Goal: Task Accomplishment & Management: Manage account settings

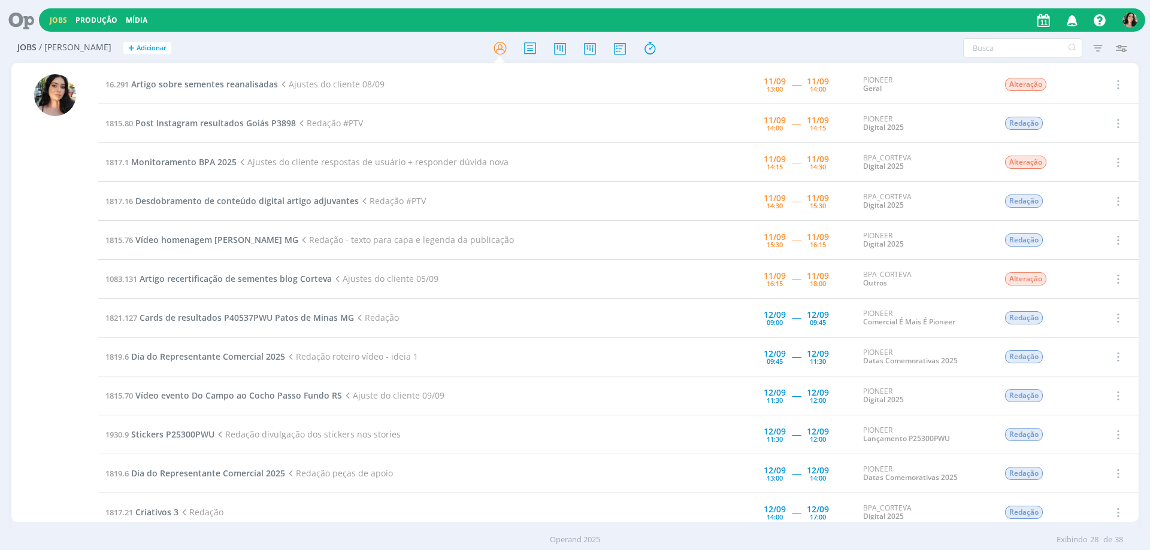
click at [17, 296] on div at bounding box center [54, 293] width 87 height 457
click at [28, 265] on div at bounding box center [54, 293] width 87 height 457
click at [240, 87] on span "Artigo sobre sementes reanalisadas" at bounding box center [204, 83] width 147 height 11
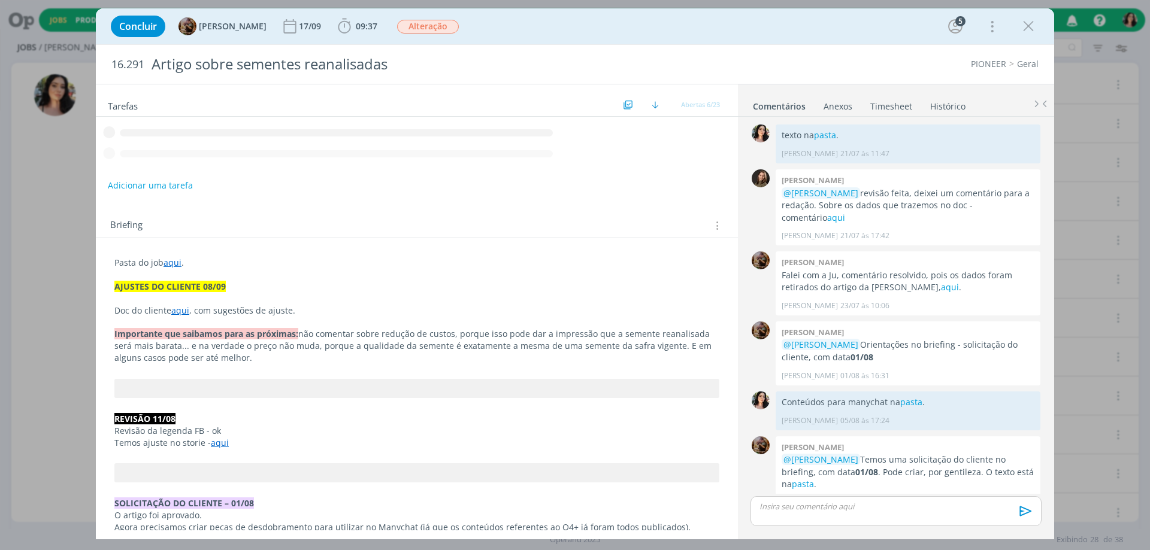
scroll to position [1085, 0]
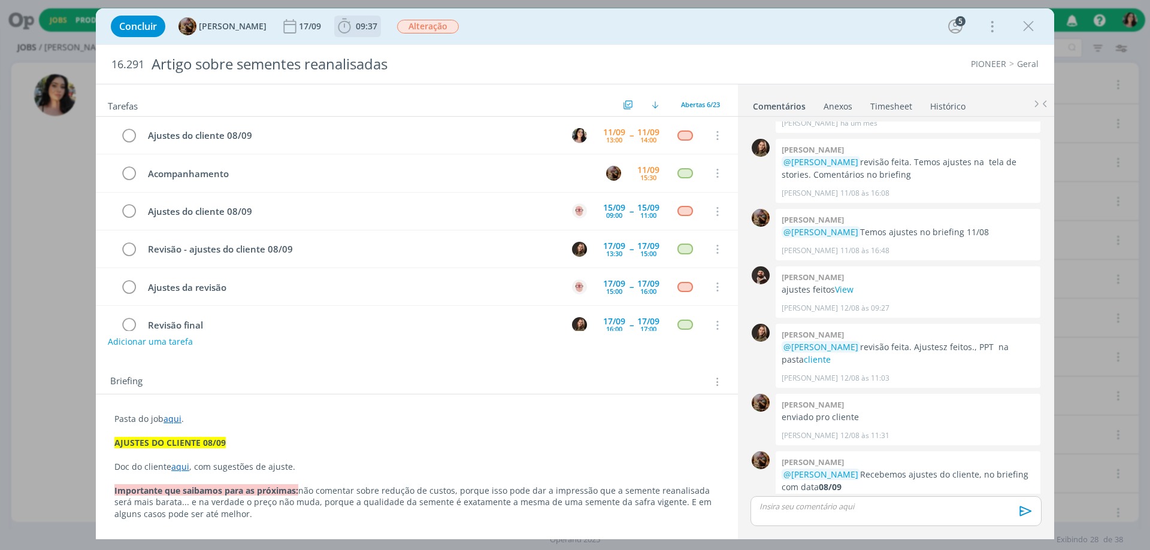
click at [374, 19] on span "09:37" at bounding box center [357, 26] width 44 height 18
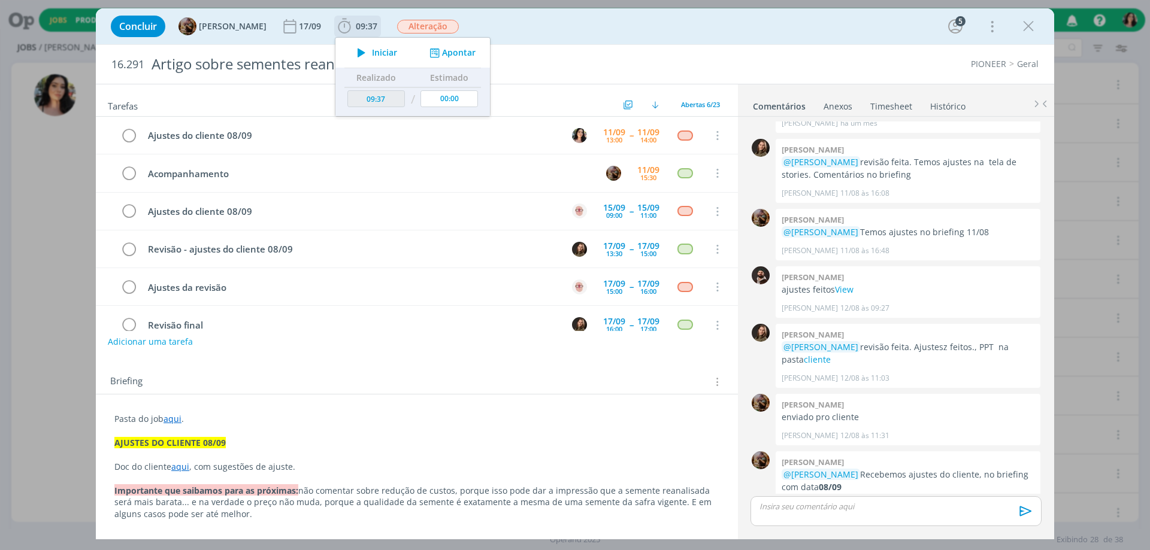
click at [381, 59] on button "Iniciar" at bounding box center [373, 52] width 47 height 17
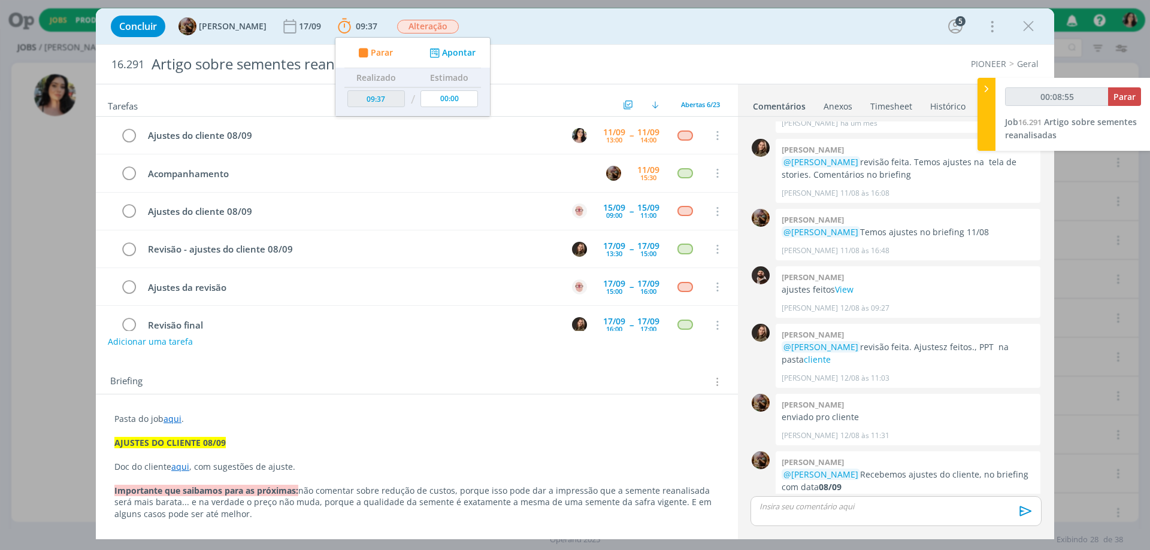
click at [853, 504] on p "dialog" at bounding box center [896, 506] width 272 height 11
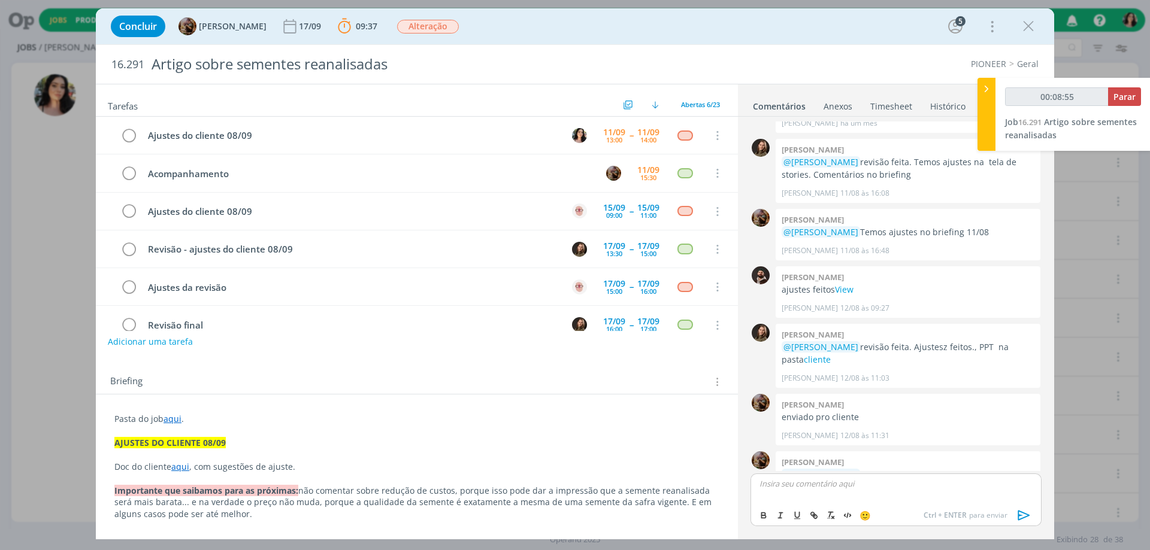
scroll to position [1108, 0]
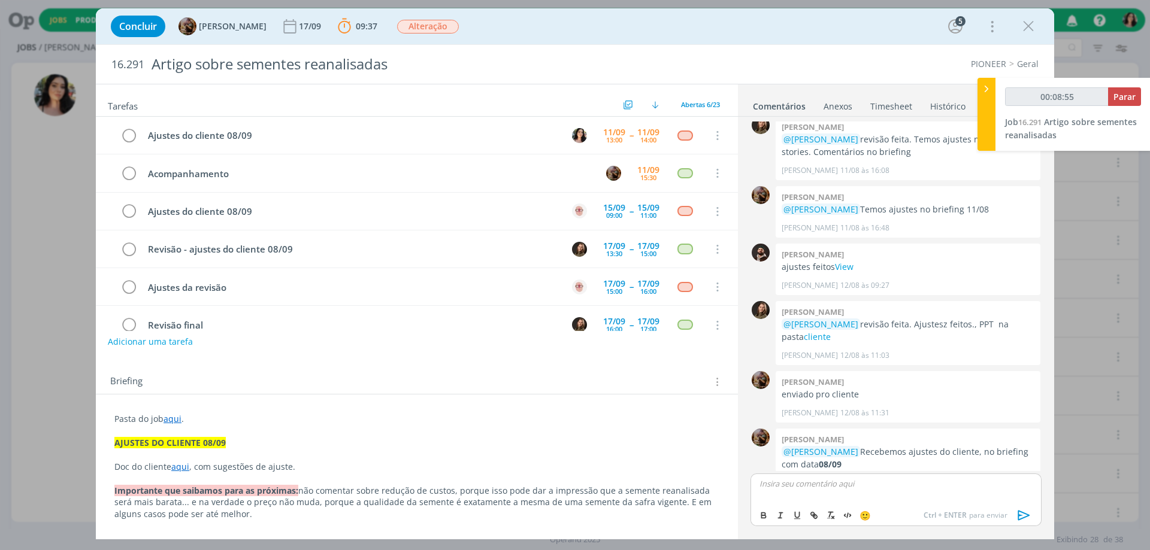
type input "00:08:56"
click at [760, 486] on p "segui com as alterações pedidas, apesar da inclusão de termos como "assegurando…" at bounding box center [896, 488] width 272 height 22
click at [825, 472] on p "ppt com ajustes em view. segui com as alterações pedidas, apesar da inclusão de…" at bounding box center [896, 482] width 272 height 33
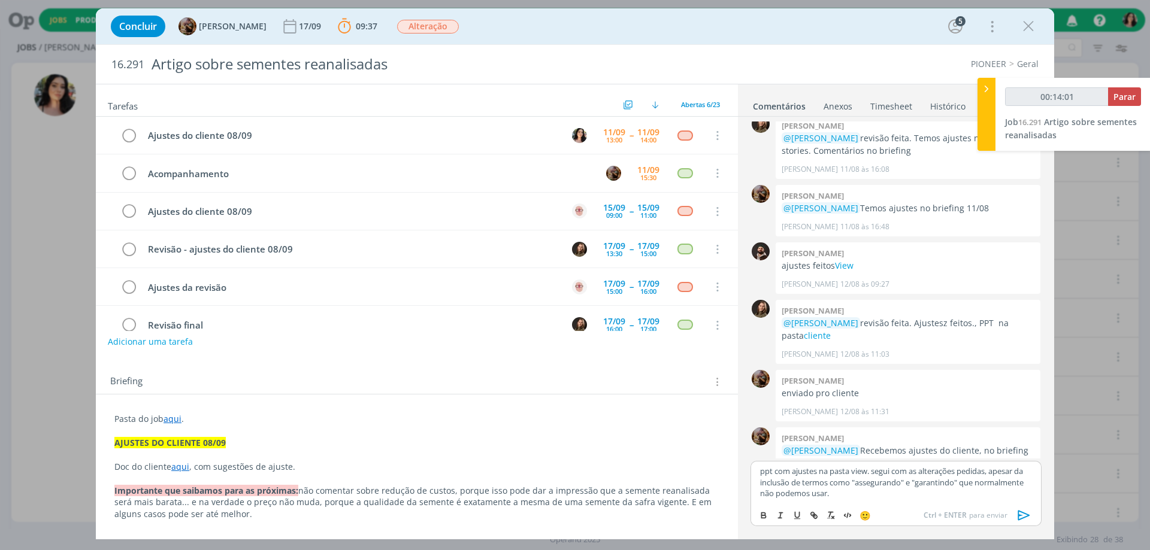
scroll to position [1121, 0]
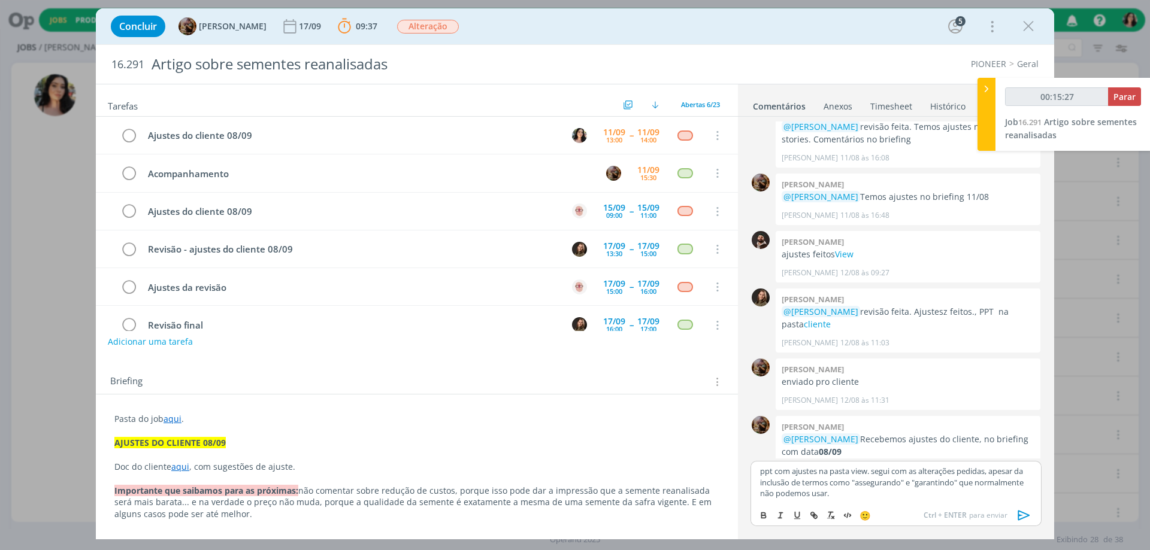
click at [185, 466] on link "aqui" at bounding box center [180, 466] width 18 height 11
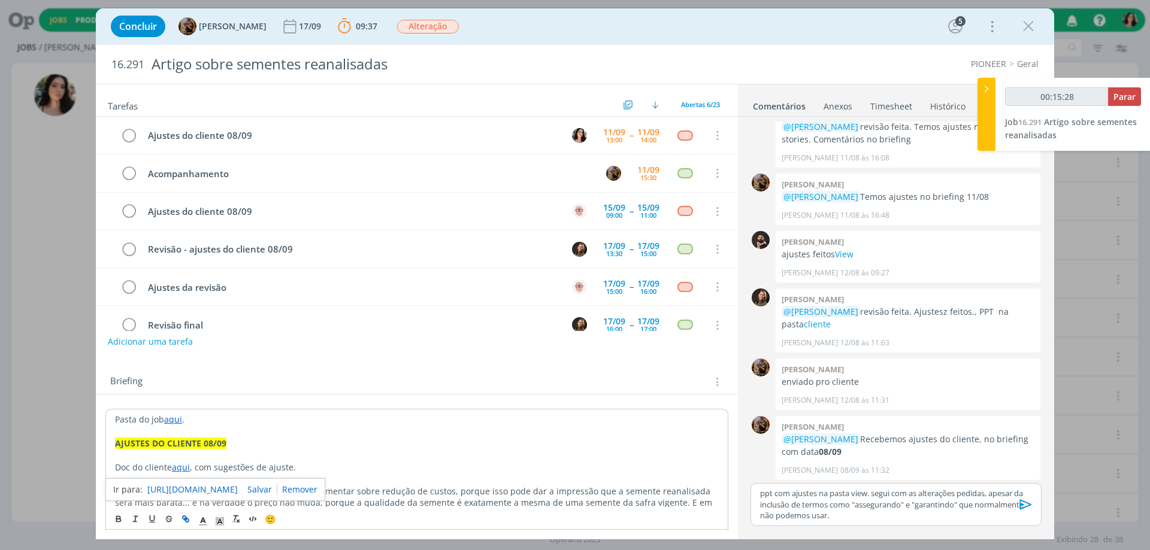
scroll to position [1098, 0]
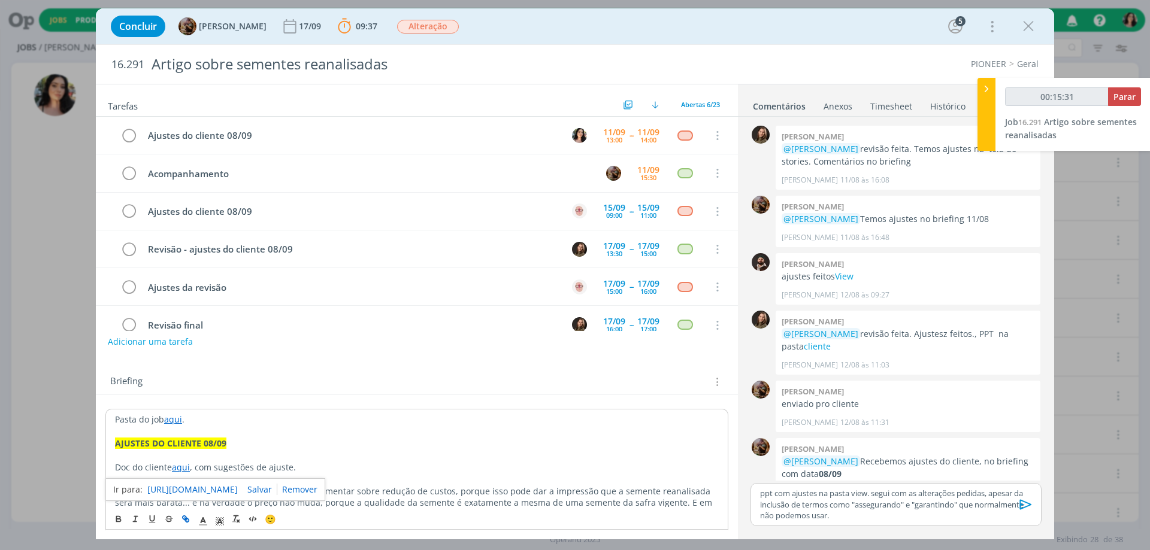
click at [171, 421] on link "aqui" at bounding box center [173, 419] width 18 height 11
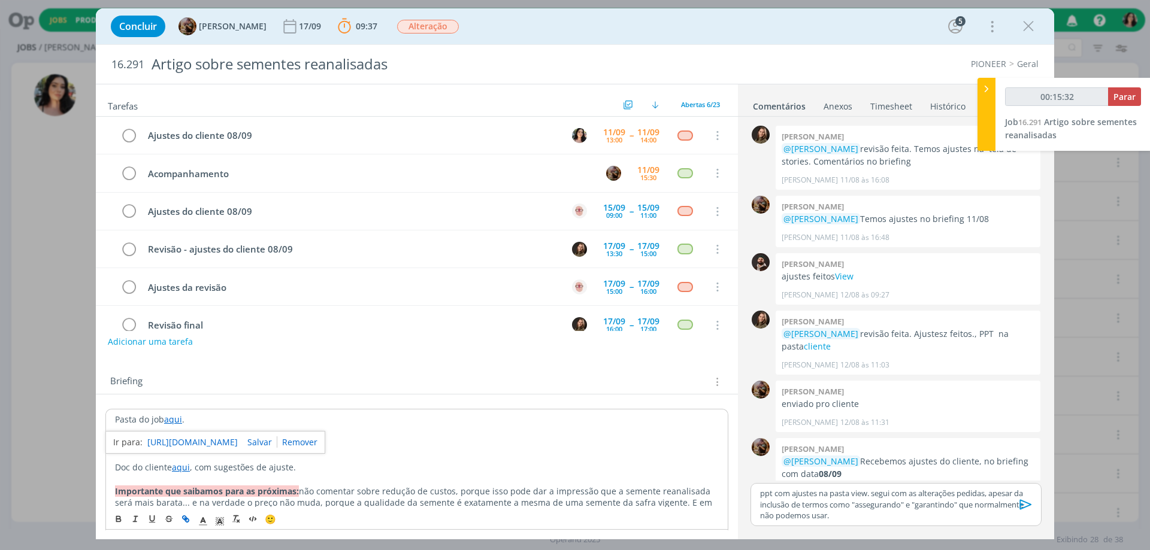
click at [180, 442] on link "https://sobeae.sharepoint.com/:f:/s/SOBEAE/Esx-8TqLd4pKjRgDkHR7xk8BDq8O5JJrdTIL…" at bounding box center [192, 443] width 90 height 16
click at [860, 492] on p "ppt com ajustes na pasta view. segui com as alterações pedidas, apesar da inclu…" at bounding box center [896, 504] width 272 height 33
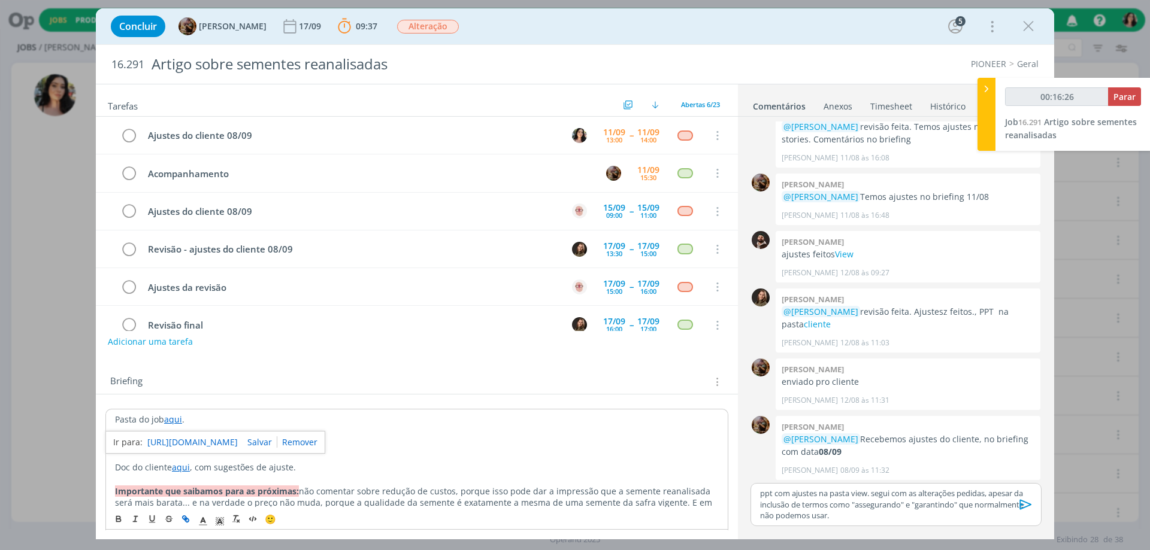
click at [860, 492] on p "ppt com ajustes na pasta view. segui com as alterações pedidas, apesar da inclu…" at bounding box center [896, 504] width 272 height 33
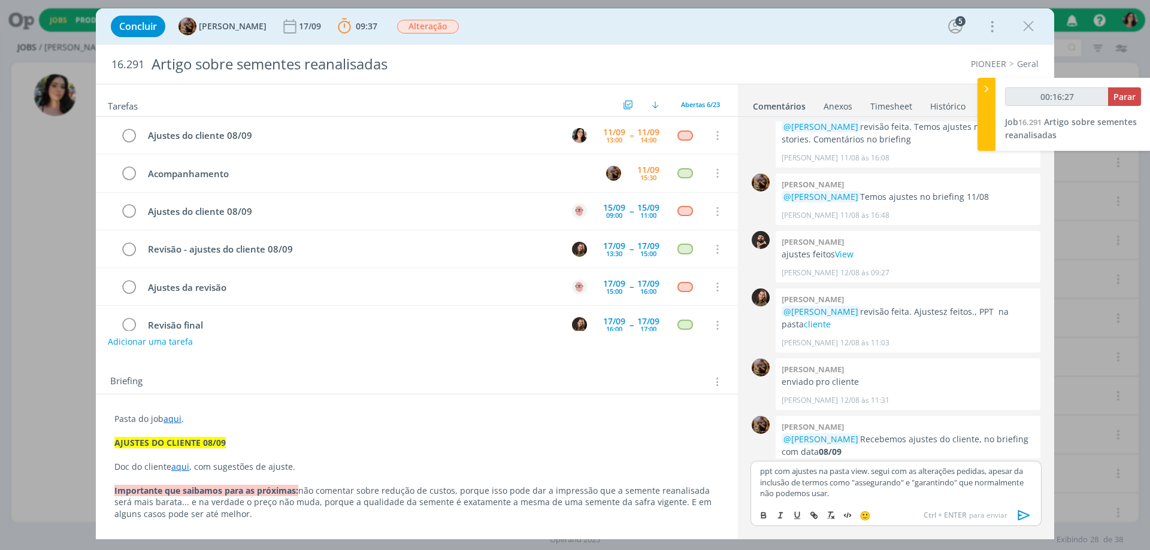
click at [863, 470] on p "ppt com ajustes na pasta view. segui com as alterações pedidas, apesar da inclu…" at bounding box center [896, 482] width 272 height 33
click at [864, 468] on p "ppt com ajustes na pasta view. segui com as alterações pedidas, apesar da inclu…" at bounding box center [896, 482] width 272 height 33
type input "00:16:28"
click at [812, 520] on button "dialog" at bounding box center [814, 515] width 17 height 14
paste input "https://sobeae.sharepoint.com/sites/SOBEAE/Documentos%20Compartilhados/Forms/Al…"
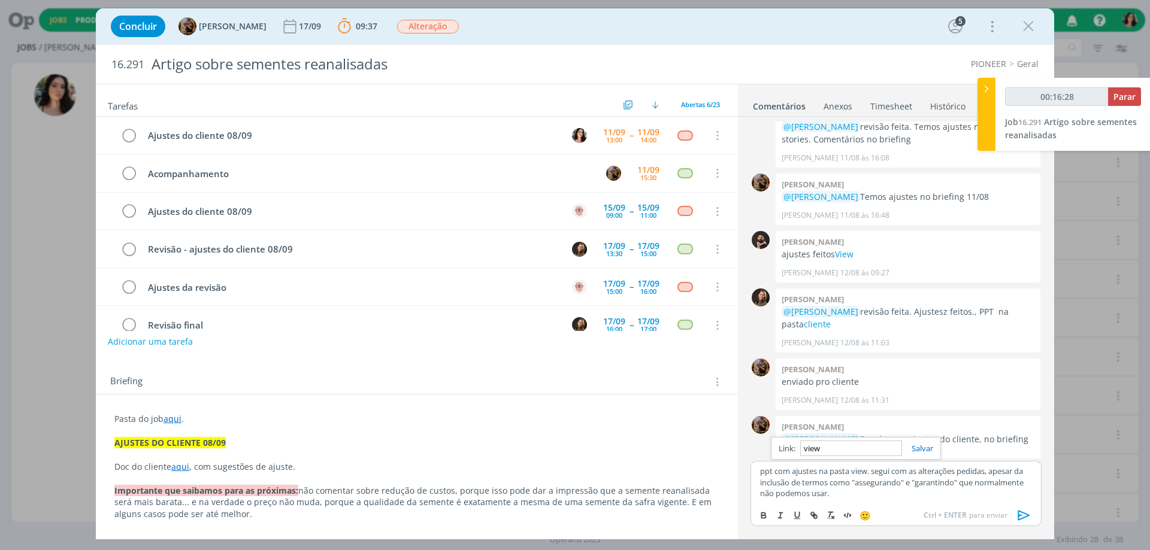
type input "https://sobeae.sharepoint.com/sites/SOBEAE/Documentos%20Compartilhados/Forms/Al…"
type input "00:16:29"
type input "https://sobeae.sharepoint.com/sites/SOBEAE/Documentos%20Compartilhados/Forms/Al…"
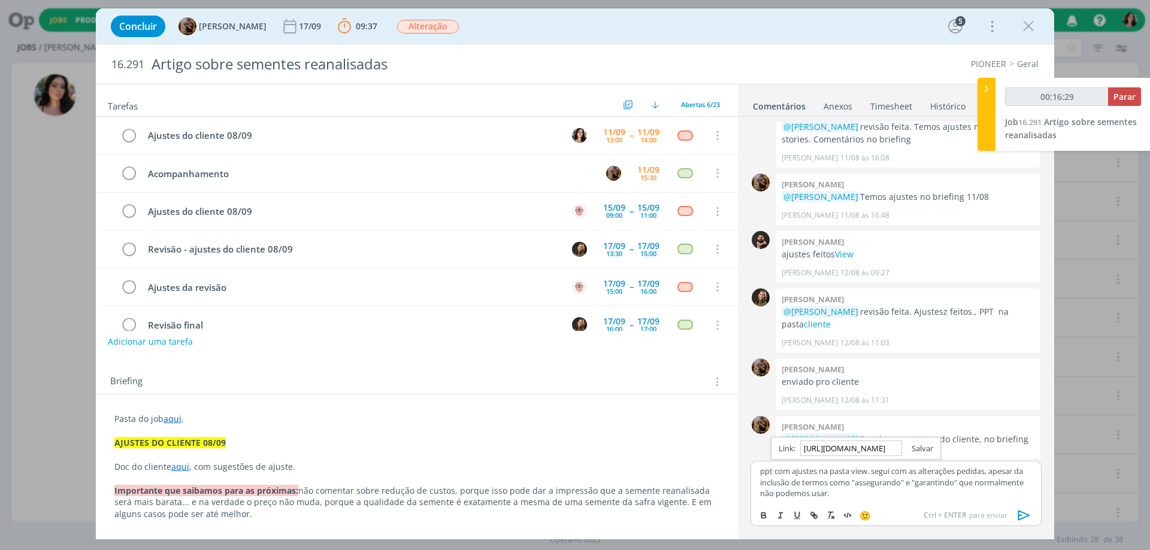
click at [924, 450] on link "dialog" at bounding box center [917, 448] width 31 height 11
click at [933, 489] on p "ppt com ajustes na pasta view . segui com as alterações pedidas, apesar da incl…" at bounding box center [896, 482] width 272 height 33
click at [757, 472] on div "ppt com ajustes na pasta view . segui com as alterações pedidas, apesar da incl…" at bounding box center [895, 482] width 291 height 42
click at [796, 504] on li "[PERSON_NAME]" at bounding box center [816, 512] width 110 height 22
drag, startPoint x: 638, startPoint y: 26, endPoint x: 929, endPoint y: 10, distance: 292.1
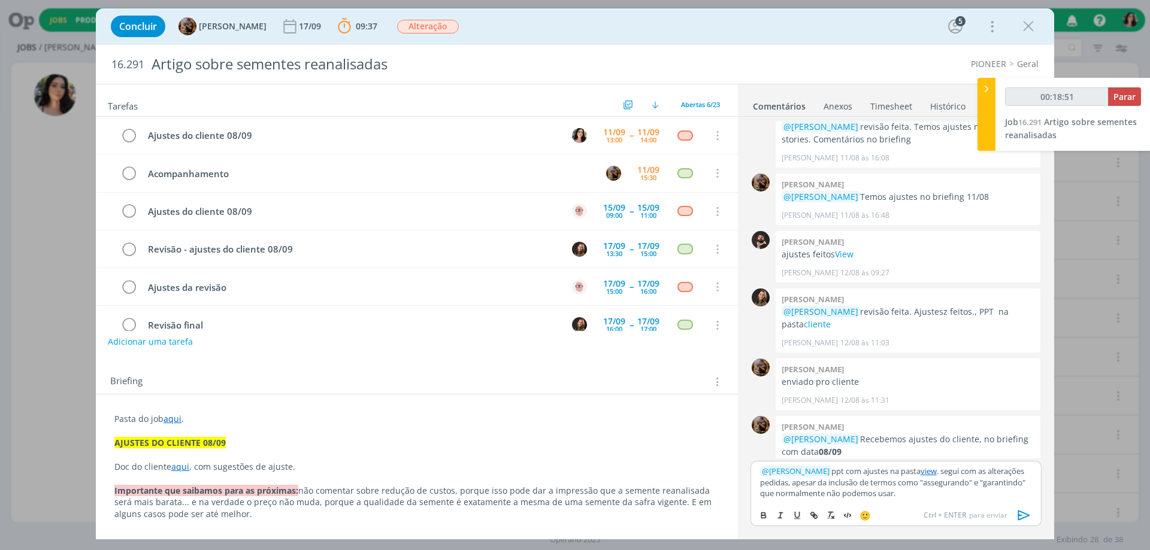
click at [638, 26] on div "Concluir Amanda Rodrigues 17/09 09:37 Parar Apontar Data * 11/09/2025 Horas * 0…" at bounding box center [575, 26] width 940 height 29
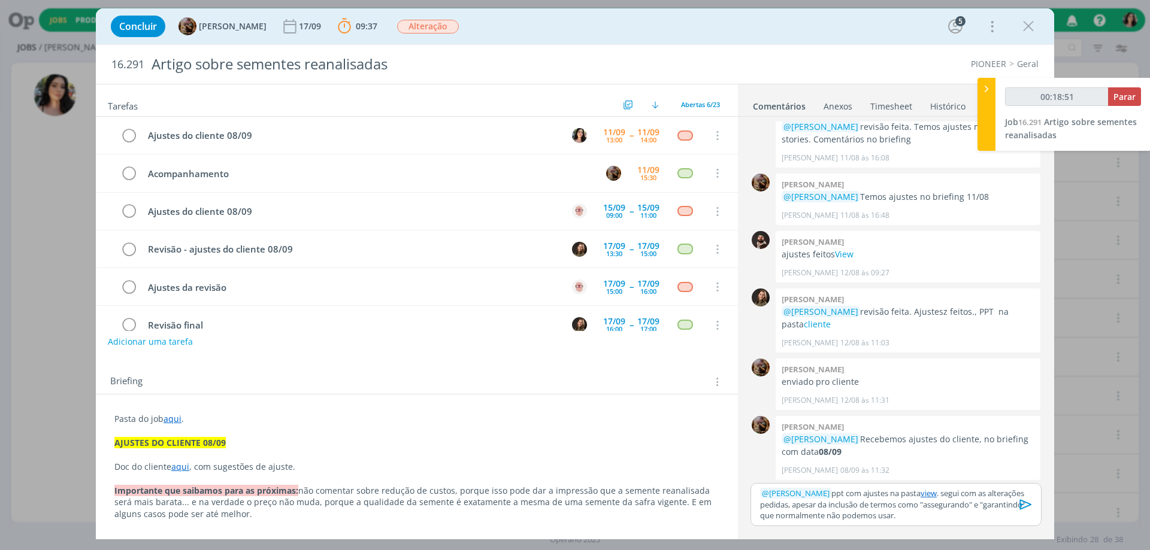
scroll to position [1098, 0]
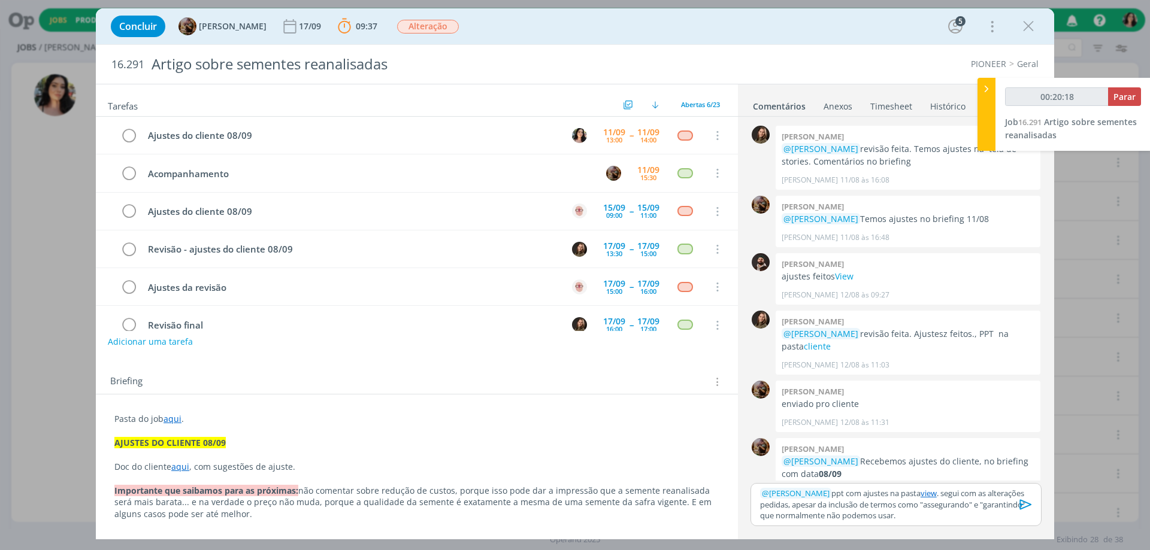
click at [1024, 502] on icon "dialog" at bounding box center [1026, 505] width 12 height 10
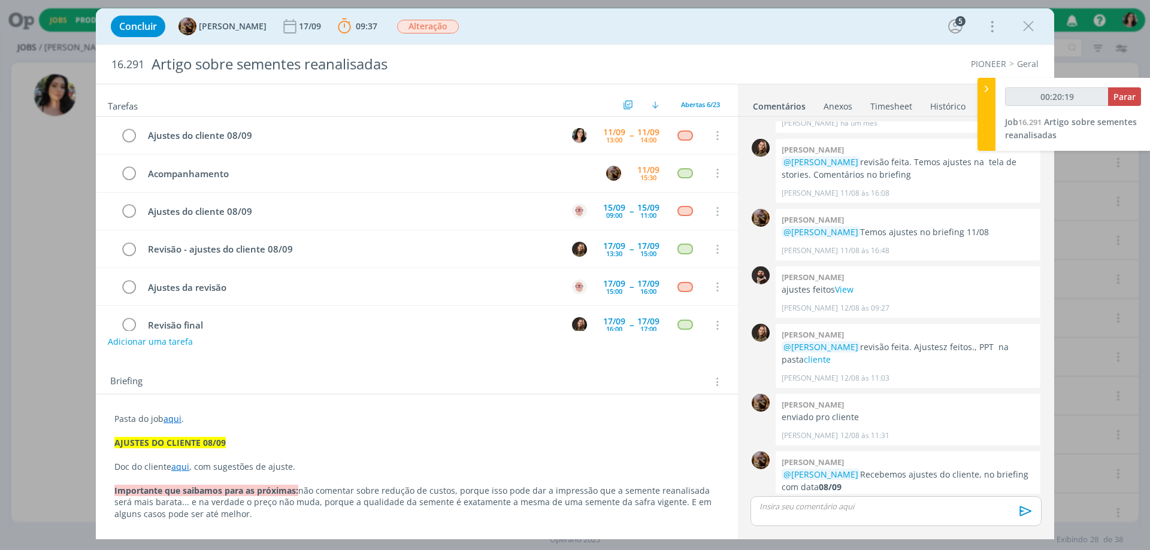
scroll to position [1167, 0]
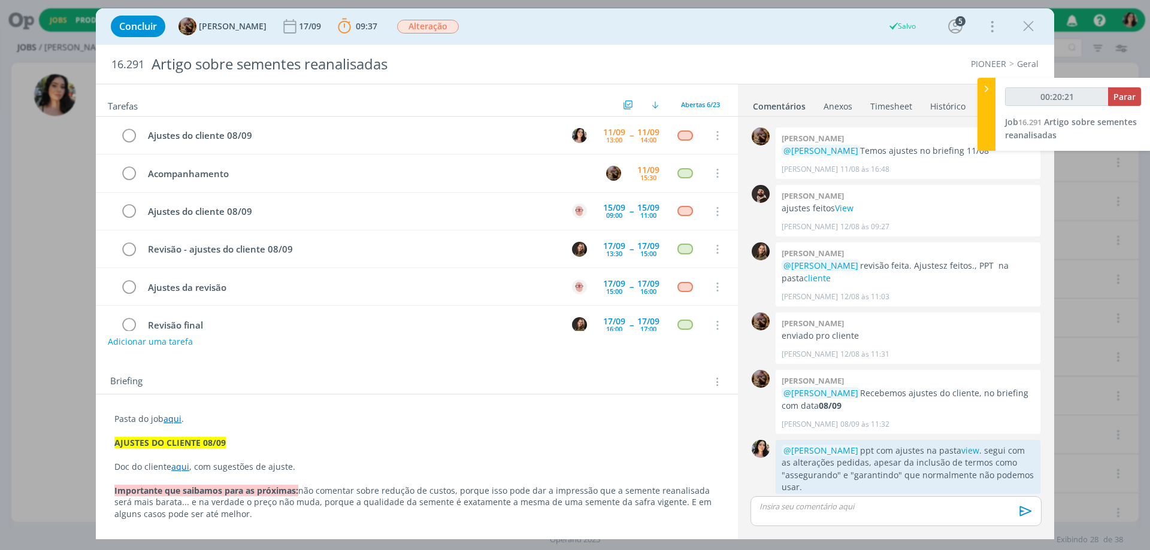
type input "00:20:22"
click at [1128, 96] on span "Parar" at bounding box center [1124, 96] width 22 height 11
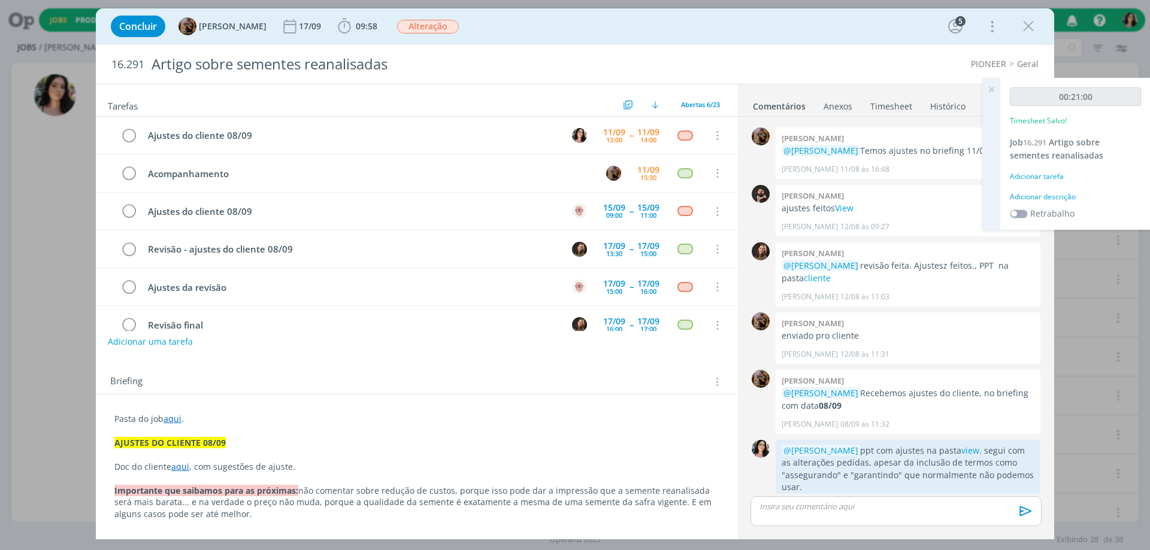
click at [1028, 199] on div "Adicionar descrição" at bounding box center [1075, 197] width 131 height 11
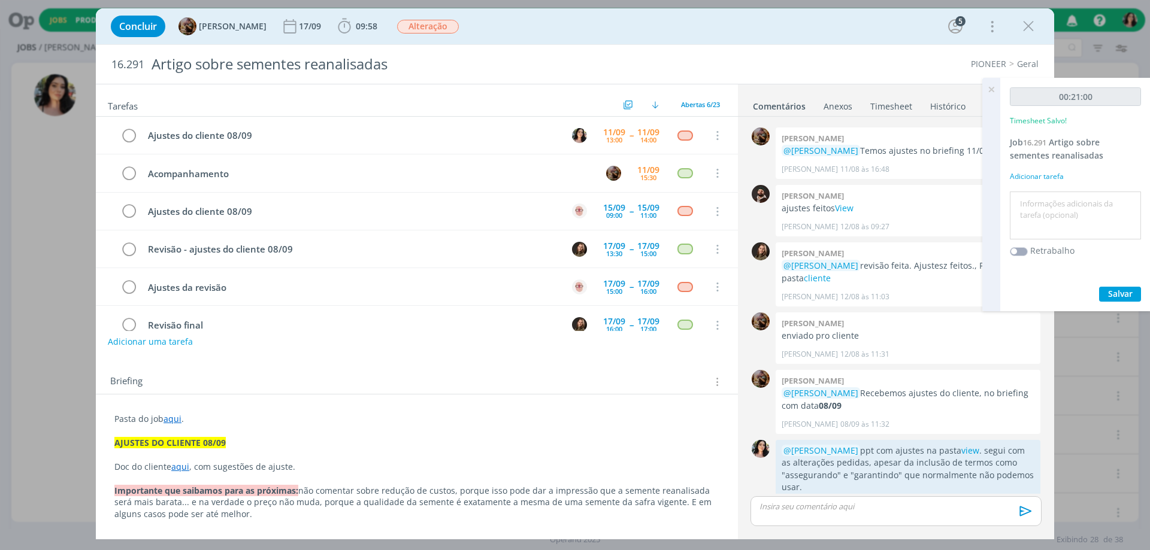
click at [1029, 201] on textarea at bounding box center [1075, 216] width 125 height 43
type textarea "Redação."
click at [1110, 291] on span "Salvar" at bounding box center [1120, 293] width 25 height 11
click at [132, 138] on icon "dialog" at bounding box center [128, 136] width 17 height 18
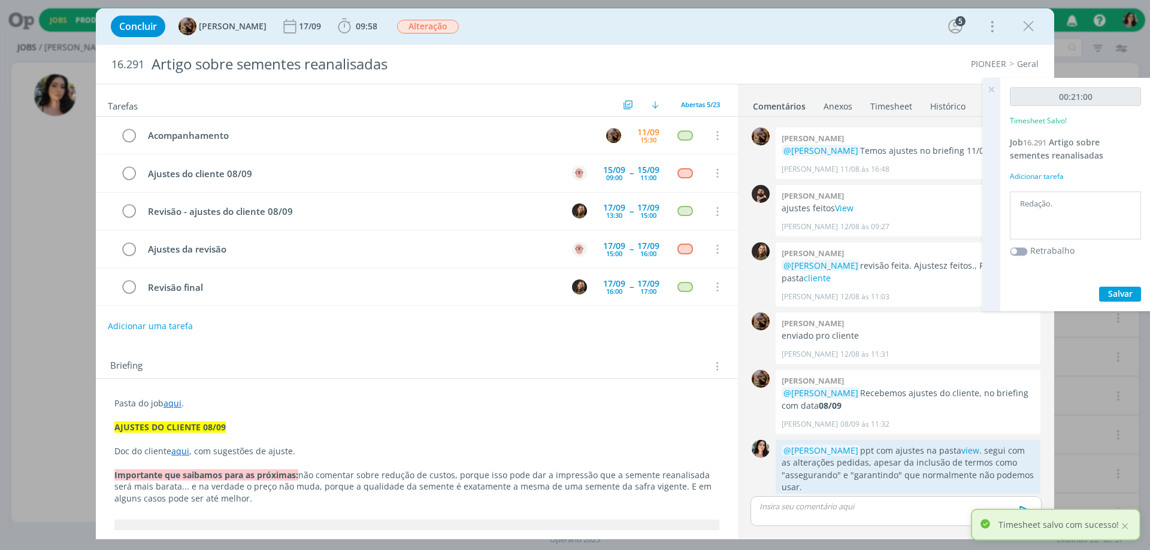
click at [989, 90] on icon at bounding box center [991, 89] width 22 height 23
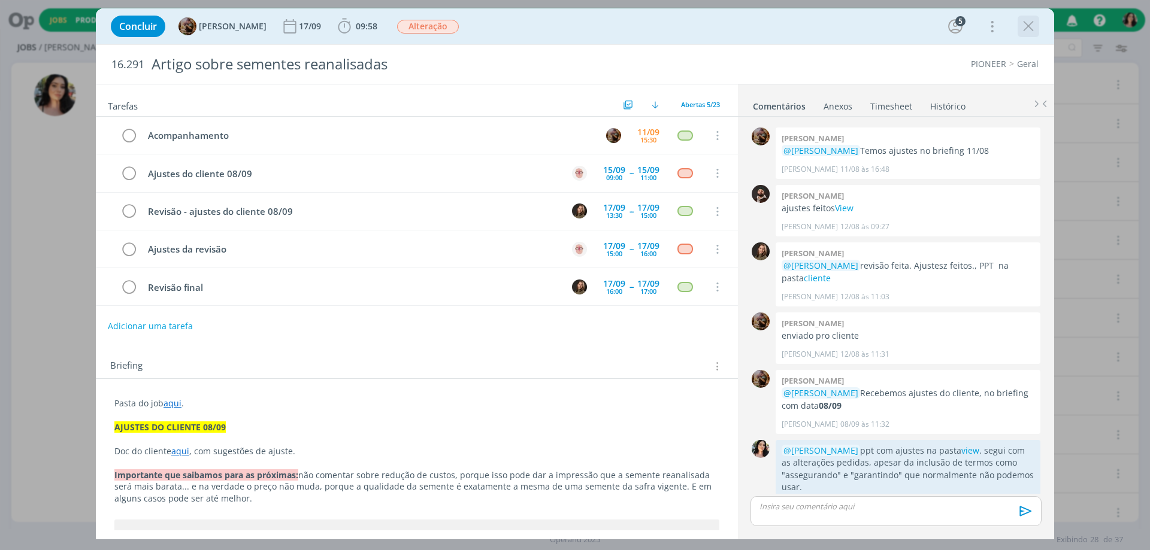
click at [1034, 27] on icon "dialog" at bounding box center [1028, 26] width 18 height 18
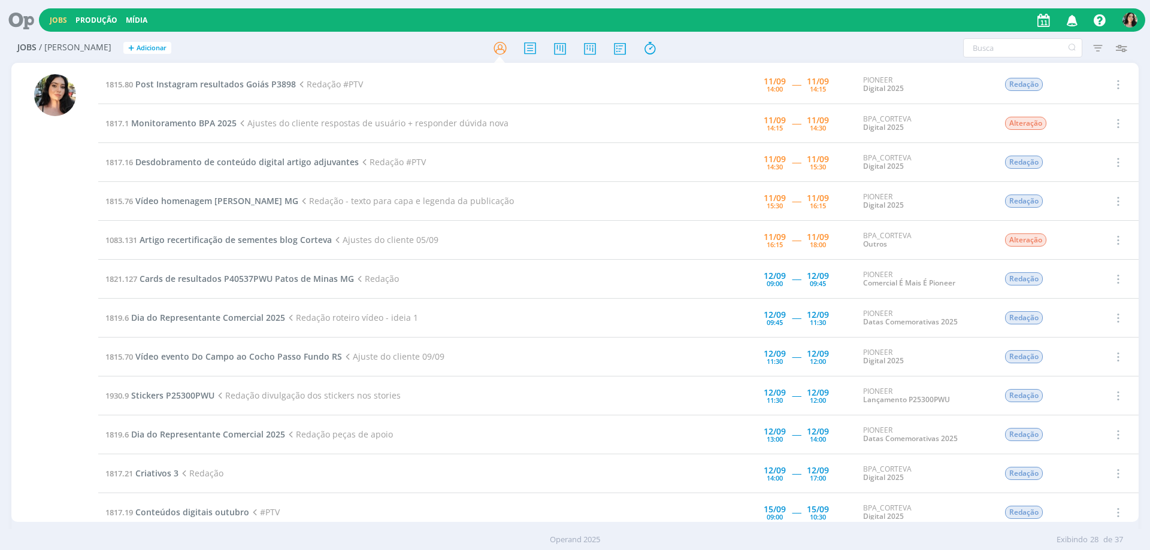
click at [202, 74] on td "1815.80 Post Instagram resultados Goiás P3898 Redação #PTV" at bounding box center [381, 84] width 566 height 39
click at [208, 80] on span "Post Instagram resultados Goiás P3898" at bounding box center [215, 83] width 160 height 11
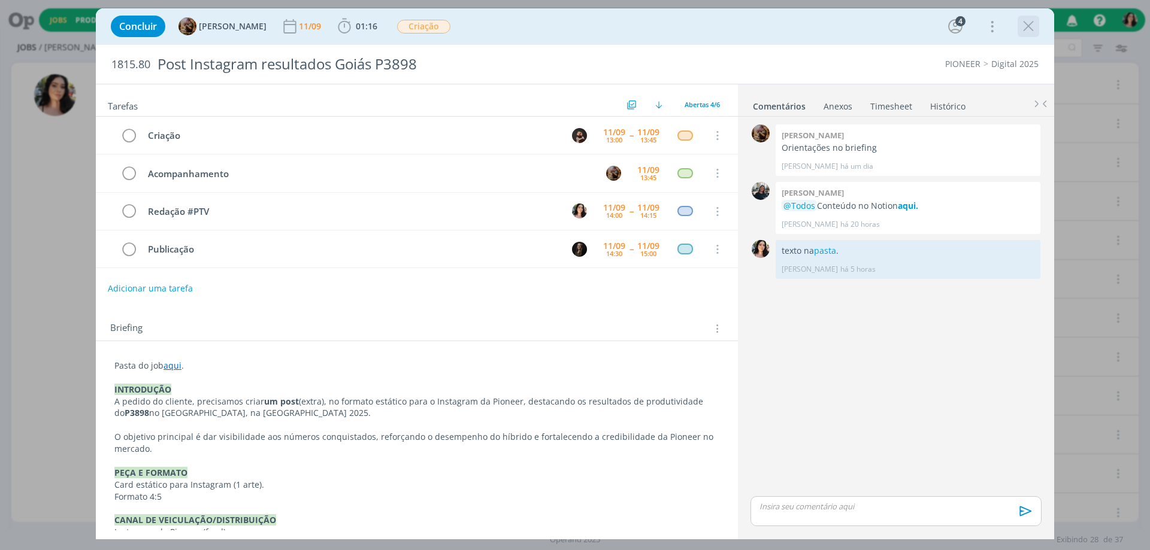
click at [1032, 25] on icon "dialog" at bounding box center [1028, 26] width 18 height 18
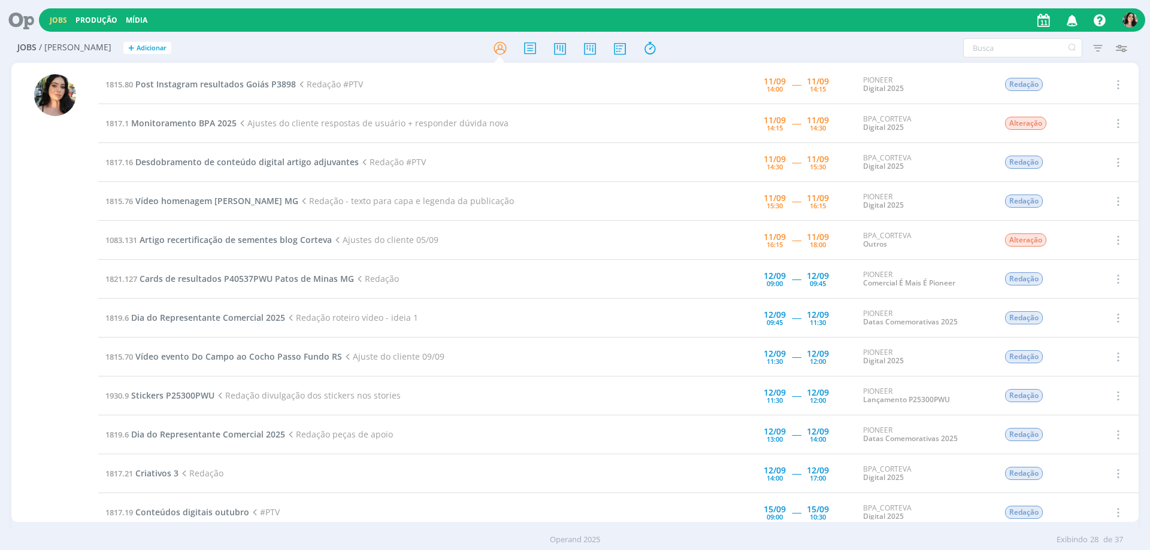
click at [60, 358] on div at bounding box center [55, 298] width 42 height 448
click at [252, 87] on span "Post Instagram resultados Goiás P3898" at bounding box center [215, 83] width 160 height 11
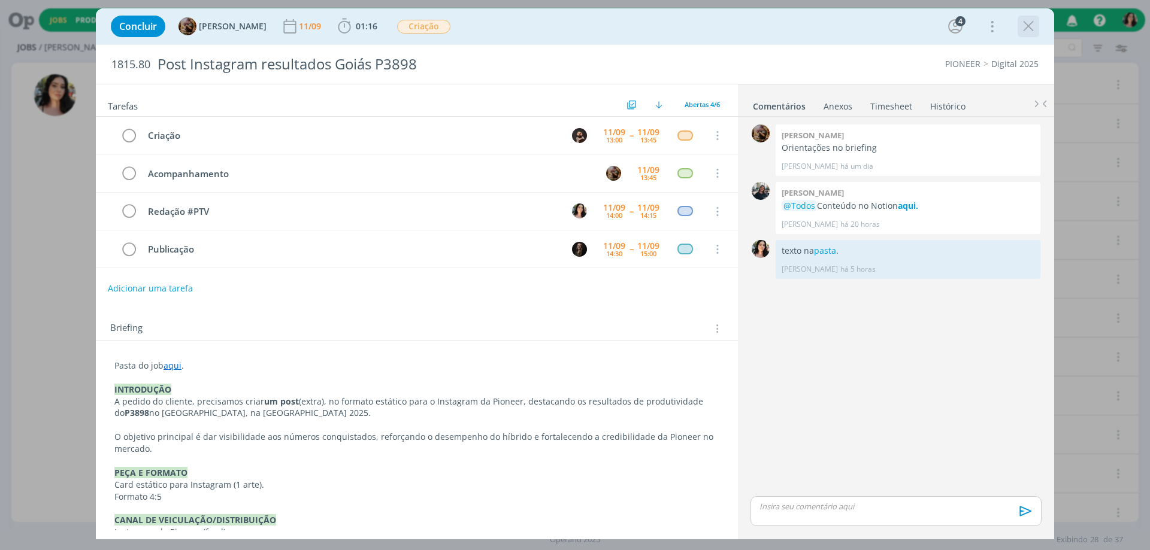
click at [1034, 33] on icon "dialog" at bounding box center [1028, 26] width 18 height 18
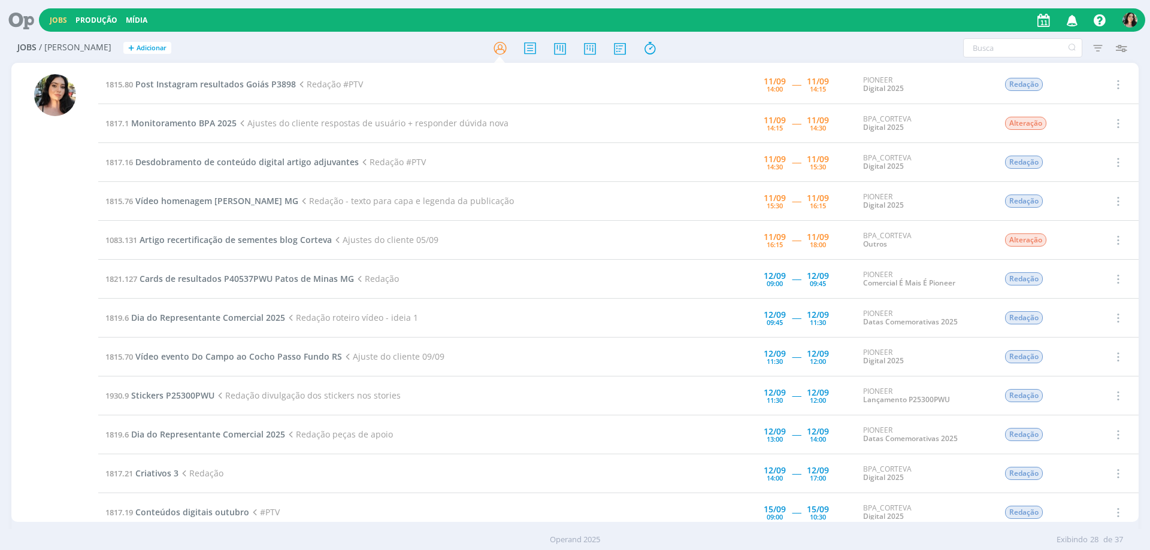
click at [14, 17] on icon at bounding box center [17, 19] width 25 height 23
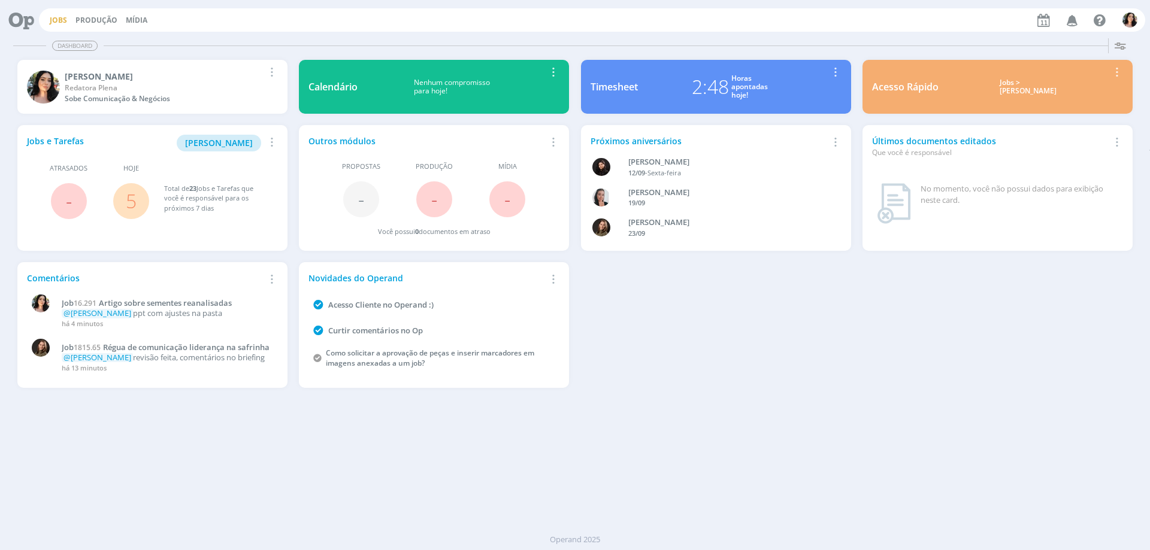
click at [61, 18] on link "Jobs" at bounding box center [58, 20] width 17 height 10
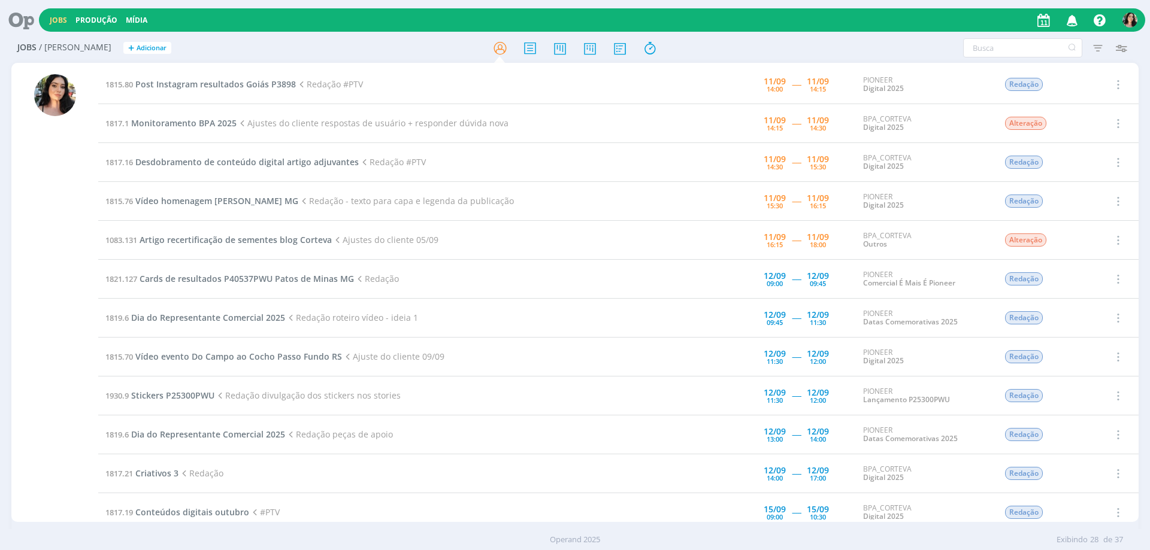
click at [5, 334] on div "Jobs / Minha Pauta + Adicionar Filtros Filtrar Limpar Tipo Jobs e Tarefas Data …" at bounding box center [575, 295] width 1150 height 523
click at [228, 89] on span "Post Instagram resultados Goiás P3898" at bounding box center [215, 83] width 160 height 11
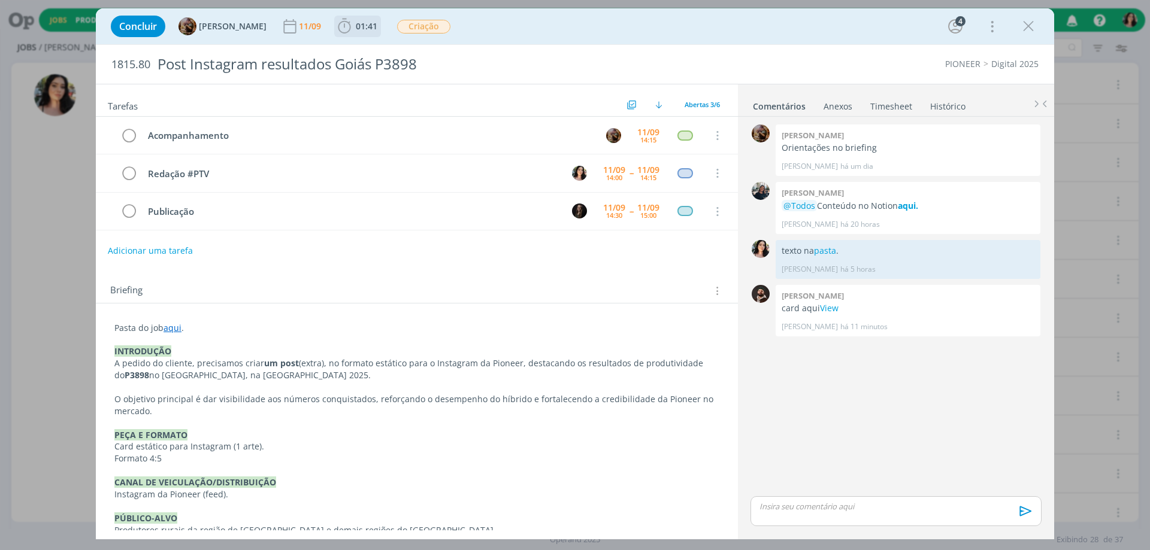
click at [373, 28] on span "01:41" at bounding box center [367, 25] width 22 height 11
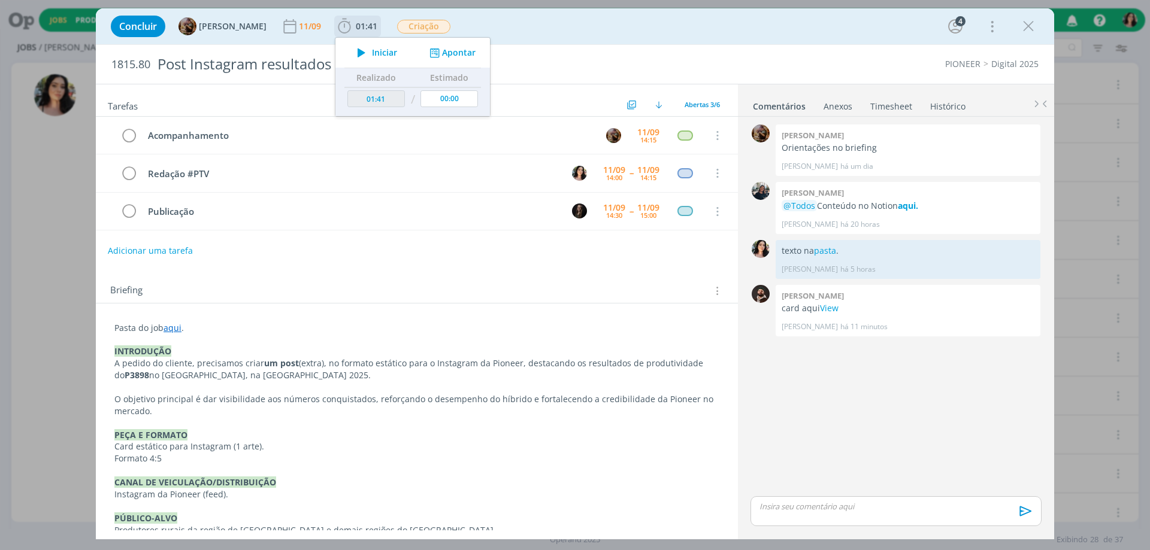
click at [381, 49] on span "Iniciar" at bounding box center [384, 53] width 25 height 8
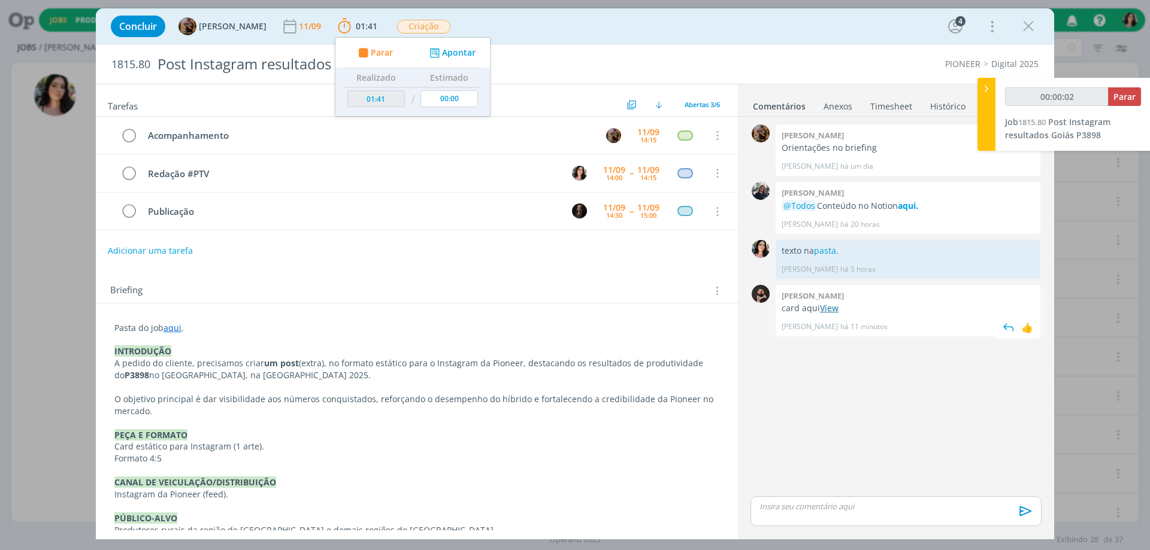
click at [833, 311] on link "View" at bounding box center [829, 307] width 19 height 11
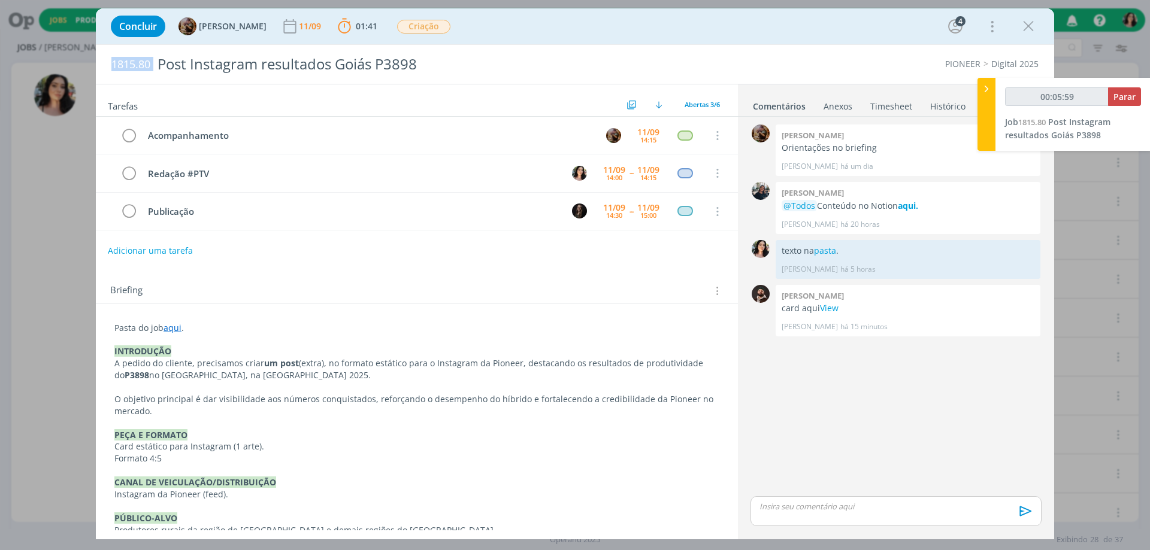
drag, startPoint x: 108, startPoint y: 65, endPoint x: 151, endPoint y: 73, distance: 43.3
click at [151, 73] on div "1815.80 Post Instagram resultados Goiás P3898" at bounding box center [379, 64] width 548 height 39
copy span "1815.80"
click at [840, 504] on p "dialog" at bounding box center [896, 506] width 272 height 11
type input "00:09:41"
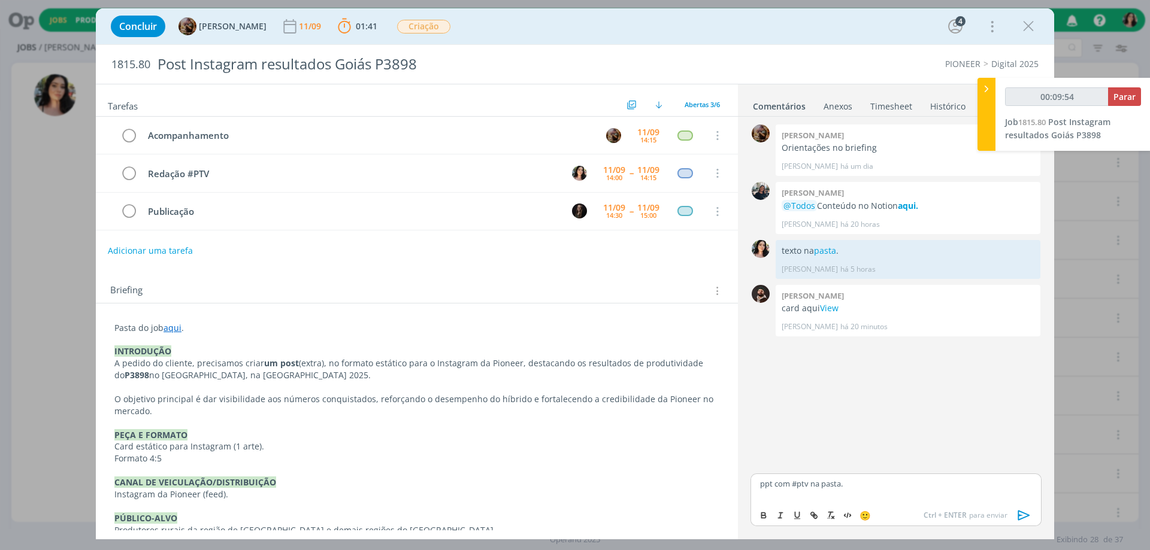
click at [832, 477] on div "ppt com #ptv na pasta." at bounding box center [895, 489] width 291 height 30
type input "00:09:55"
click at [815, 517] on icon "dialog" at bounding box center [814, 516] width 10 height 10
type input "pasta"
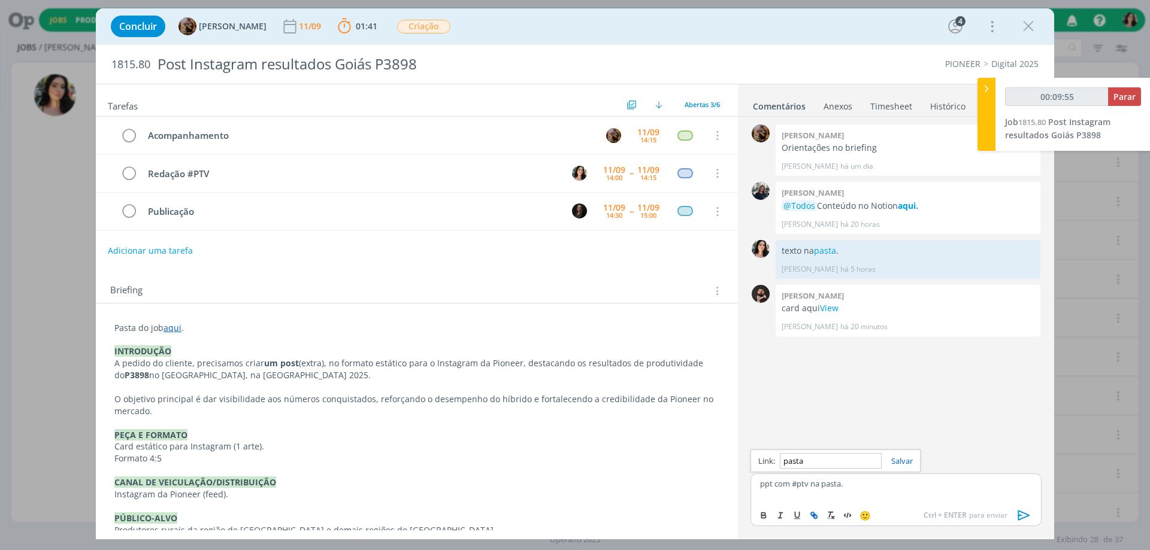
type input "00:09:56"
paste input "https://sobeae.sharepoint.com/sites/SOBEAE/Documentos%20Compartilhados/Forms/Al…"
type input "https://sobeae.sharepoint.com/sites/SOBEAE/Documentos%20Compartilhados/Forms/Al…"
click at [900, 464] on link "dialog" at bounding box center [897, 461] width 31 height 11
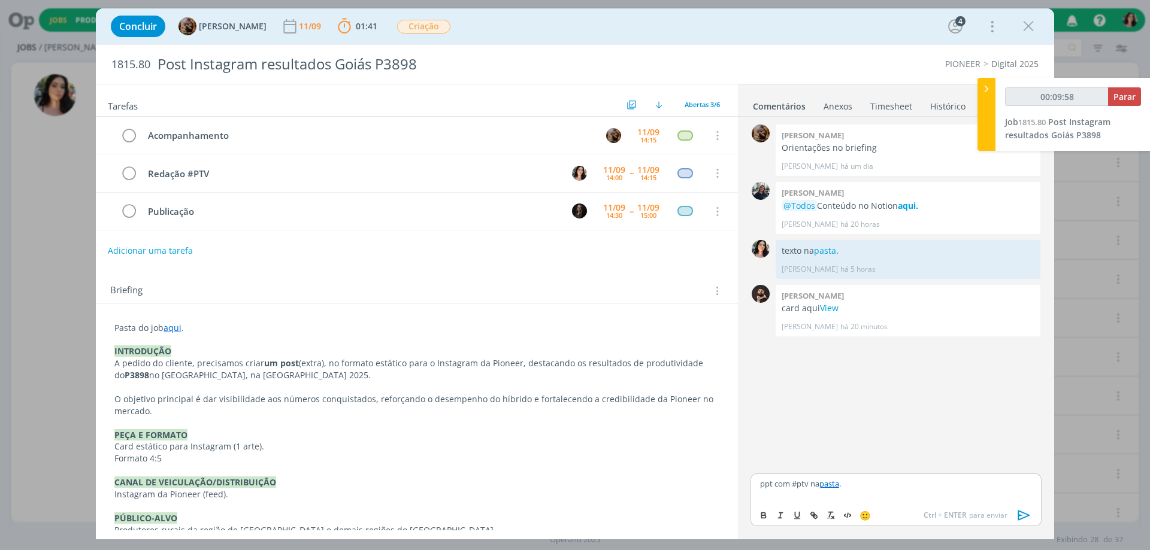
scroll to position [0, 0]
click at [913, 490] on div "ppt com #ptv na pasta ." at bounding box center [895, 489] width 291 height 30
click at [1025, 513] on icon "dialog" at bounding box center [1024, 516] width 18 height 18
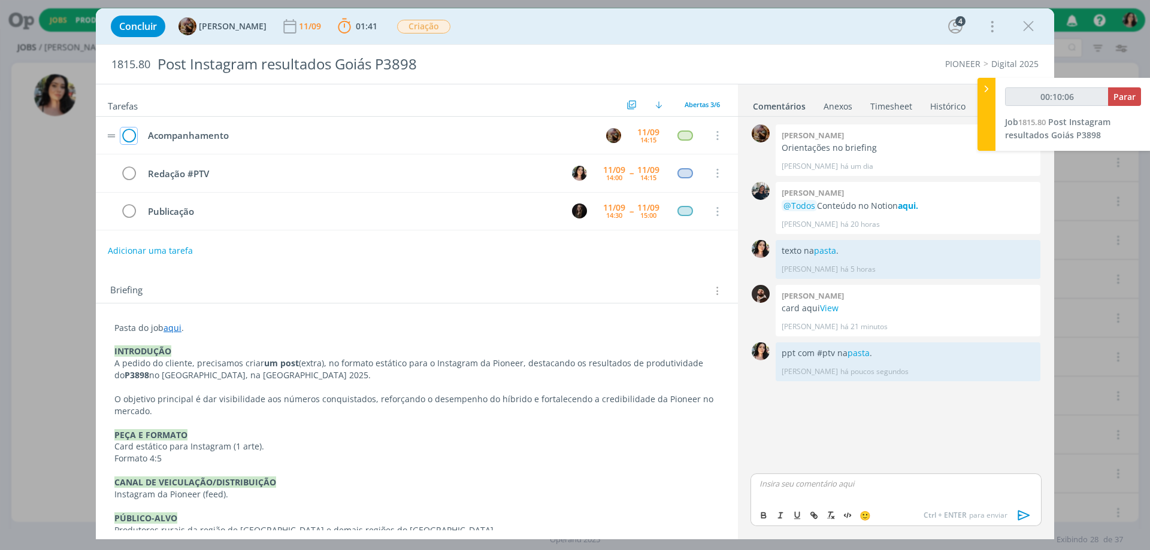
click at [131, 138] on icon "dialog" at bounding box center [128, 136] width 17 height 18
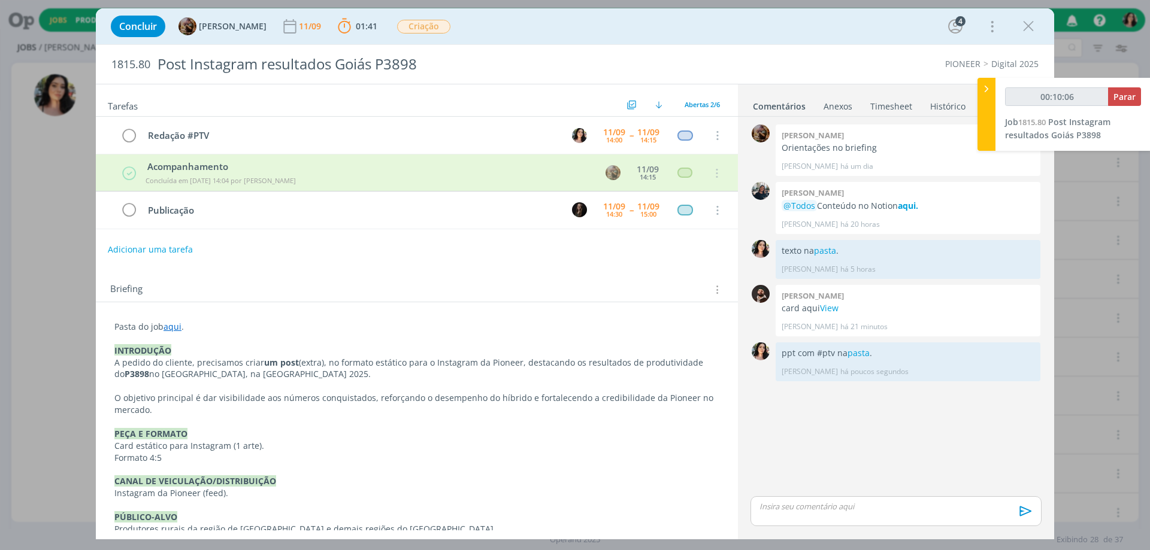
type input "00:10:07"
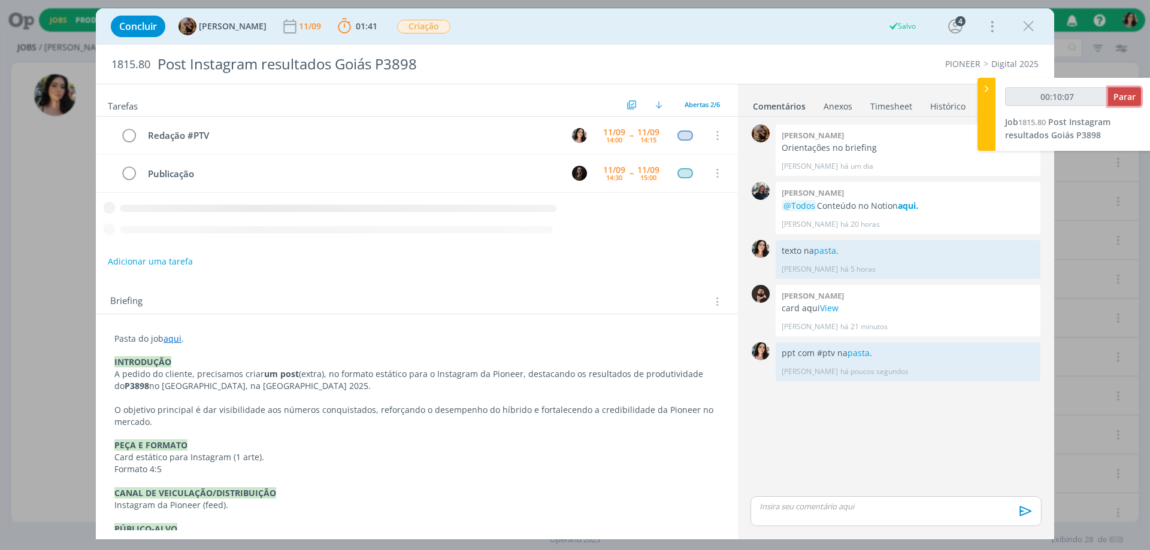
drag, startPoint x: 1122, startPoint y: 94, endPoint x: 1118, endPoint y: 102, distance: 9.4
click at [1122, 95] on span "Parar" at bounding box center [1124, 96] width 22 height 11
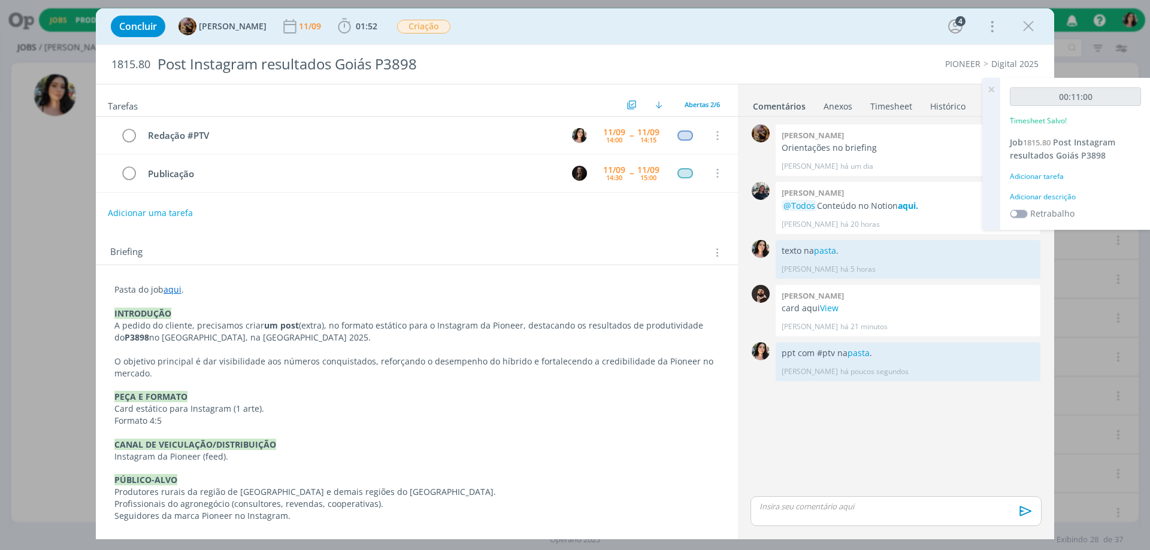
click at [1039, 194] on div "Adicionar descrição" at bounding box center [1075, 197] width 131 height 11
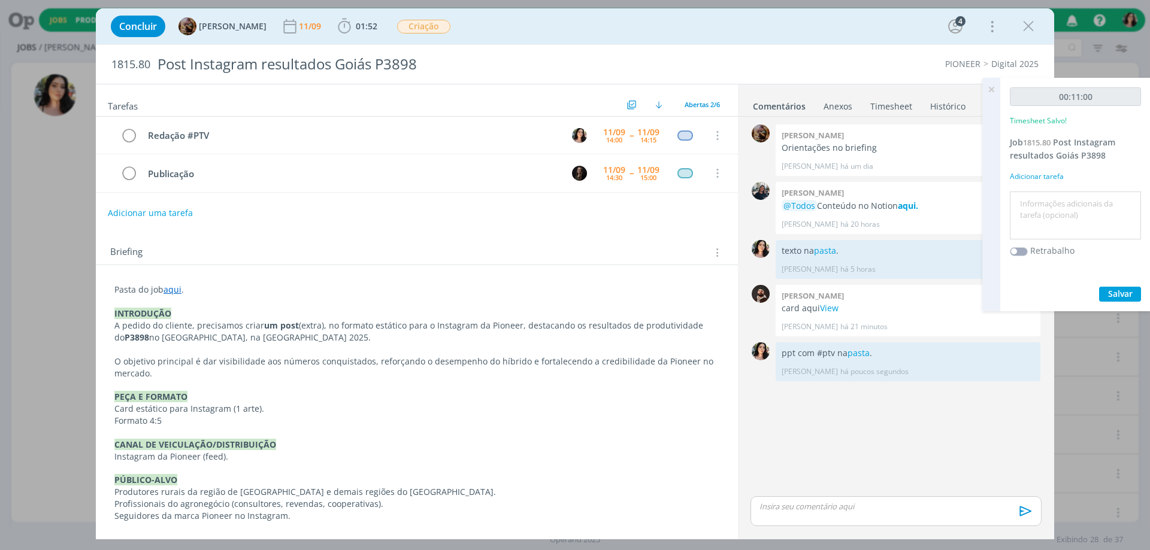
click at [1041, 210] on textarea at bounding box center [1075, 216] width 125 height 43
type textarea "Redação #ptv"
click at [1113, 293] on span "Salvar" at bounding box center [1120, 293] width 25 height 11
click at [132, 137] on icon "dialog" at bounding box center [128, 136] width 17 height 18
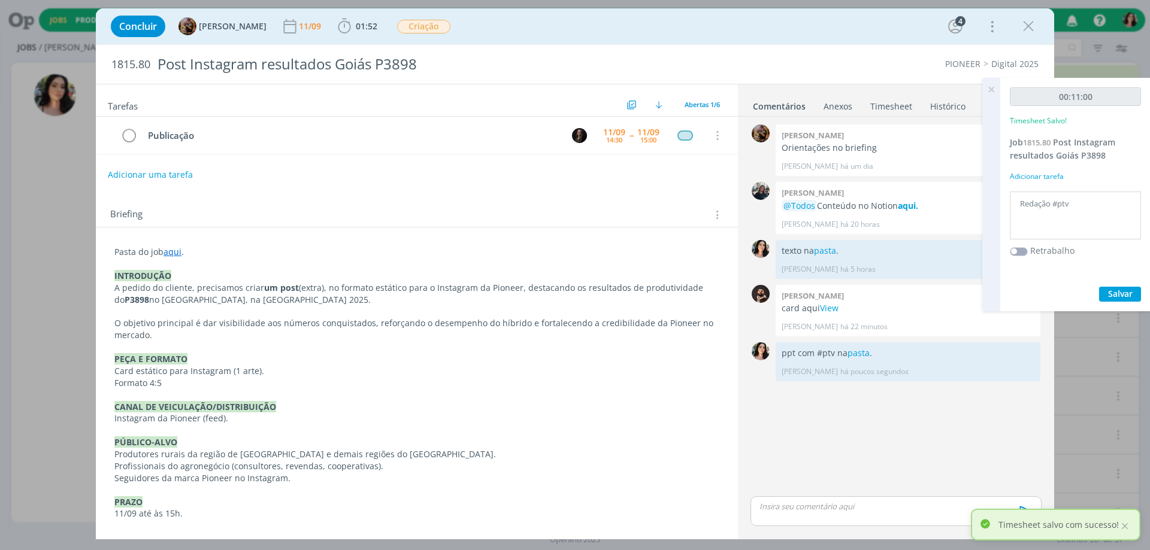
click at [991, 90] on icon at bounding box center [991, 89] width 22 height 23
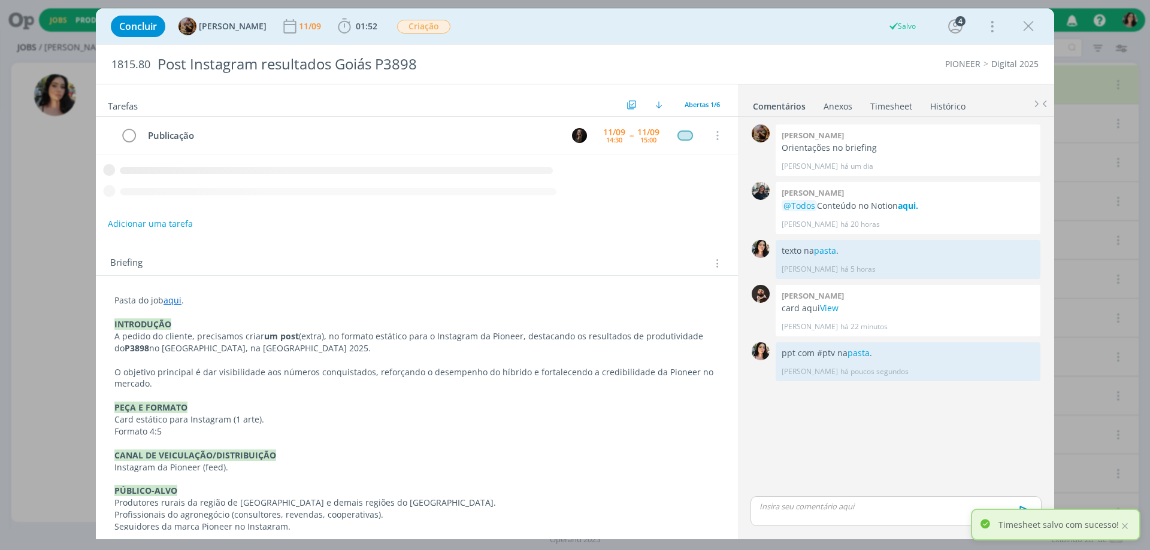
click at [1030, 29] on icon "dialog" at bounding box center [1028, 26] width 18 height 18
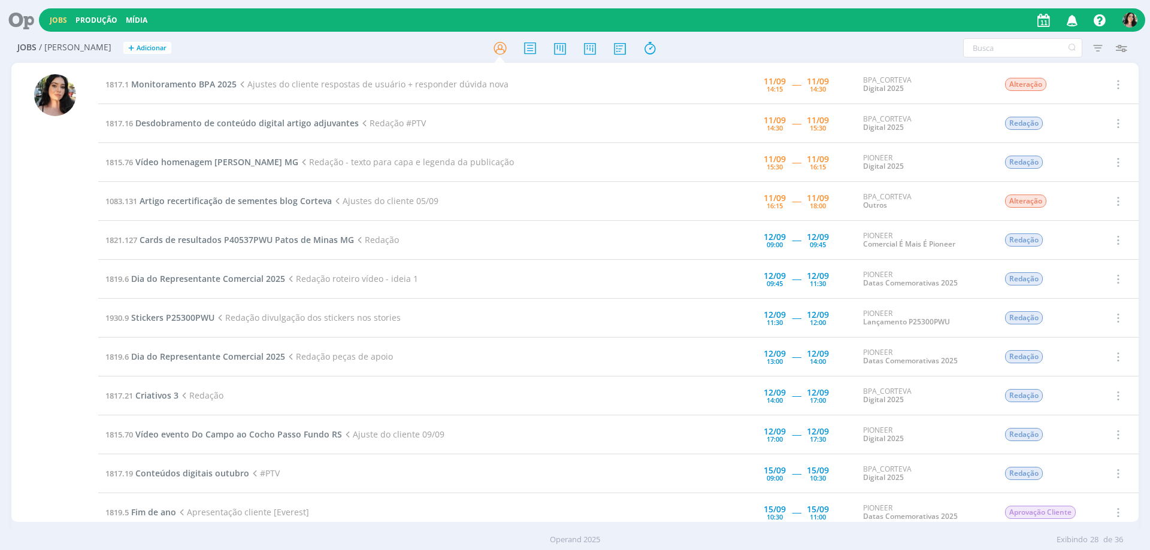
click at [13, 19] on icon at bounding box center [17, 19] width 25 height 23
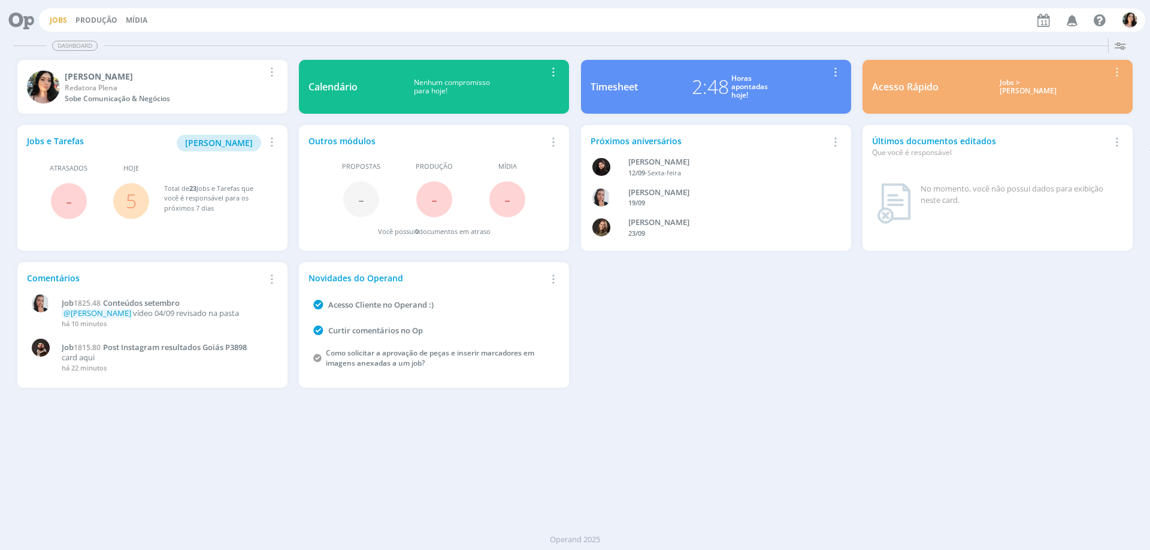
click at [53, 16] on link "Jobs" at bounding box center [58, 20] width 17 height 10
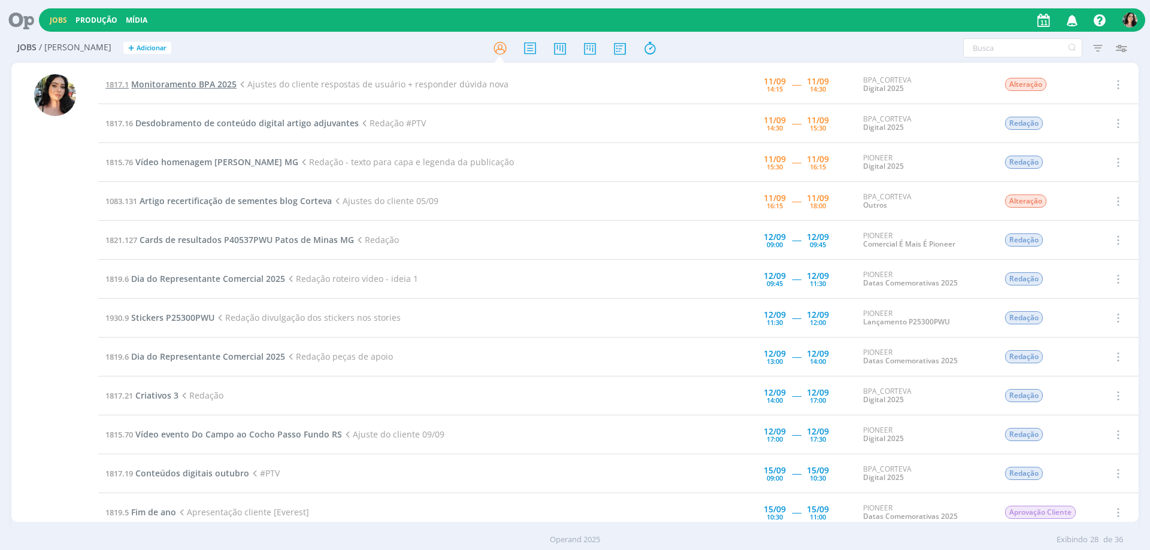
click at [202, 85] on span "Monitoramento BPA 2025" at bounding box center [183, 83] width 105 height 11
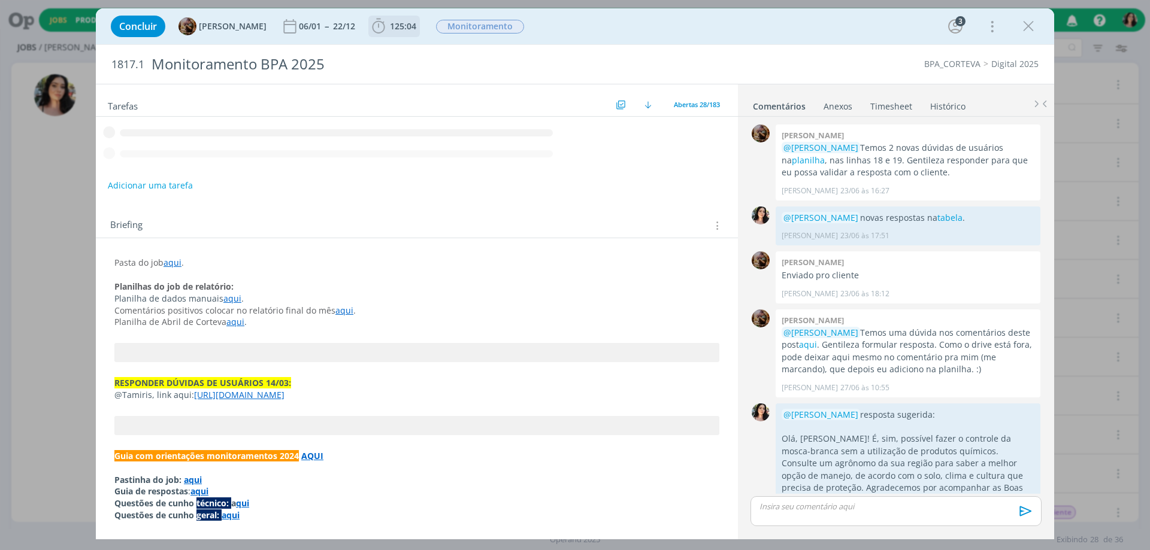
click at [387, 25] on icon "dialog" at bounding box center [379, 26] width 18 height 18
click at [0, 0] on icon "dialog" at bounding box center [0, 0] width 0 height 0
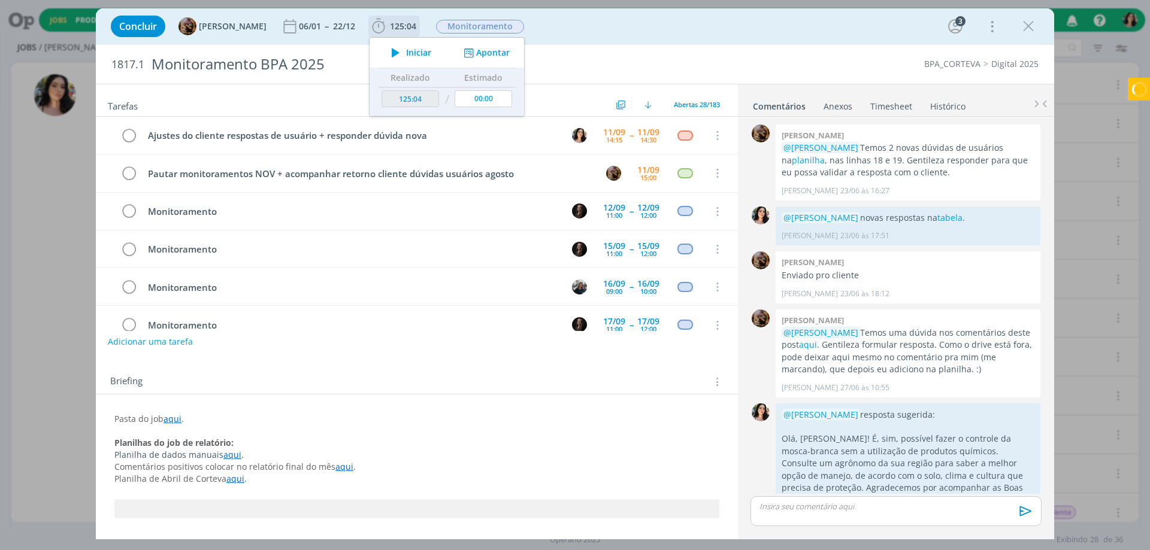
scroll to position [1194, 0]
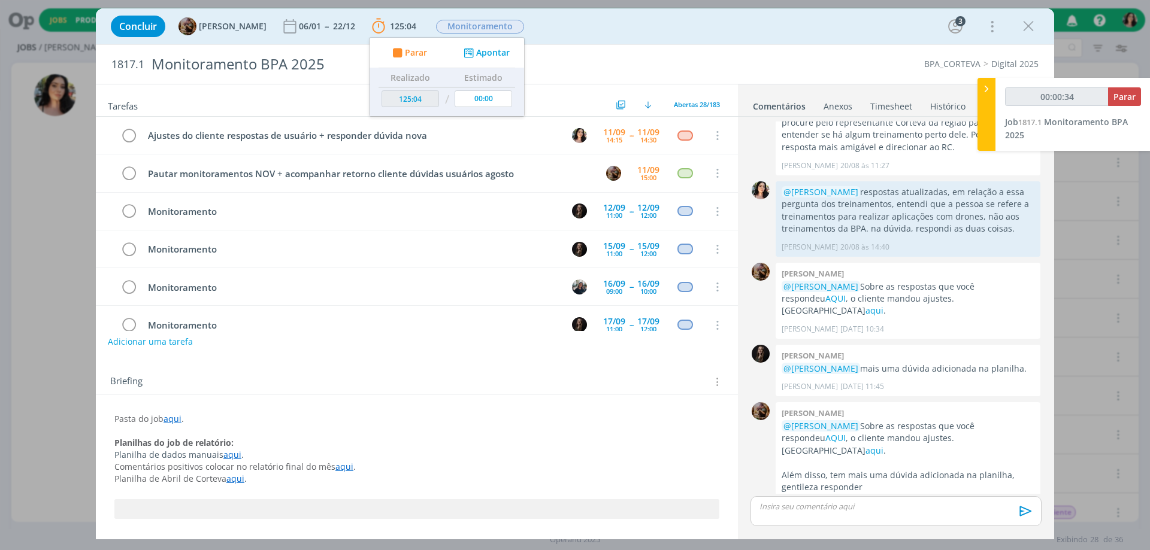
type input "00:00:36"
click at [981, 93] on icon at bounding box center [986, 89] width 12 height 13
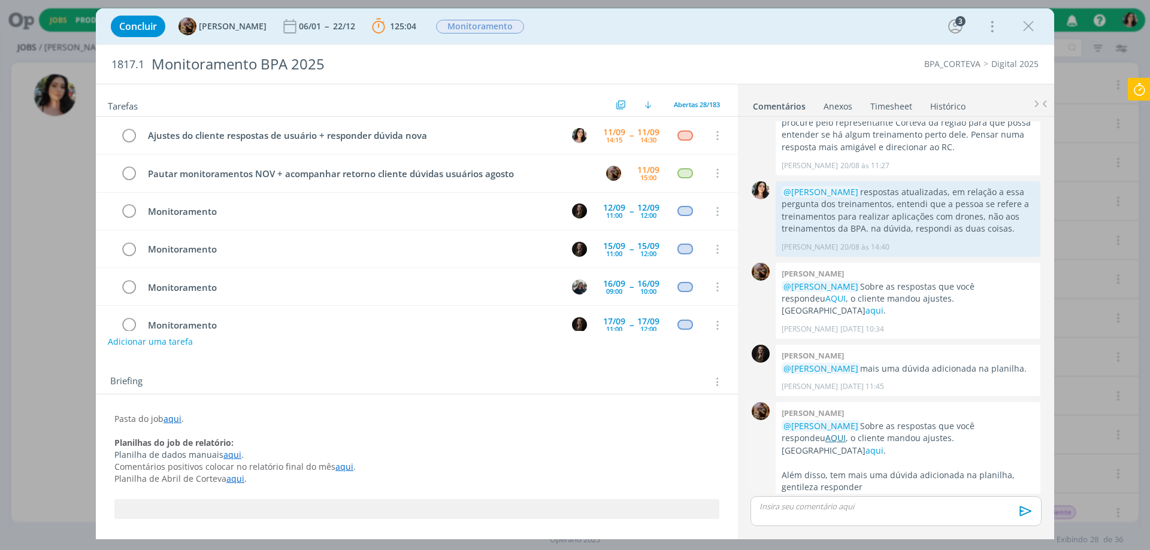
click at [840, 432] on link "AQUI" at bounding box center [835, 437] width 20 height 11
click at [883, 445] on link "aqui" at bounding box center [874, 450] width 18 height 11
click at [838, 432] on link "AQUI" at bounding box center [835, 437] width 20 height 11
click at [883, 445] on link "aqui" at bounding box center [874, 450] width 18 height 11
click at [849, 513] on div "dialog" at bounding box center [895, 511] width 291 height 30
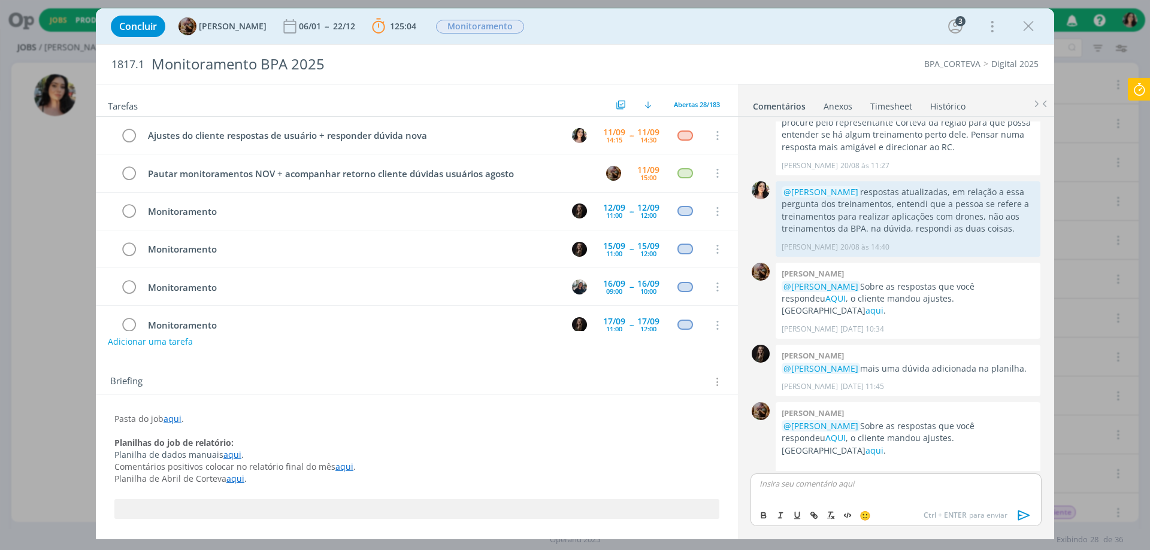
scroll to position [1217, 0]
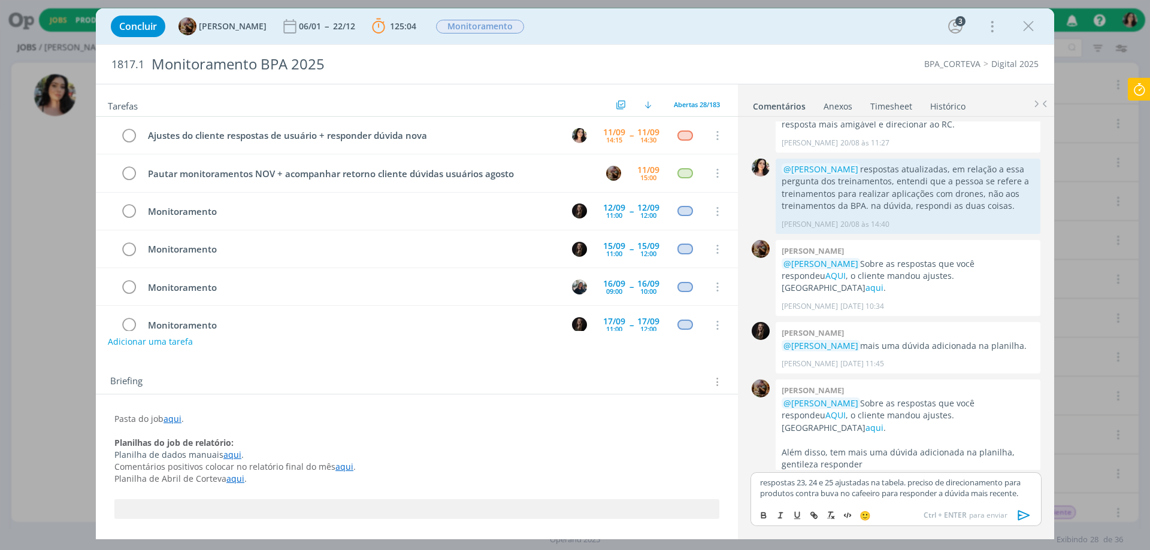
click at [895, 476] on div "respostas 23, 24 e 25 ajustadas na tabela. preciso de direcionamento para produ…" at bounding box center [895, 488] width 291 height 31
click at [823, 517] on button "dialog" at bounding box center [831, 515] width 17 height 14
click at [814, 517] on line "dialog" at bounding box center [814, 515] width 2 height 2
paste input "https://sobeae.sharepoint.com/:x:/s/SOBEAE/EYmVn8NOPf5EtR19PULk-ZMBWt2gFzzbPOez…"
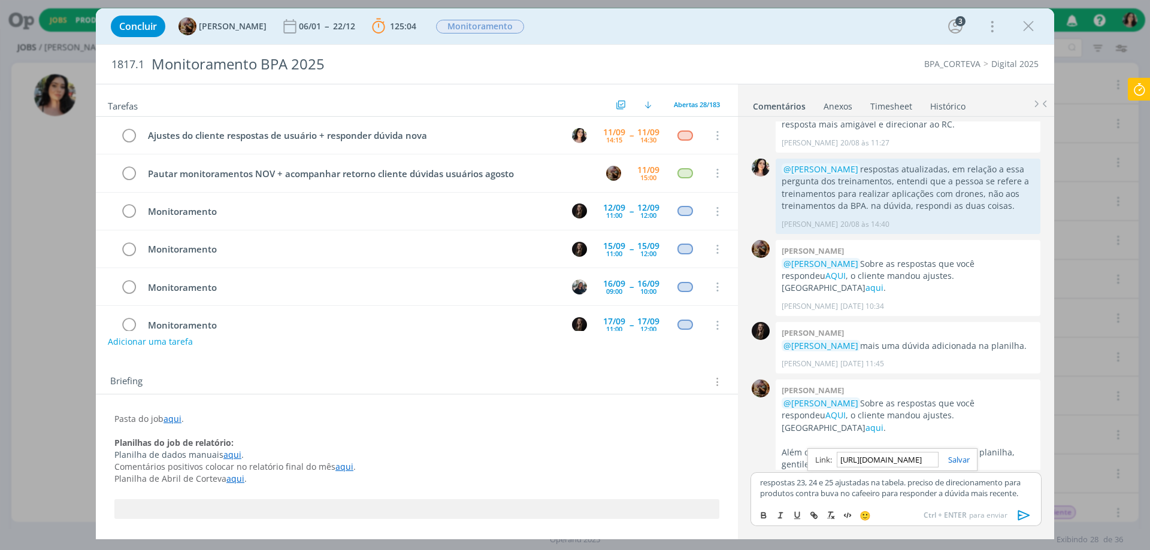
scroll to position [0, 325]
type input "https://sobeae.sharepoint.com/:x:/s/SOBEAE/EYmVn8NOPf5EtR19PULk-ZMBWt2gFzzbPOez…"
click at [955, 459] on link "dialog" at bounding box center [953, 460] width 31 height 11
click at [944, 493] on p "respostas 23, 24 e 25 ajustadas na tabela . preciso de direcionamento para prod…" at bounding box center [896, 488] width 272 height 22
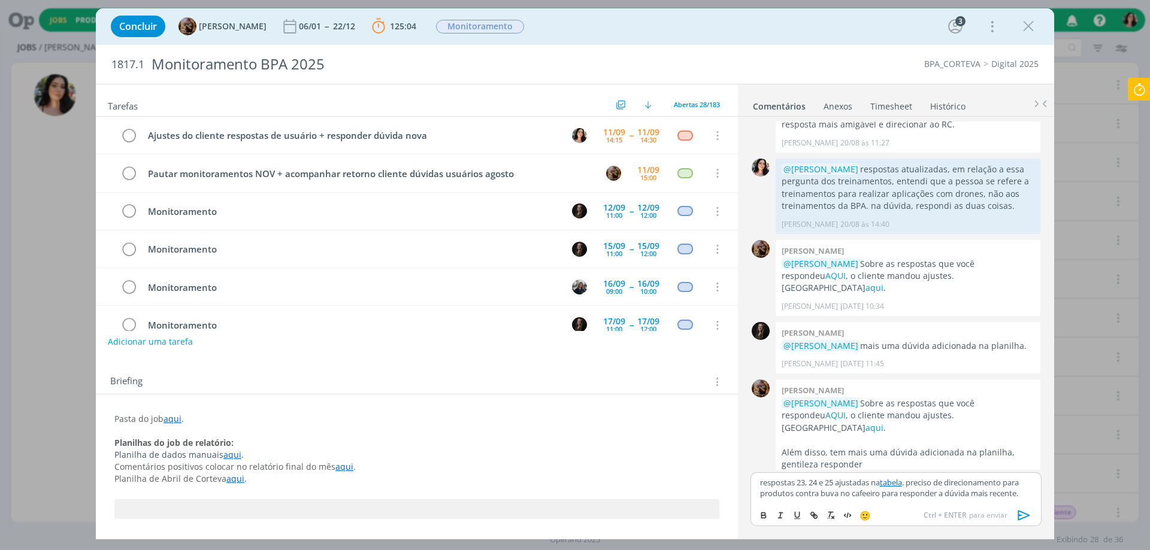
click at [1020, 501] on div "respostas 23, 24 e 25 ajustadas na tabela . preciso de direcionamento para prod…" at bounding box center [895, 488] width 291 height 31
click at [760, 467] on p "respostas 23, 24 e 25 ajustadas na tabela . preciso de direcionamento para prod…" at bounding box center [896, 482] width 272 height 33
click at [834, 515] on span "[PERSON_NAME]" at bounding box center [825, 510] width 74 height 13
click at [1019, 511] on icon "dialog" at bounding box center [1024, 515] width 12 height 10
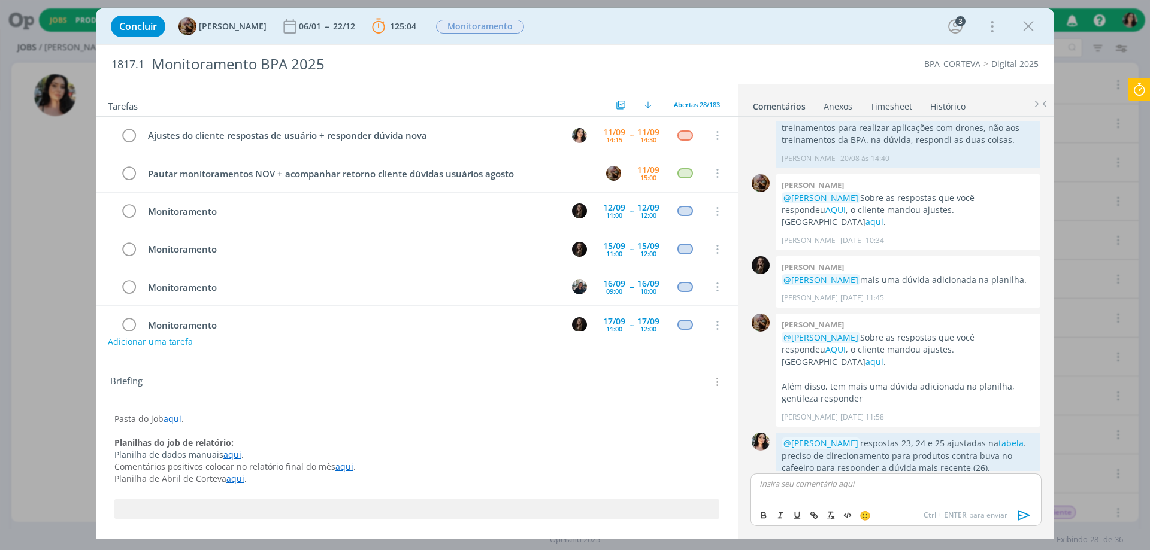
scroll to position [1286, 0]
click at [132, 134] on icon "dialog" at bounding box center [128, 136] width 17 height 18
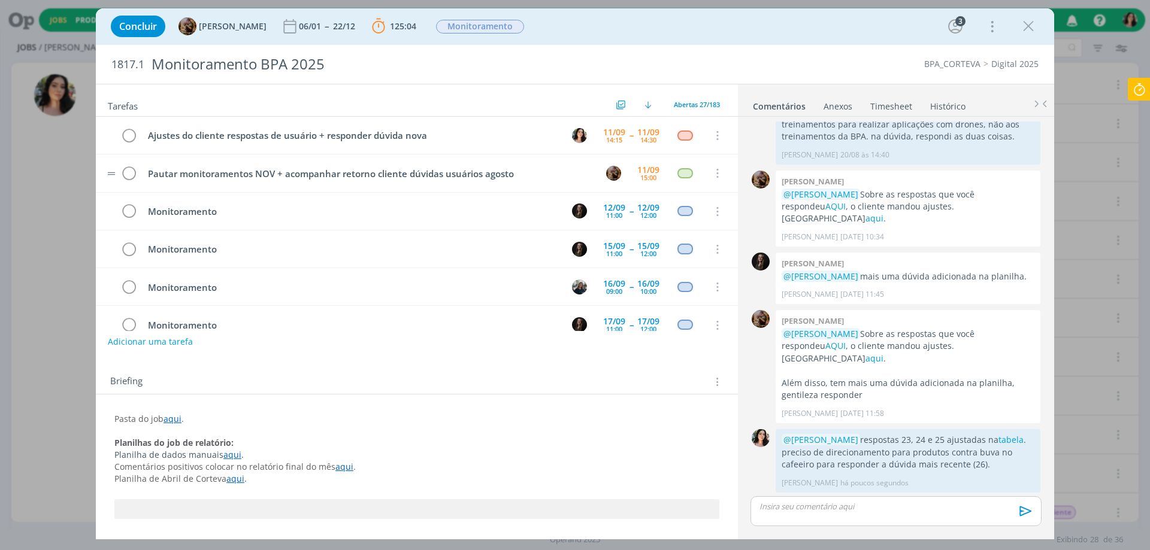
scroll to position [1264, 0]
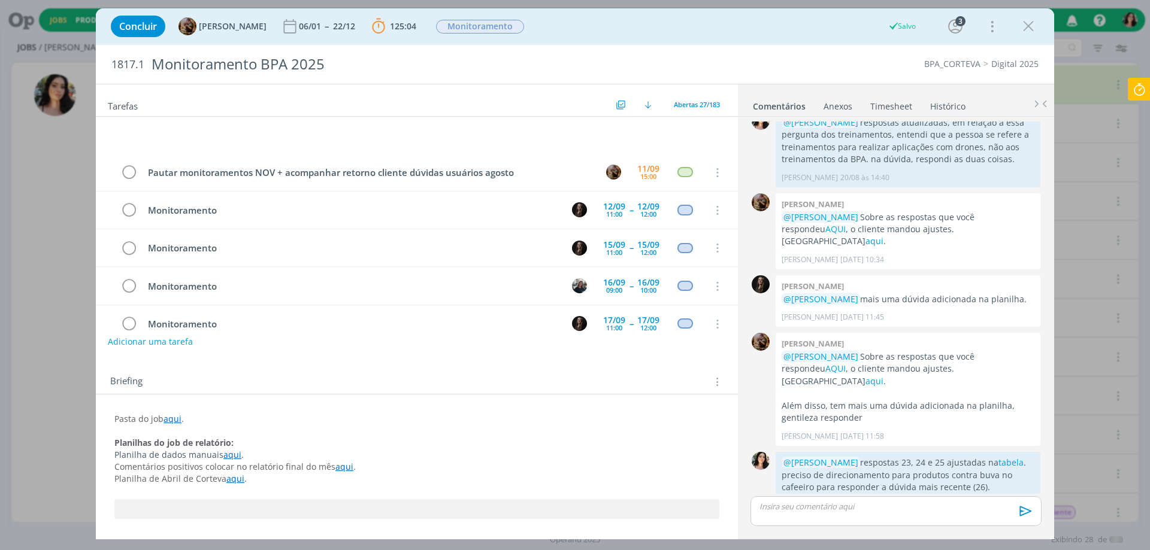
click at [1144, 87] on icon at bounding box center [1139, 89] width 22 height 23
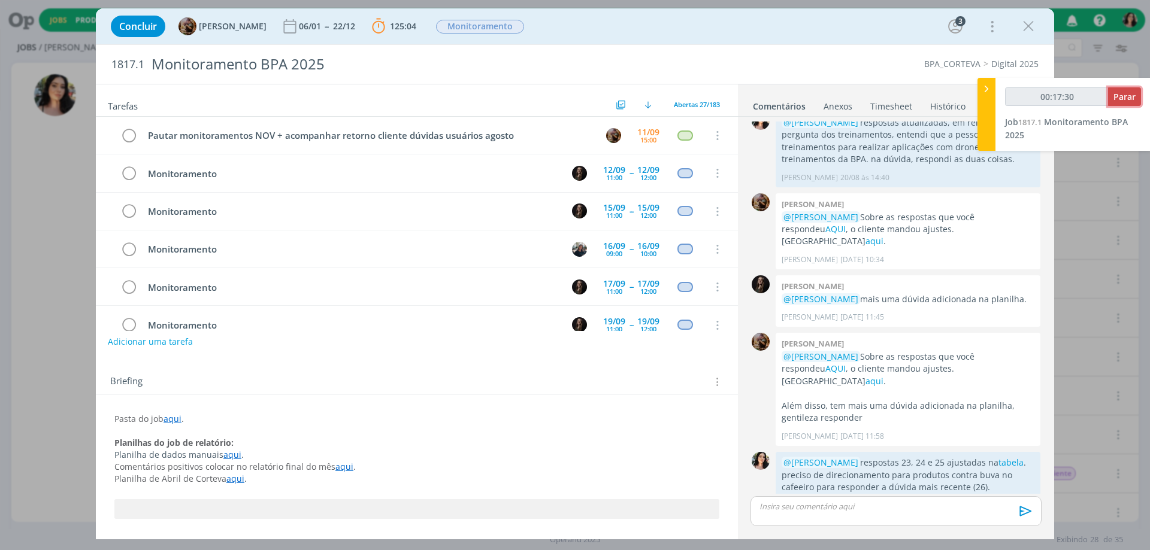
click at [1132, 95] on span "Parar" at bounding box center [1124, 96] width 22 height 11
type input "00:18:00"
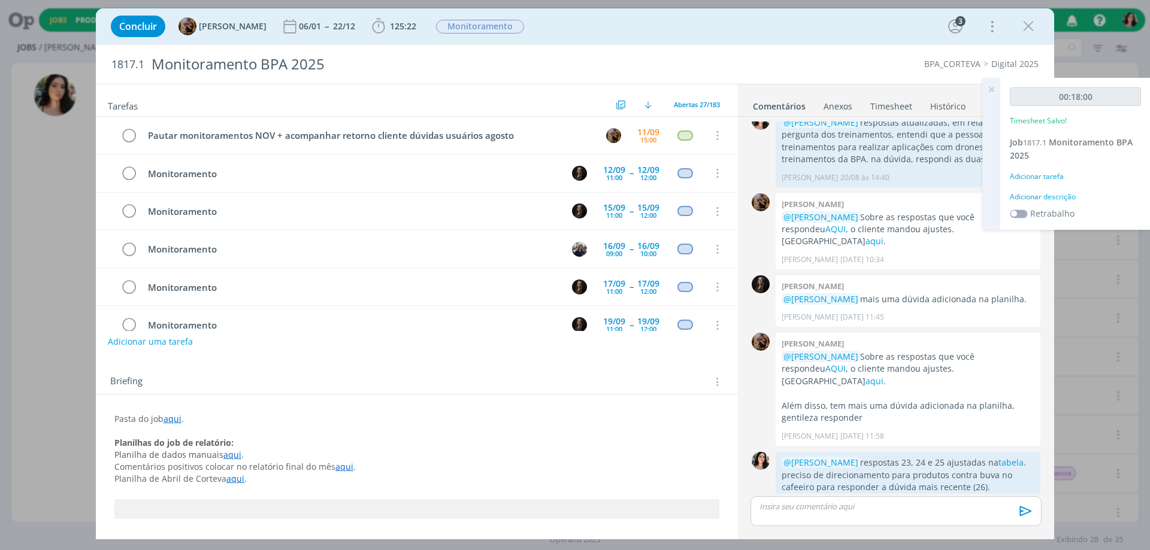
click at [1049, 197] on div "Adicionar descrição" at bounding box center [1075, 197] width 131 height 11
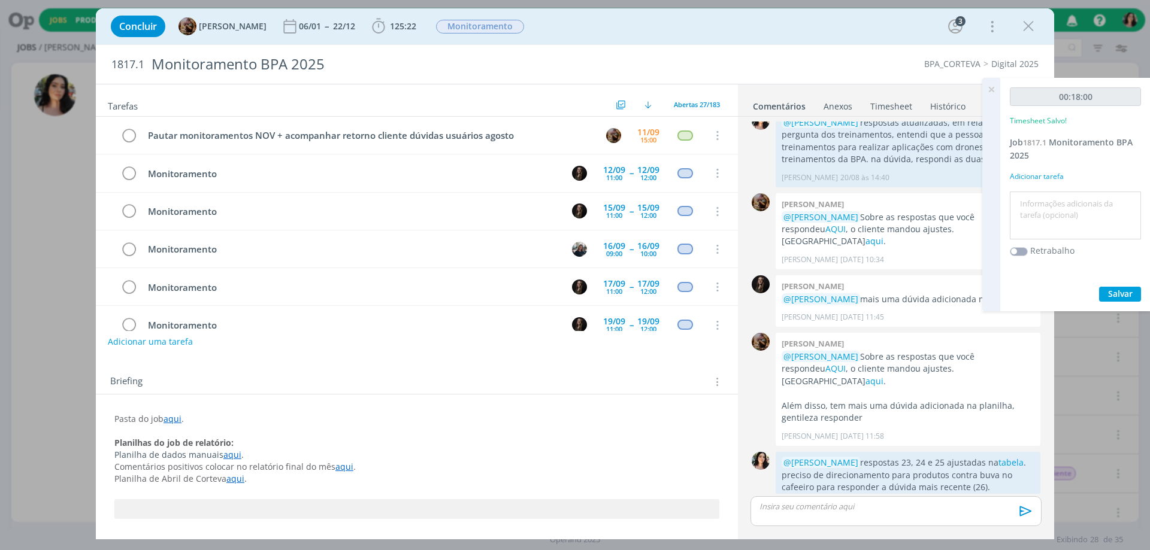
click at [1049, 205] on textarea at bounding box center [1075, 216] width 125 height 43
type textarea "Redação respostas."
click at [1131, 293] on span "Salvar" at bounding box center [1120, 293] width 25 height 11
click at [995, 91] on icon at bounding box center [991, 89] width 22 height 23
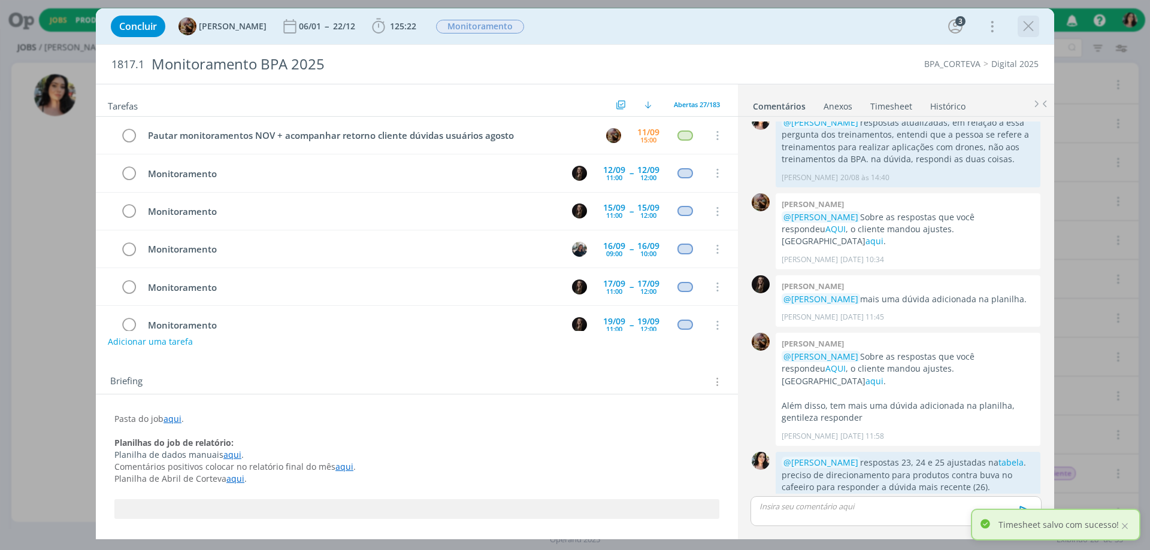
click at [1035, 22] on icon "dialog" at bounding box center [1028, 26] width 18 height 18
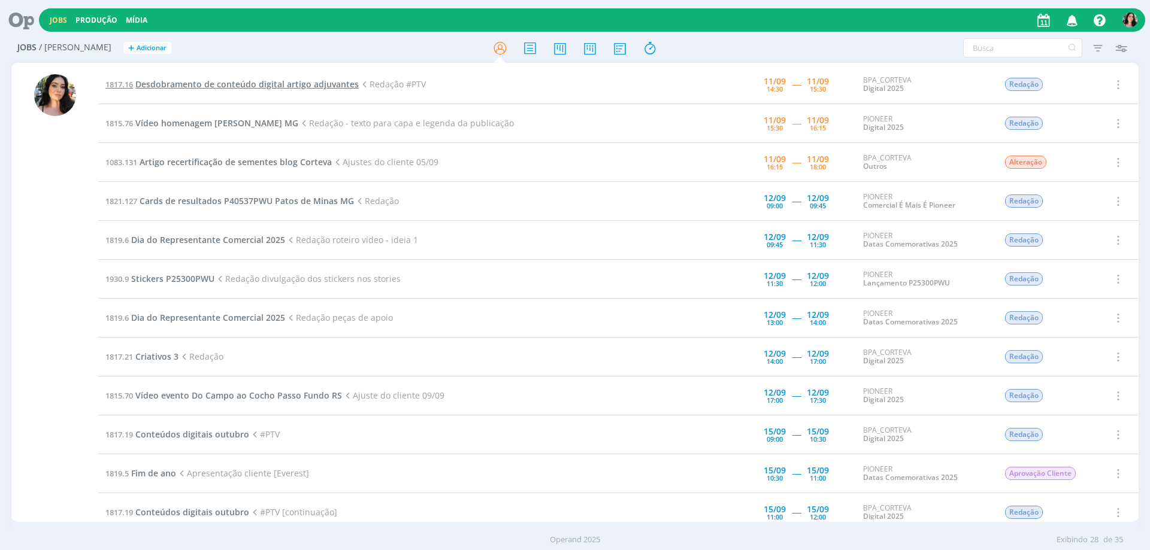
click at [292, 89] on span "Desdobramento de conteúdo digital artigo adjuvantes" at bounding box center [246, 83] width 223 height 11
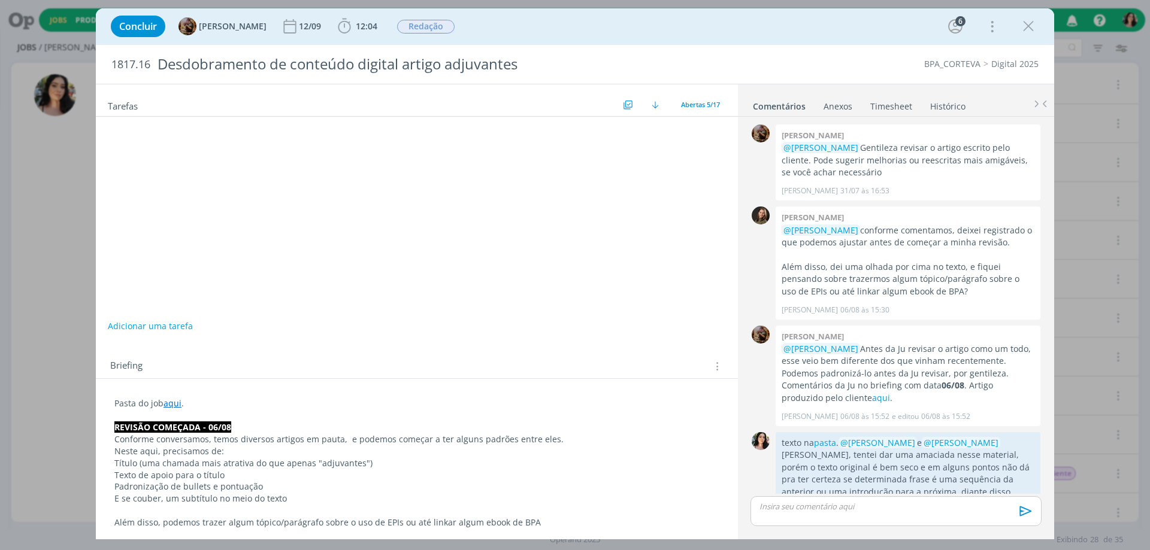
scroll to position [846, 0]
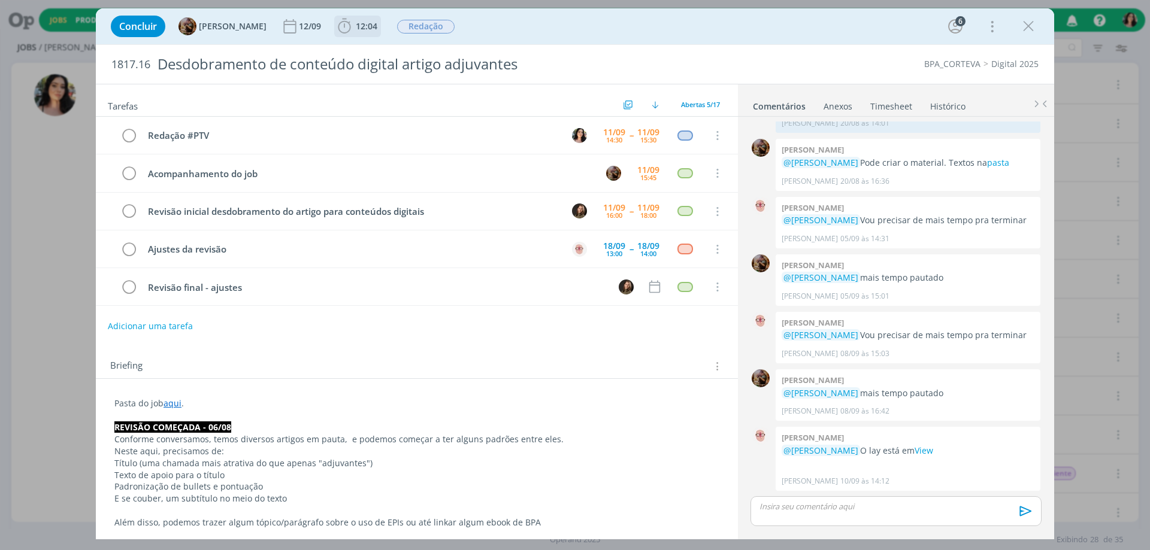
click at [375, 31] on span "12:04" at bounding box center [367, 25] width 22 height 11
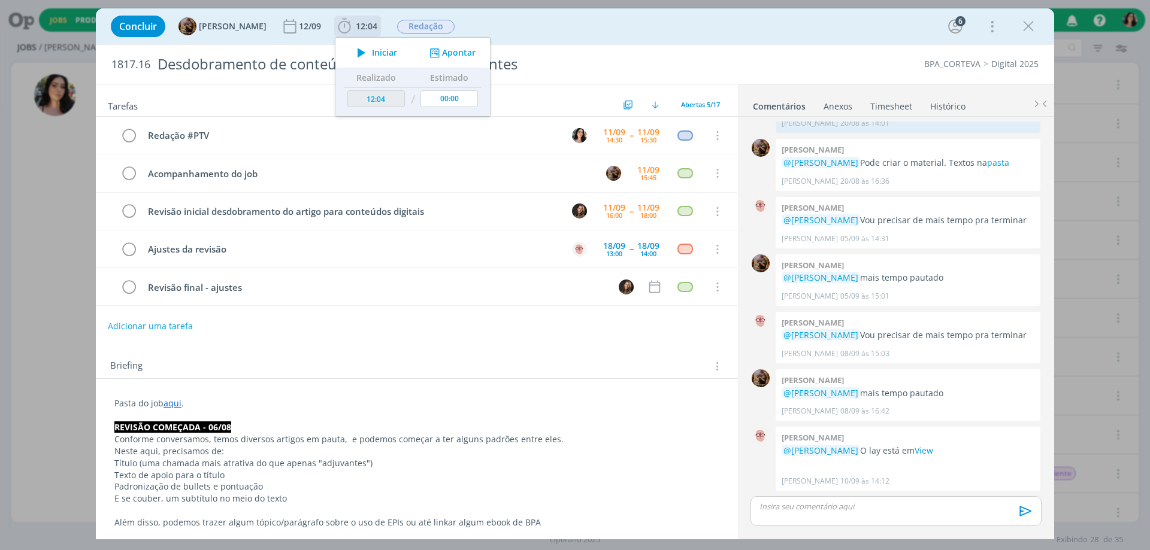
click at [390, 49] on span "Iniciar" at bounding box center [384, 53] width 25 height 8
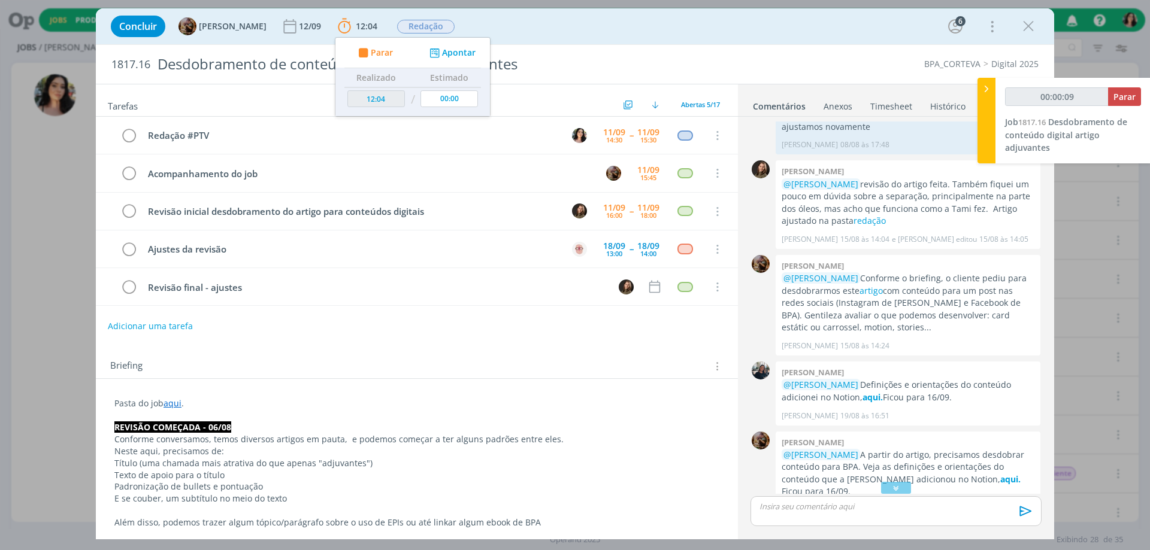
scroll to position [367, 0]
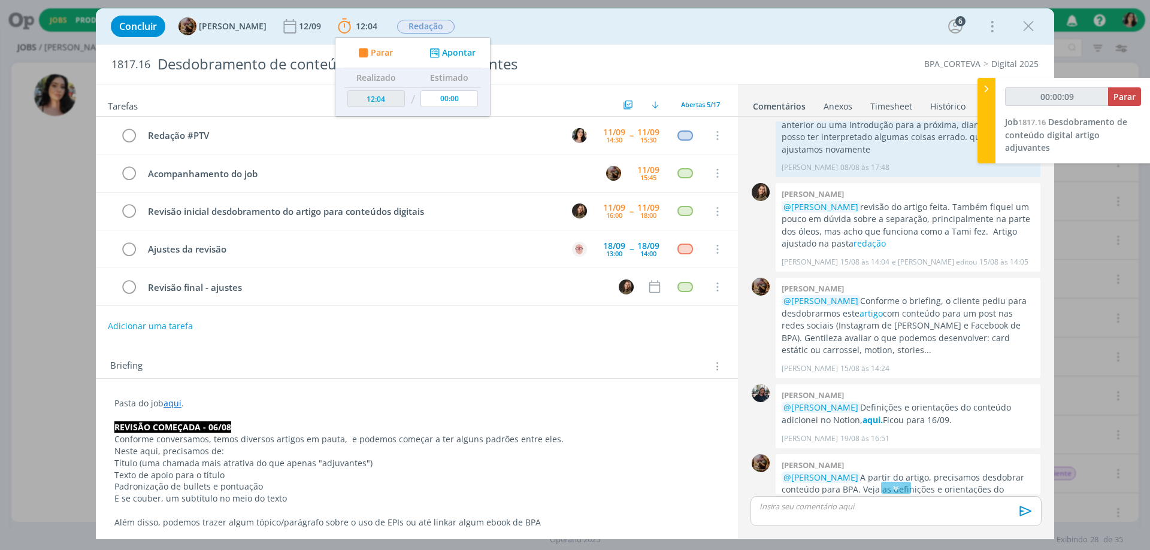
type input "00:00:10"
click at [989, 120] on div at bounding box center [986, 121] width 18 height 86
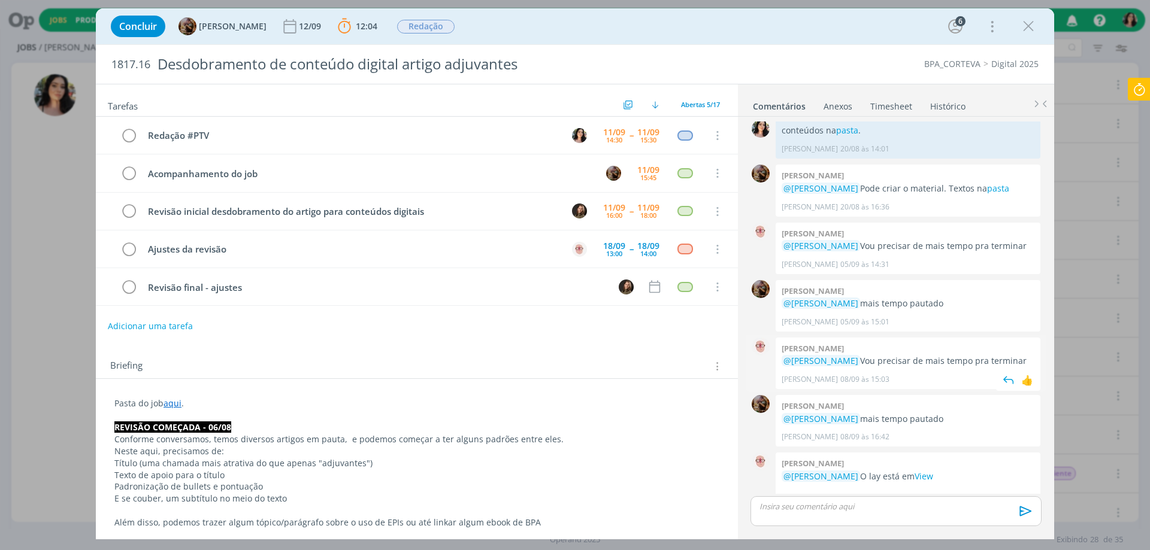
scroll to position [846, 0]
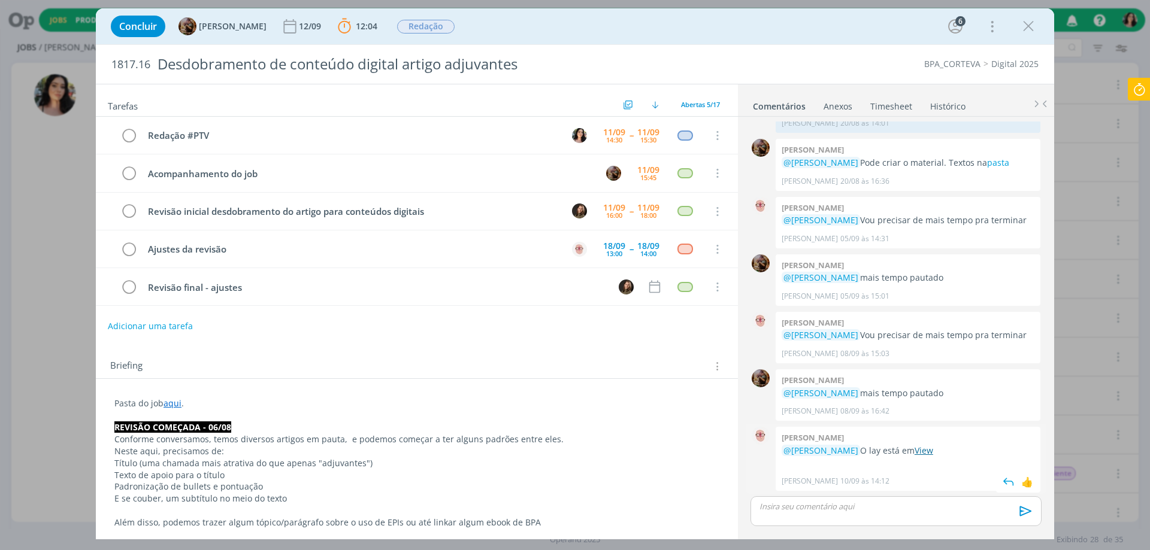
click at [933, 447] on link "View" at bounding box center [923, 450] width 19 height 11
click at [906, 110] on link "Timesheet" at bounding box center [891, 103] width 43 height 17
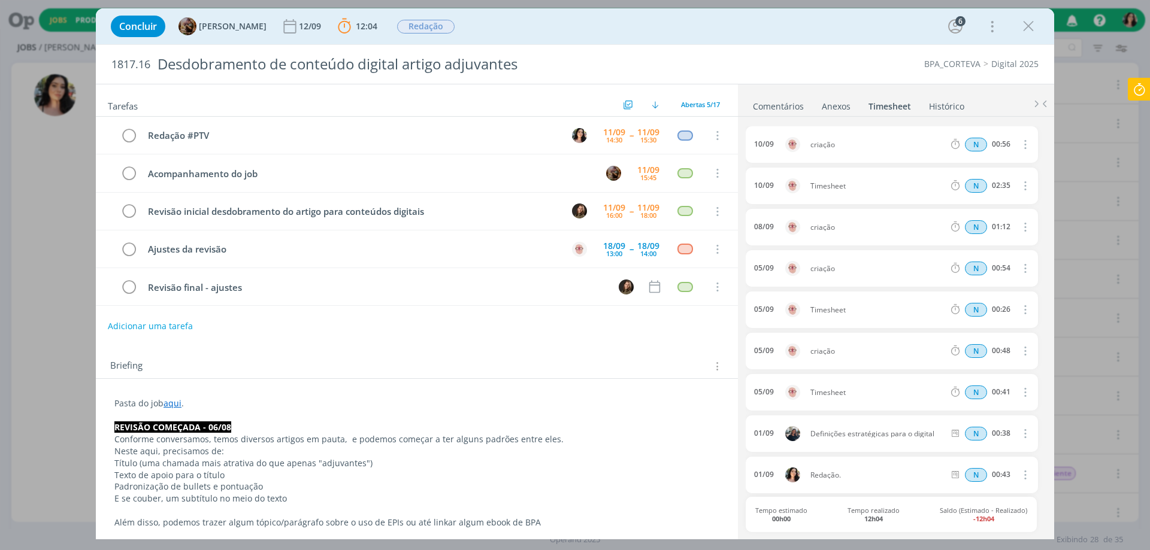
click at [112, 60] on span "1817.16" at bounding box center [130, 64] width 39 height 13
drag, startPoint x: 108, startPoint y: 68, endPoint x: 152, endPoint y: 63, distance: 44.6
click at [152, 63] on div "1817.16 Desdobramento de conteúdo digital artigo adjuvantes" at bounding box center [379, 64] width 548 height 39
copy span "1817.16"
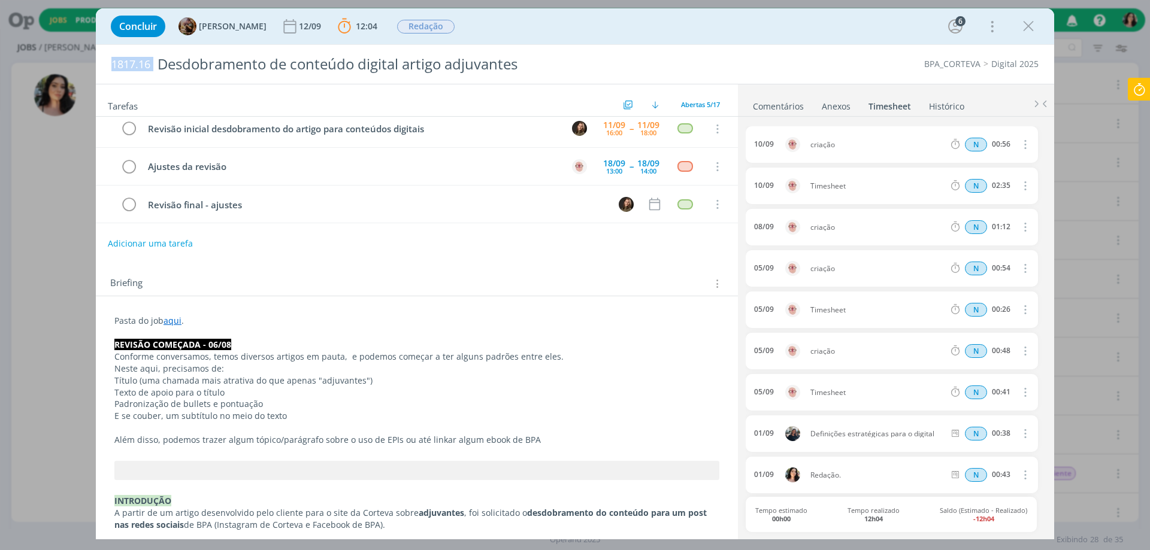
scroll to position [299, 0]
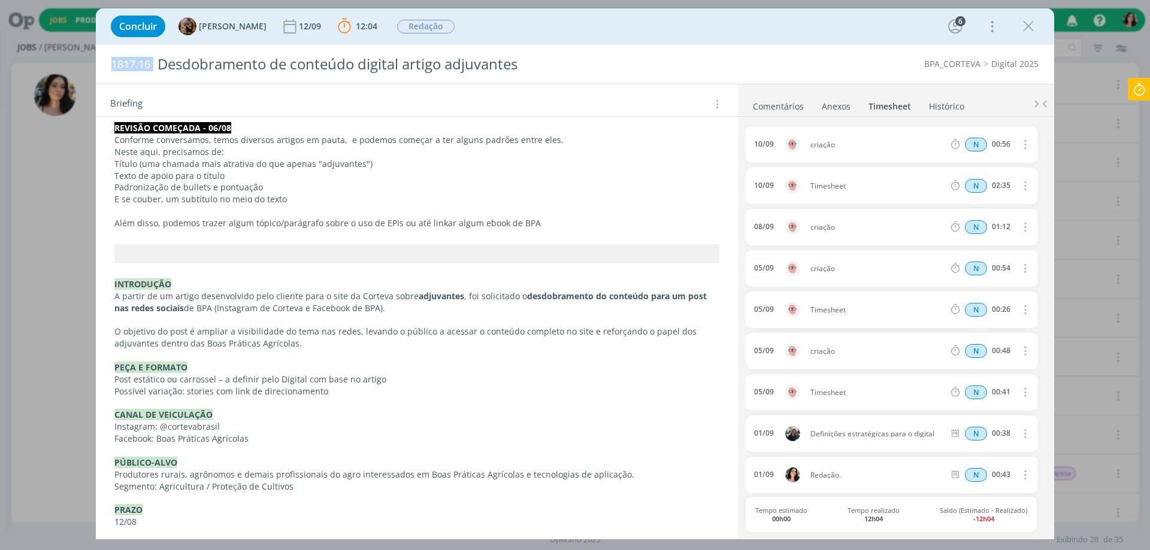
click at [792, 104] on link "Comentários" at bounding box center [778, 103] width 52 height 17
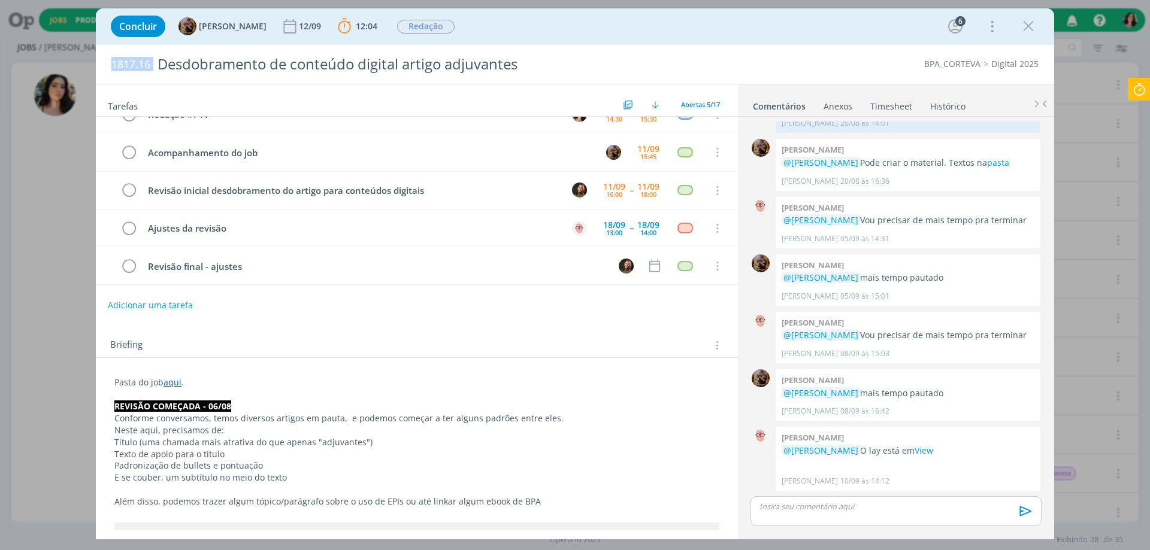
scroll to position [0, 0]
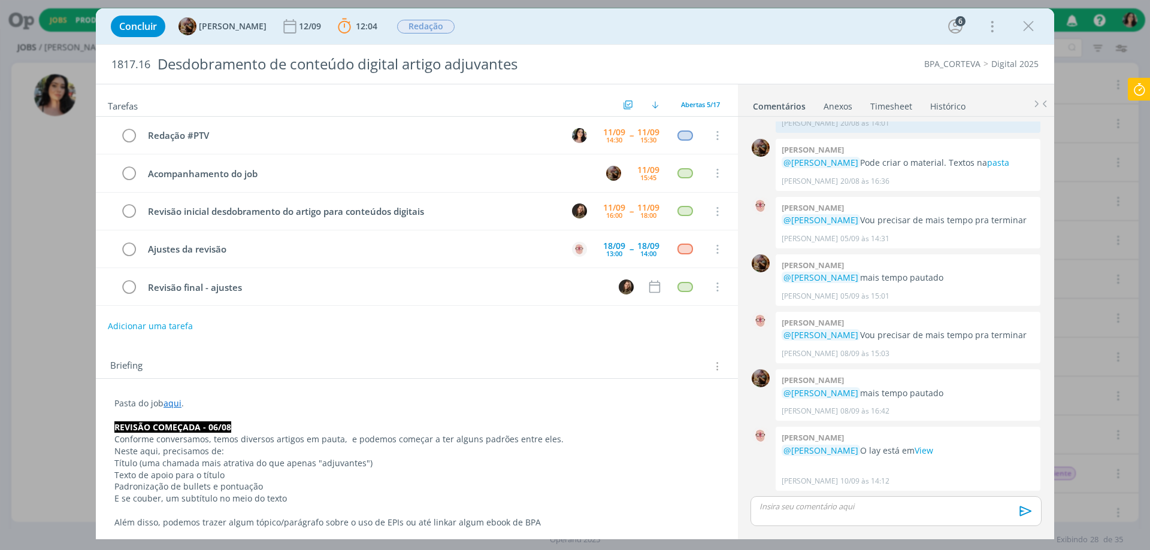
click at [174, 405] on link "aqui" at bounding box center [172, 403] width 18 height 11
click at [185, 423] on link "https://sobeae.sharepoint.com/:f:/s/SOBEAE/EvQk_goVZHZOtjq06LzkBD4BS1LDiT5hKi0f…" at bounding box center [192, 427] width 90 height 16
click at [783, 512] on p "dialog" at bounding box center [896, 506] width 272 height 11
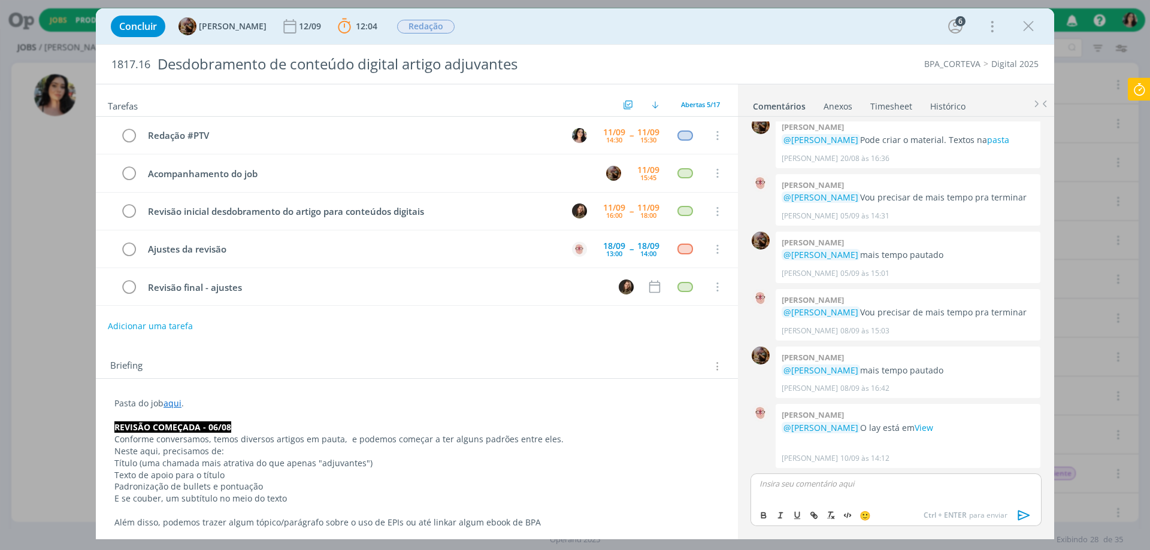
scroll to position [869, 0]
click at [820, 487] on p "ppt com ptv na pasta, também já sinalzei um ajuste." at bounding box center [896, 484] width 272 height 11
click at [816, 517] on icon "dialog" at bounding box center [814, 516] width 10 height 10
paste input "https://sobeae.sharepoint.com/sites/SOBEAE/Documentos%20Compartilhados/Forms/Al…"
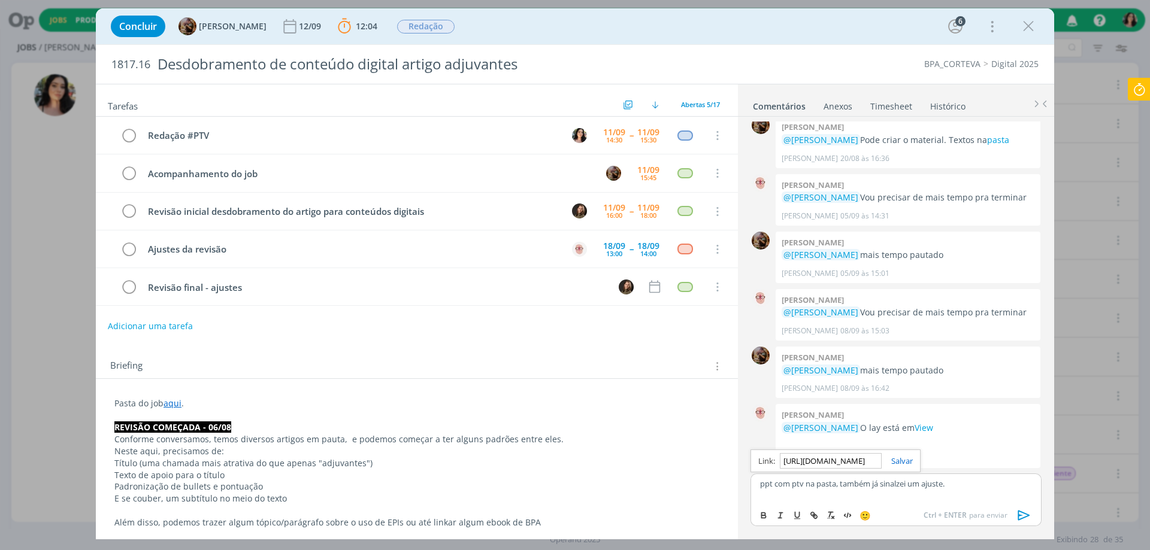
scroll to position [0, 1624]
type input "https://sobeae.sharepoint.com/sites/SOBEAE/Documentos%20Compartilhados/Forms/Al…"
click at [900, 464] on link "dialog" at bounding box center [897, 461] width 31 height 11
click at [914, 493] on div "ppt com ptv na pasta , também já sinalzei um ajuste." at bounding box center [895, 489] width 291 height 30
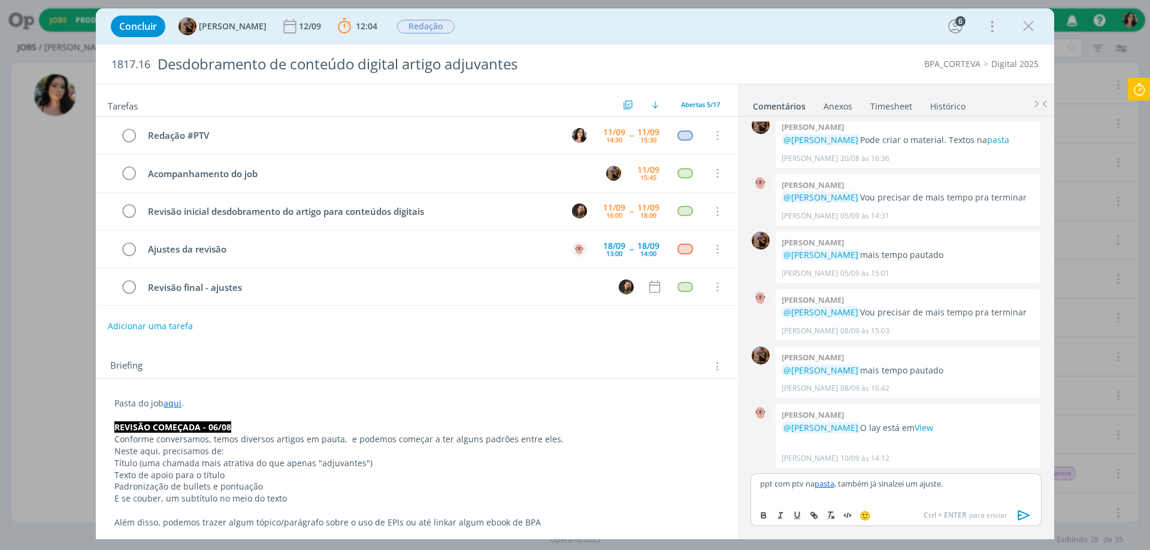
drag, startPoint x: 898, startPoint y: 485, endPoint x: 892, endPoint y: 495, distance: 11.5
click at [892, 495] on div "ppt com ptv na pasta , também já sinalzei um ajuste." at bounding box center [895, 489] width 291 height 30
click at [900, 483] on p "ppt com ptv na pasta , também já sinalzei um ajuste." at bounding box center [896, 484] width 272 height 11
click at [996, 495] on div "ppt com ptv na pasta , também já sinalizei um ajuste." at bounding box center [895, 489] width 291 height 30
click at [1143, 92] on icon at bounding box center [1139, 89] width 22 height 23
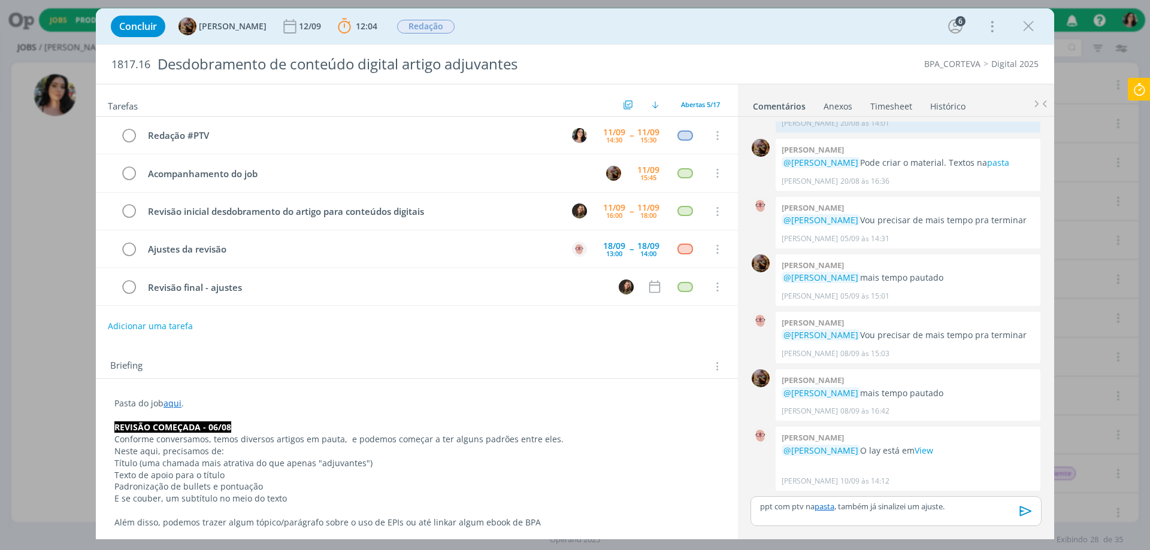
scroll to position [846, 0]
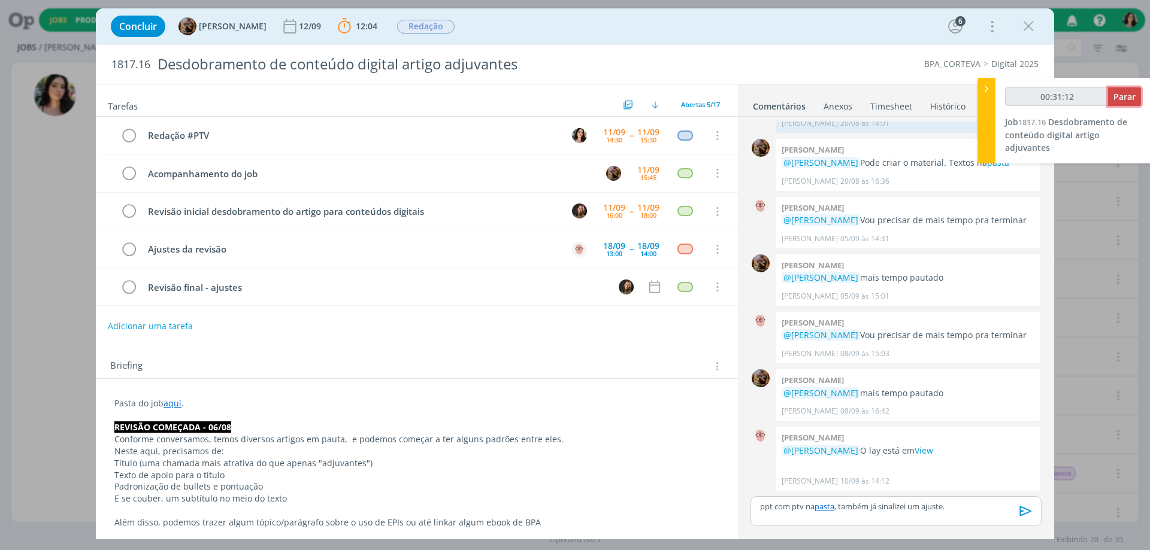
click at [1128, 104] on button "Parar" at bounding box center [1124, 96] width 33 height 19
type input "00:32:00"
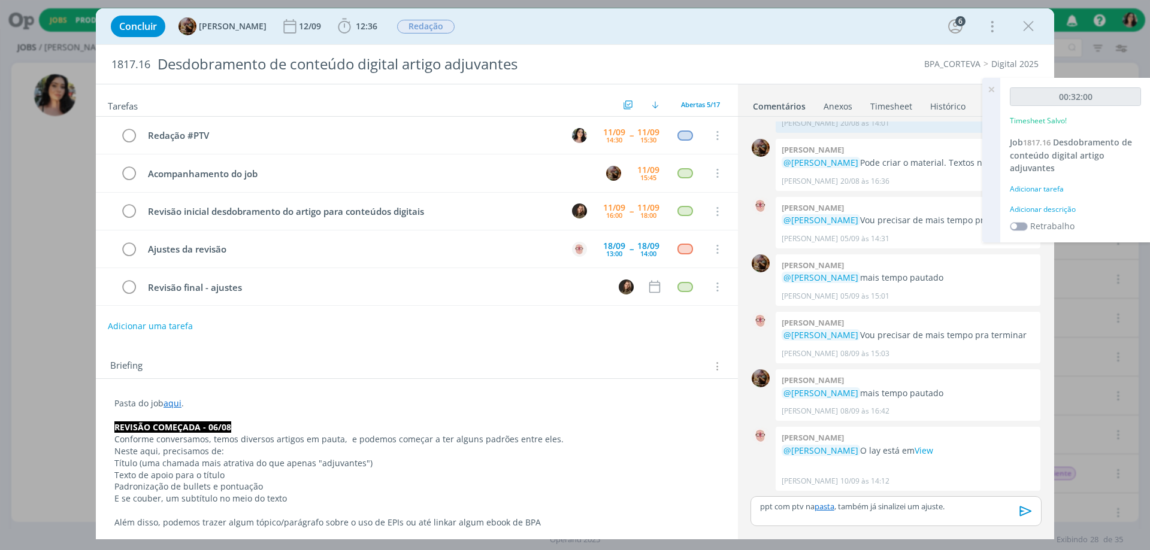
click at [1056, 206] on div "Adicionar descrição" at bounding box center [1075, 209] width 131 height 11
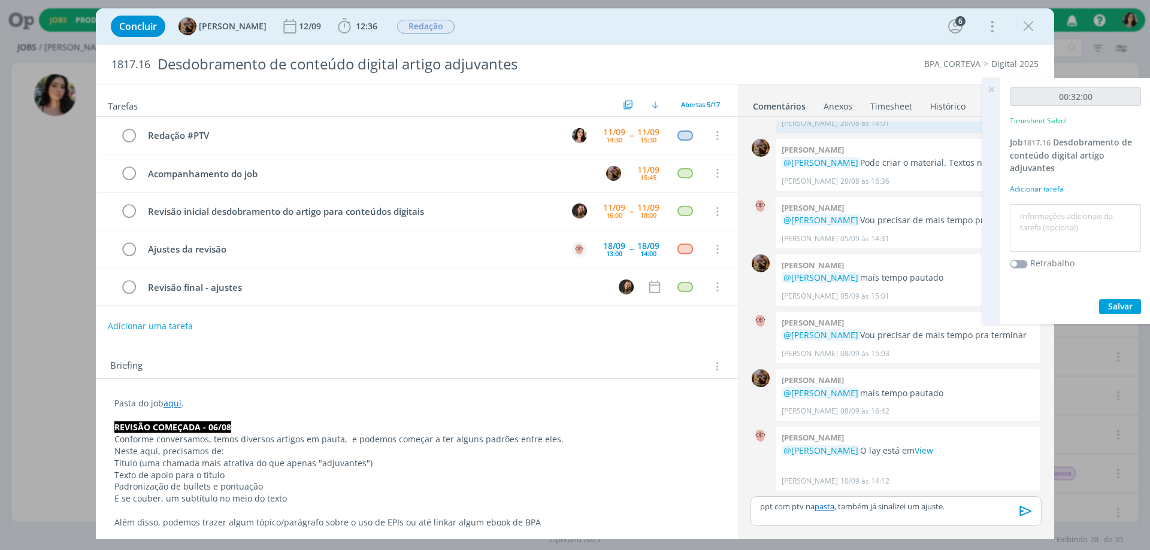
click at [1057, 217] on textarea at bounding box center [1075, 228] width 125 height 43
type textarea "Redação #ptv"
click at [1126, 301] on span "Salvar" at bounding box center [1120, 306] width 25 height 11
click at [993, 90] on icon at bounding box center [991, 89] width 22 height 23
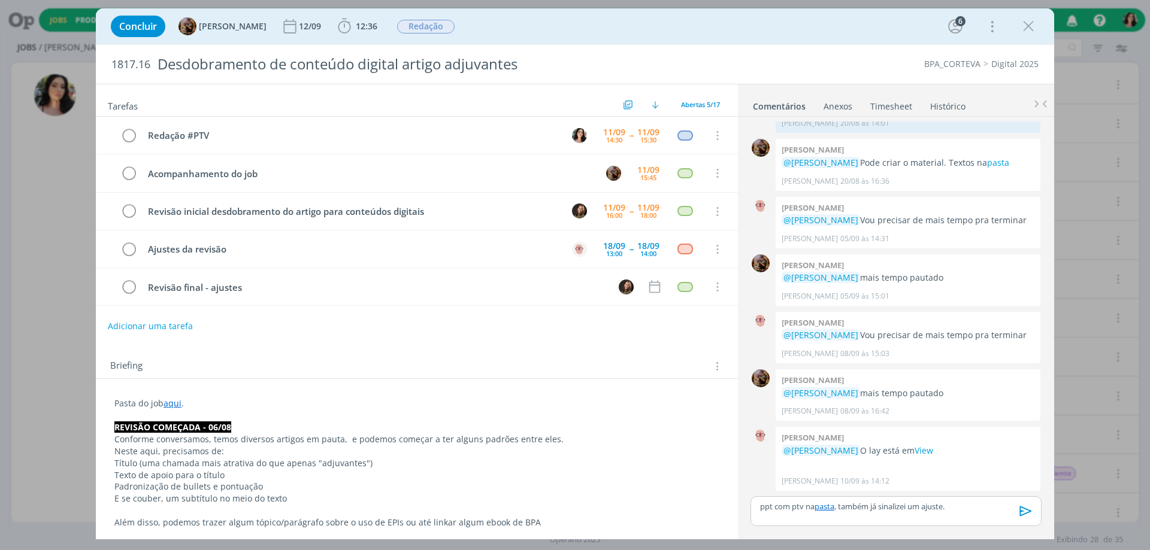
click at [1028, 509] on icon "dialog" at bounding box center [1026, 511] width 18 height 18
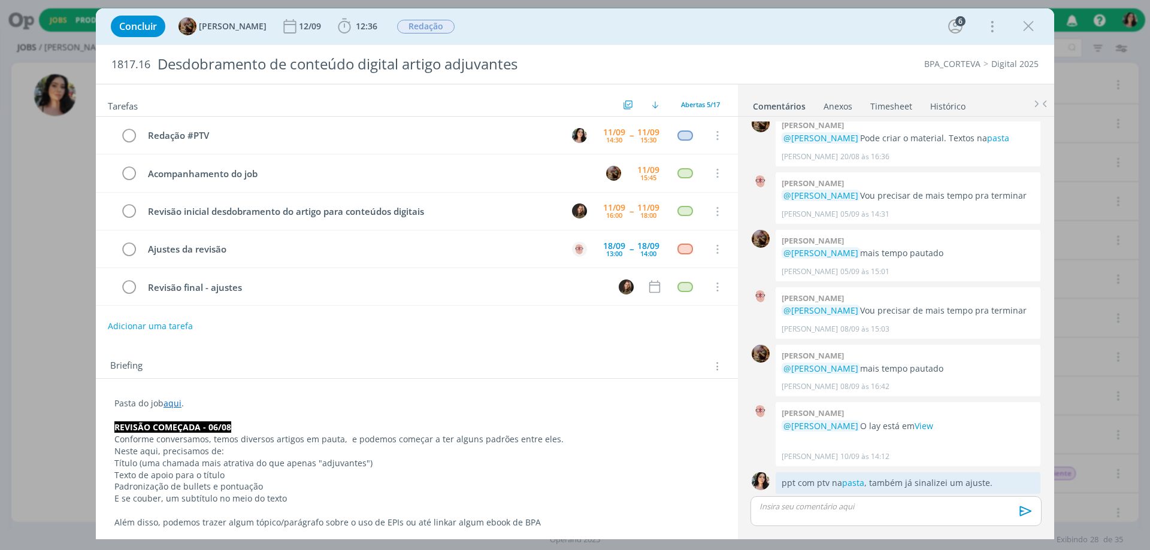
scroll to position [891, 0]
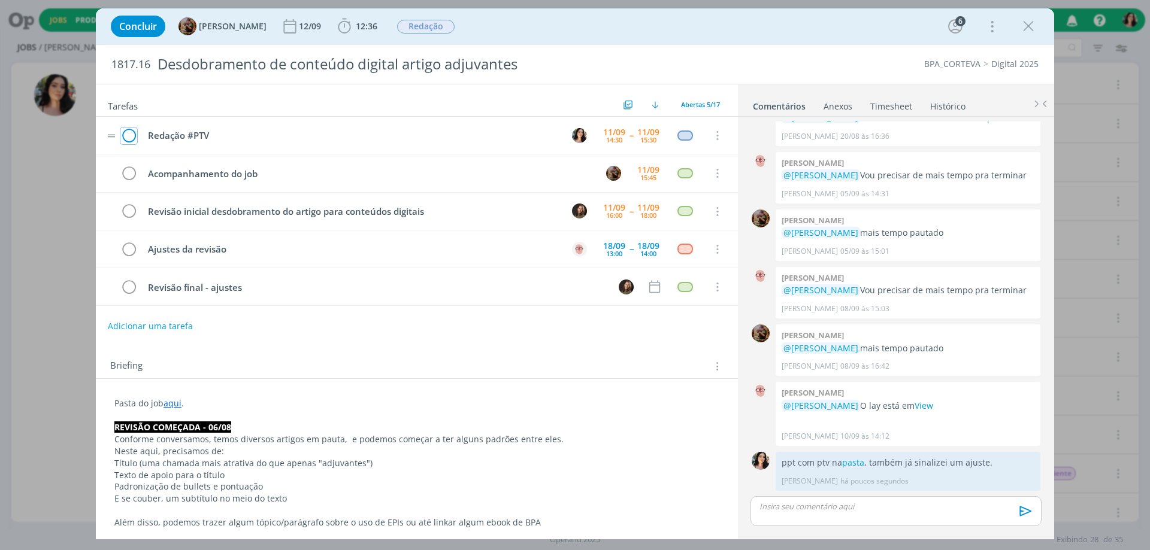
click at [129, 141] on icon "dialog" at bounding box center [128, 136] width 17 height 18
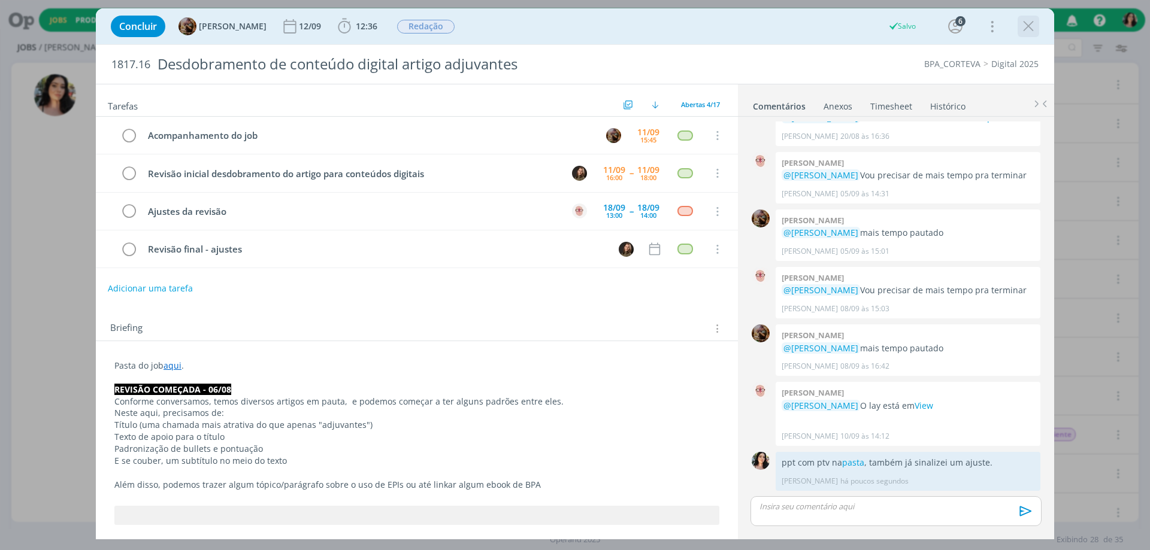
click at [1023, 20] on icon "dialog" at bounding box center [1028, 26] width 18 height 18
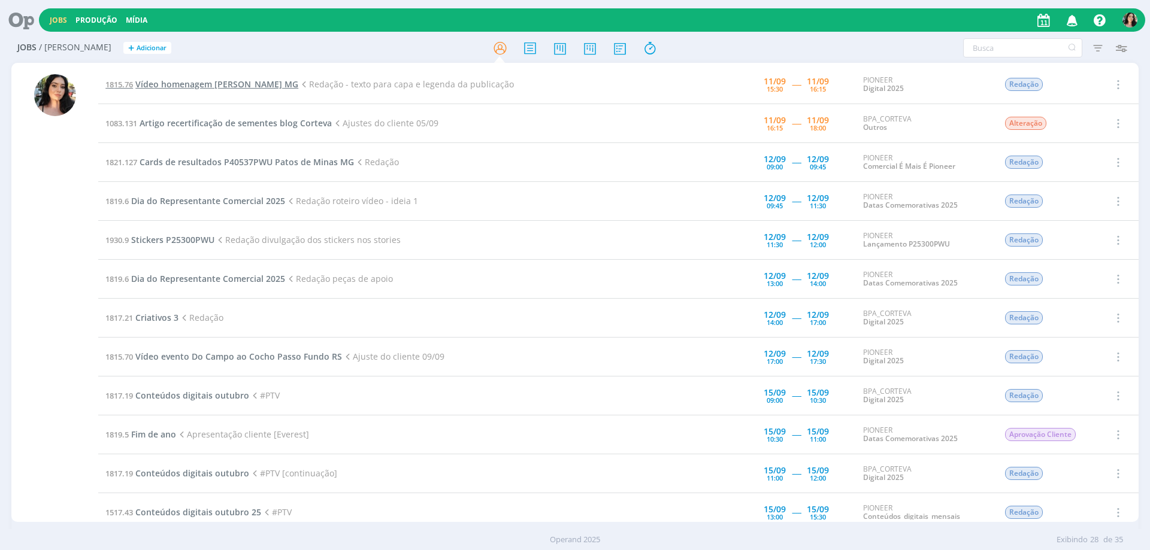
click at [223, 81] on span "Vídeo homenagem [PERSON_NAME] MG" at bounding box center [216, 83] width 163 height 11
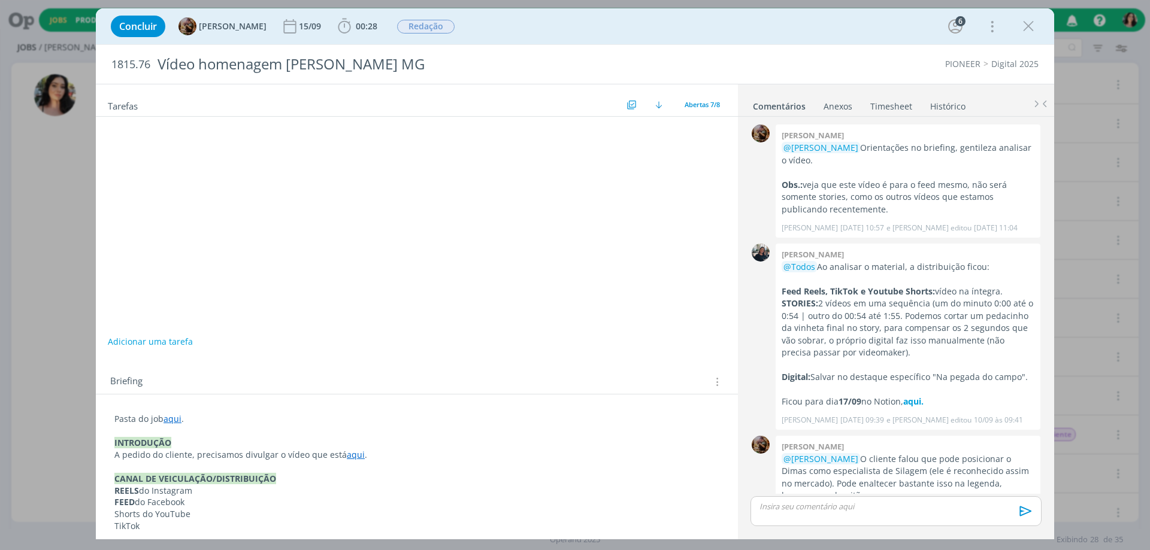
scroll to position [33, 0]
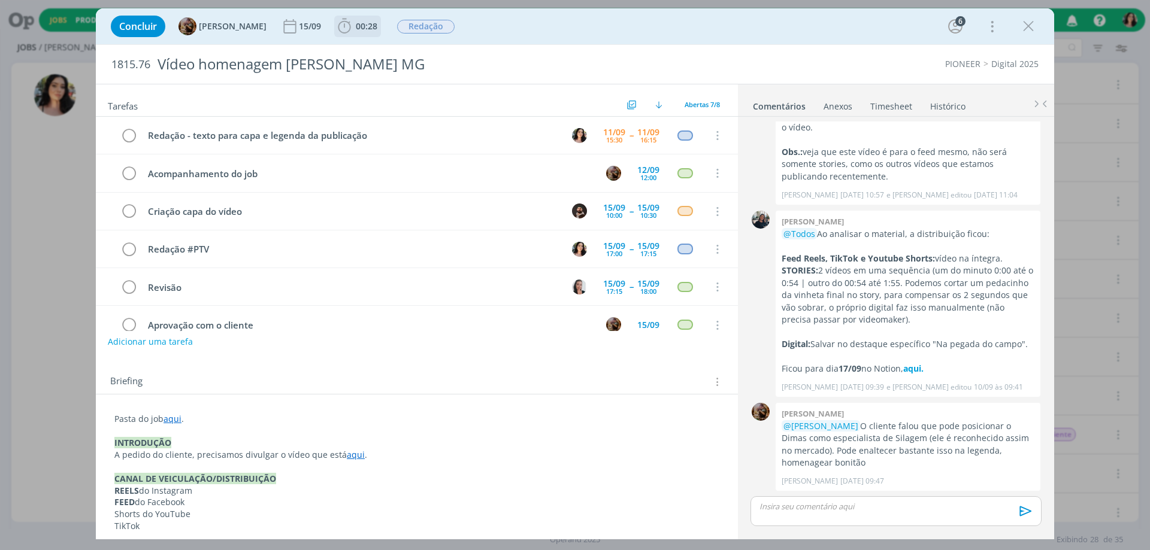
click at [353, 30] on icon "dialog" at bounding box center [344, 26] width 18 height 18
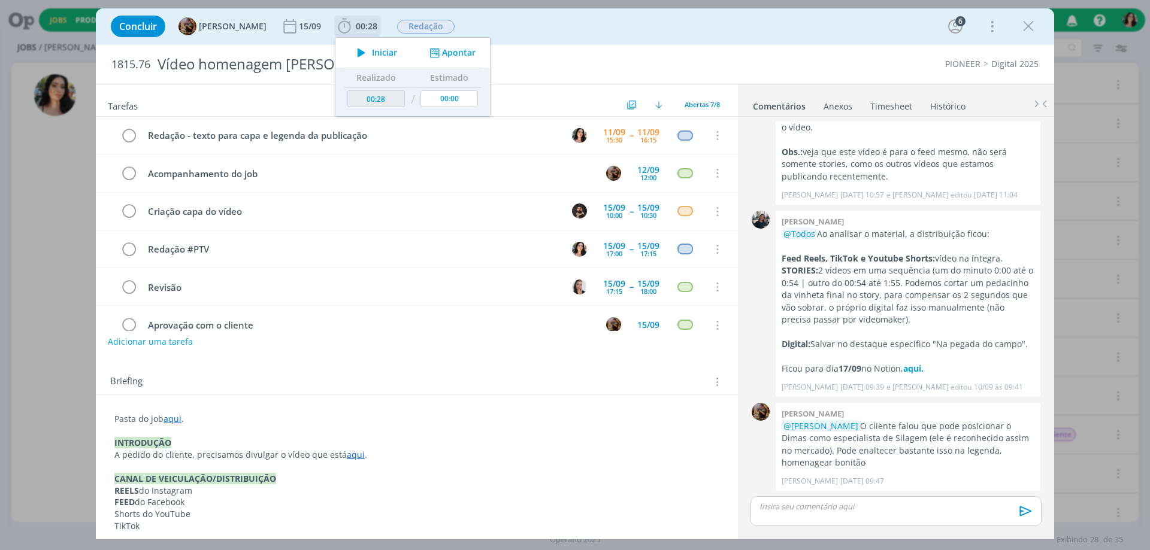
click at [387, 51] on span "Iniciar" at bounding box center [384, 53] width 25 height 8
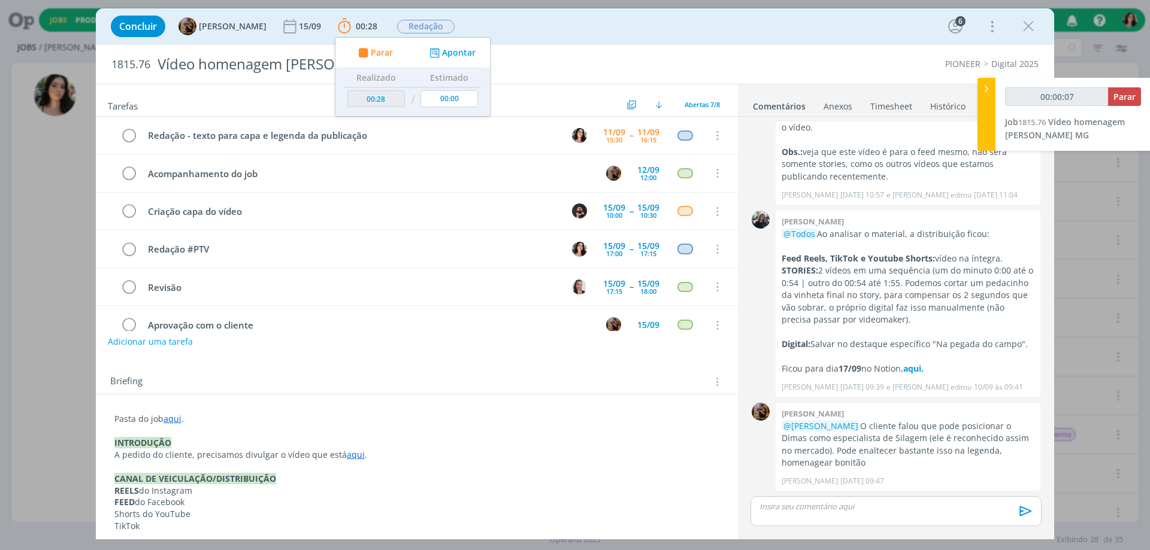
click at [637, 24] on div "Concluir Amanda Rodrigues 15/09 00:28 Parar Apontar Data * 11/09/2025 Horas * 0…" at bounding box center [575, 26] width 940 height 29
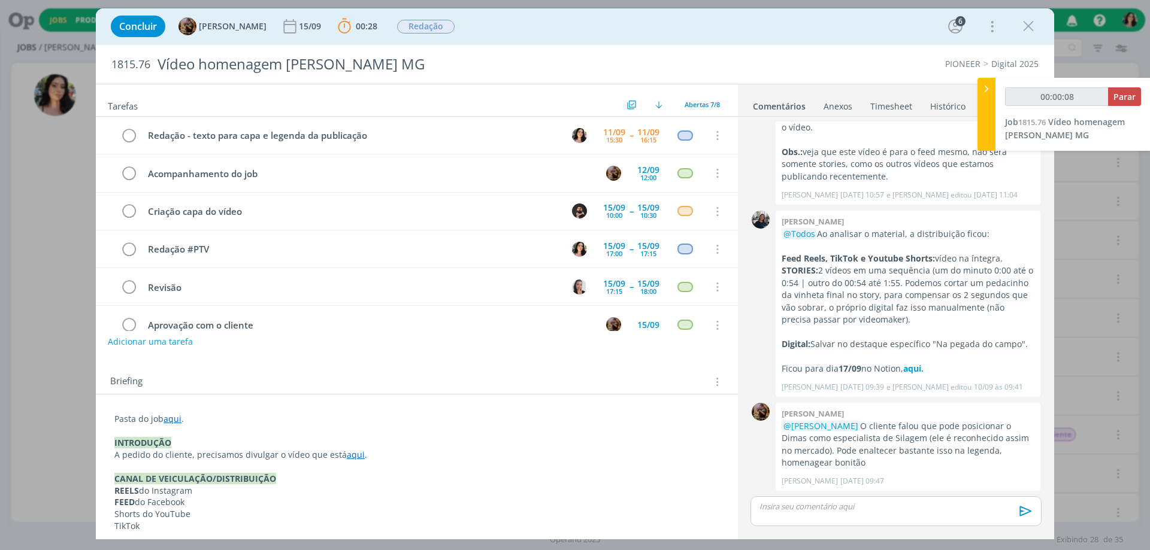
type input "00:00:09"
click at [989, 122] on div at bounding box center [986, 114] width 18 height 73
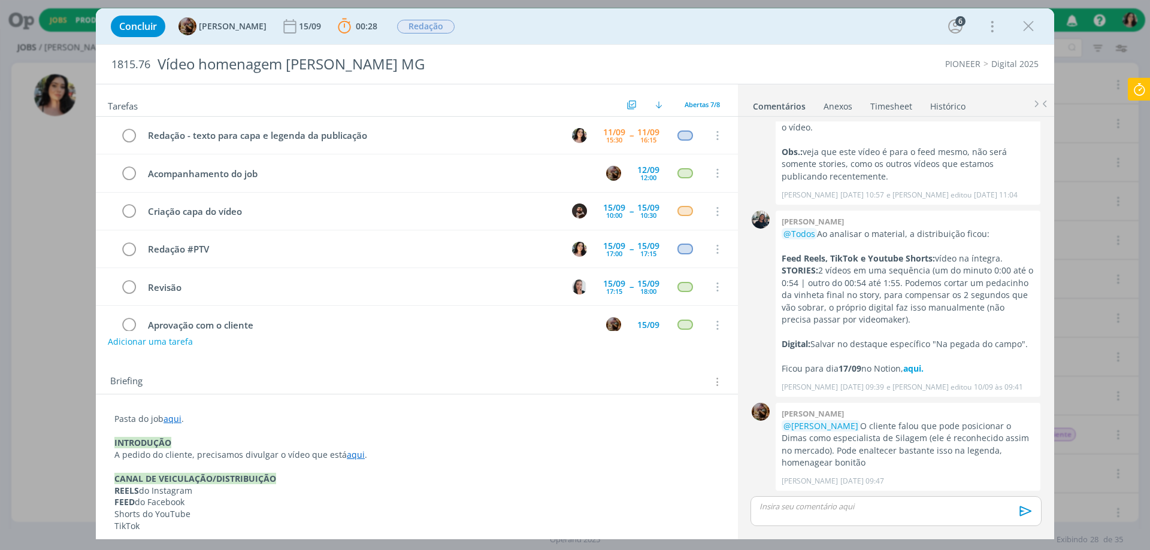
click at [717, 25] on div "Concluir Amanda Rodrigues 15/09 00:28 Parar Apontar Data * 11/09/2025 Horas * 0…" at bounding box center [575, 26] width 940 height 29
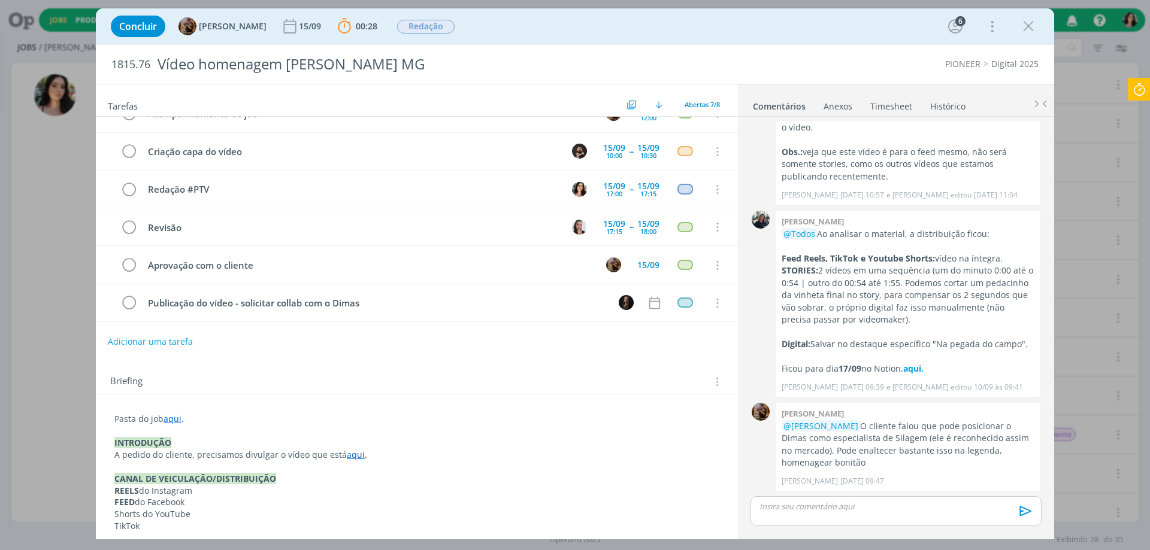
scroll to position [60, 0]
click at [349, 456] on link "aqui" at bounding box center [356, 454] width 18 height 11
click at [358, 477] on link "https://sobeae.sharepoint.com/:f:/s/SOBEAE/EiooTQzxkthHvKk4jHdYxuMBNnibl6f9UFsu…" at bounding box center [313, 478] width 90 height 16
drag, startPoint x: 108, startPoint y: 68, endPoint x: 149, endPoint y: 72, distance: 40.9
click at [149, 72] on div "1815.76 Vídeo homenagem Dimas Lavras MG" at bounding box center [379, 64] width 548 height 39
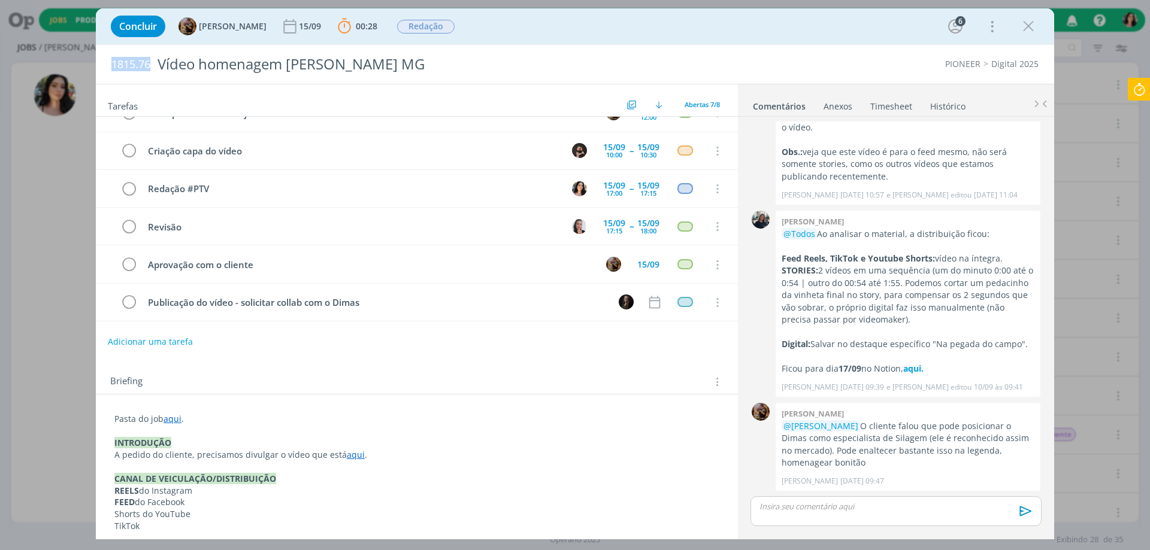
copy span "1815.76"
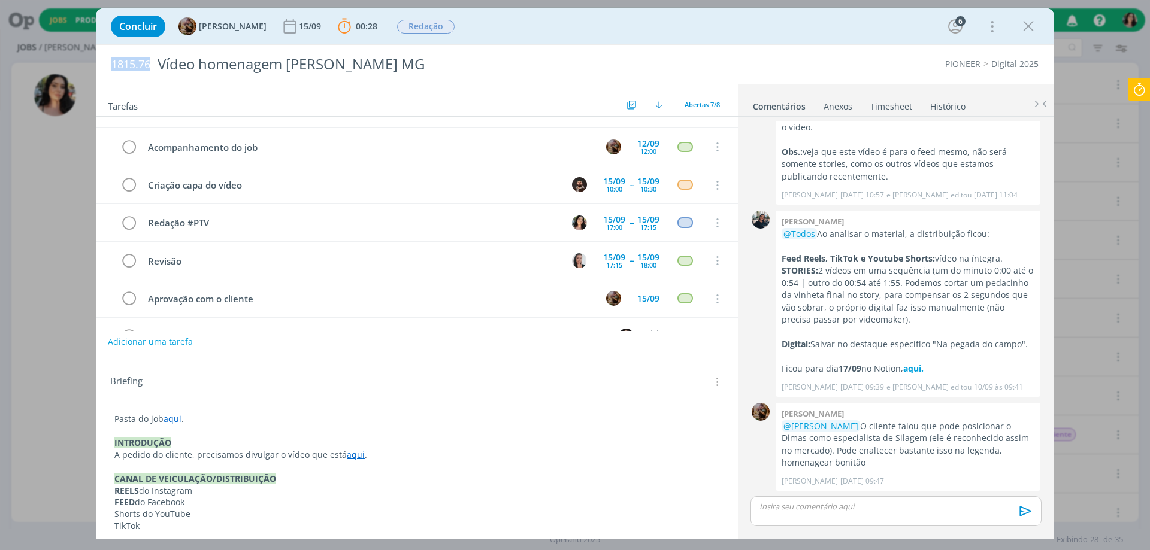
scroll to position [0, 0]
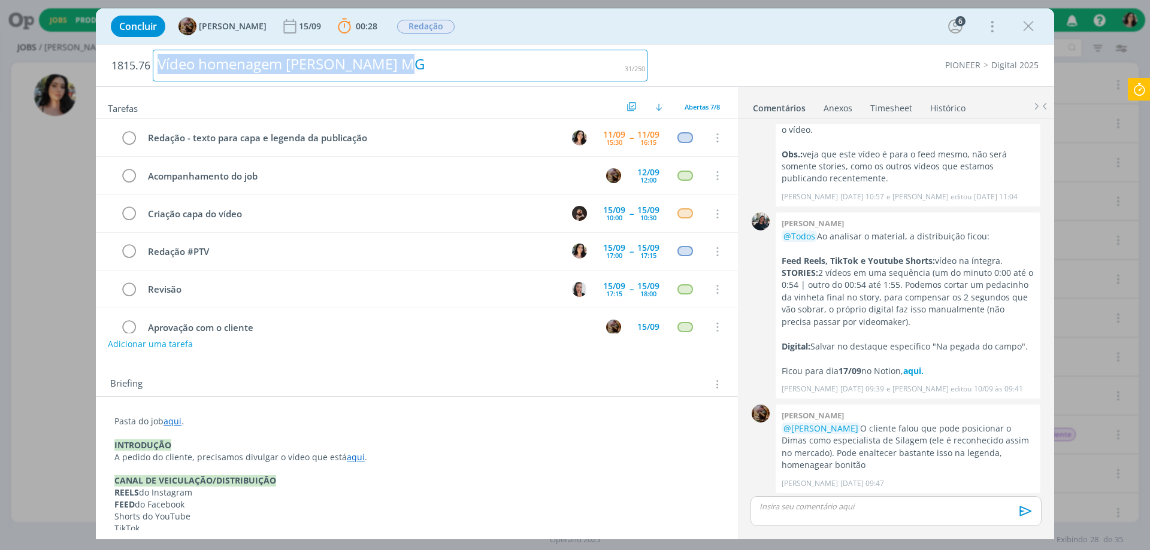
drag, startPoint x: 418, startPoint y: 64, endPoint x: 70, endPoint y: 58, distance: 348.0
click at [70, 58] on div "Concluir Amanda Rodrigues 15/09 00:28 Parar Apontar Data * 11/09/2025 Horas * 0…" at bounding box center [575, 275] width 1150 height 550
copy div "Vídeo homenagem [PERSON_NAME] MG"
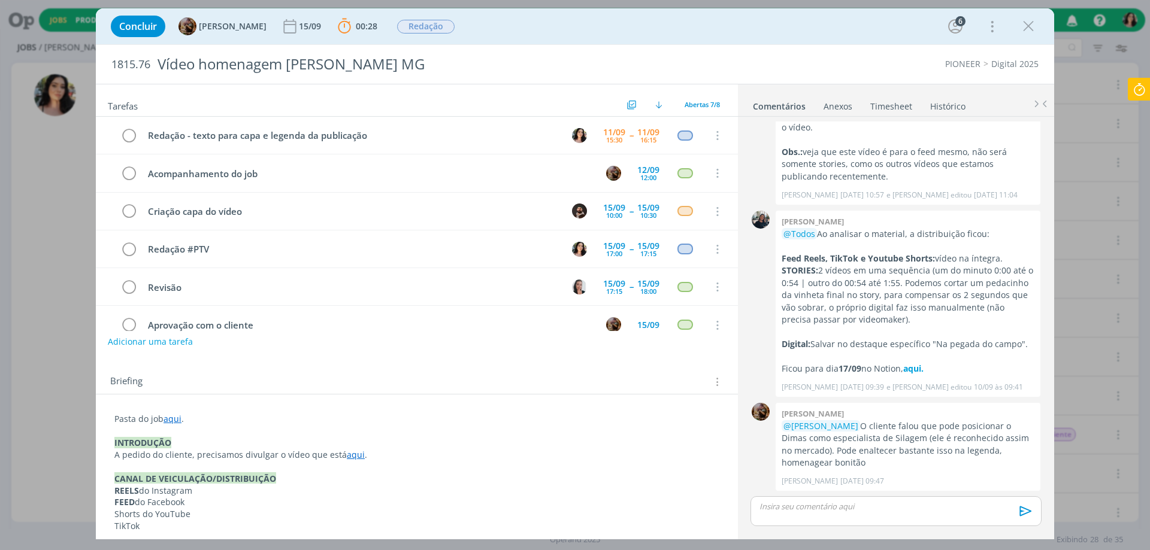
click at [734, 40] on div "Concluir Amanda Rodrigues 15/09 00:28 Parar Apontar Data * 11/09/2025 Horas * 0…" at bounding box center [575, 26] width 958 height 36
click at [176, 419] on link "aqui" at bounding box center [172, 418] width 18 height 11
click at [179, 437] on link "https://sobeae.sharepoint.com/:f:/s/SOBEAE/EuQ6Wl-Ffb1KtYcT0veLUTYB006b6UZIyKiI…" at bounding box center [192, 442] width 90 height 16
click at [855, 516] on div "dialog" at bounding box center [895, 511] width 291 height 30
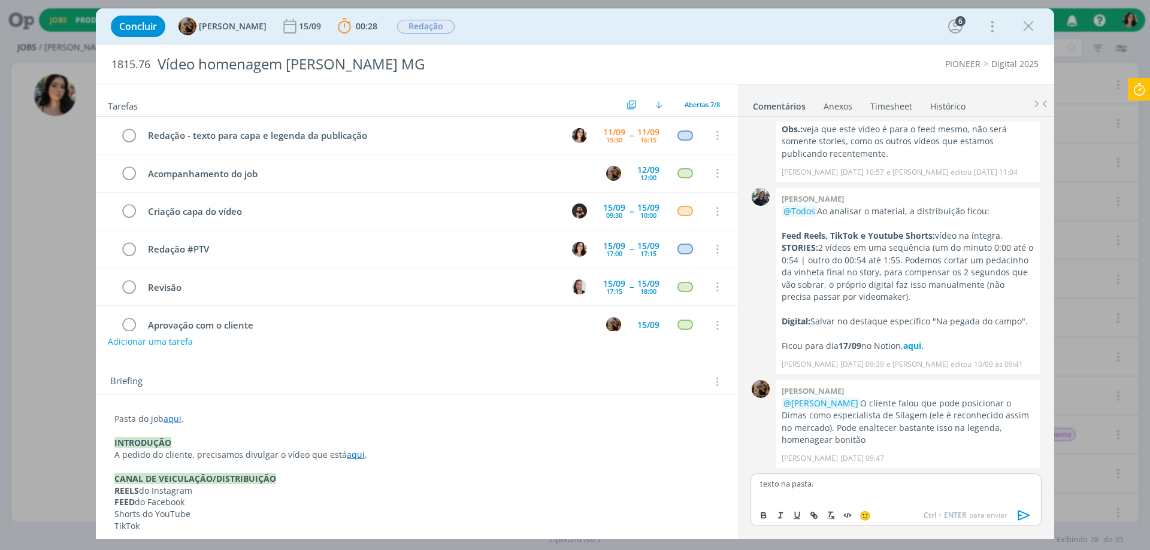
click at [794, 483] on p "texto na pasta." at bounding box center [896, 484] width 272 height 11
click at [815, 516] on line "dialog" at bounding box center [814, 515] width 2 height 2
paste input "https://sobeae.sharepoint.com/sites/SOBEAE/Documentos%20Compartilhados/Forms/Al…"
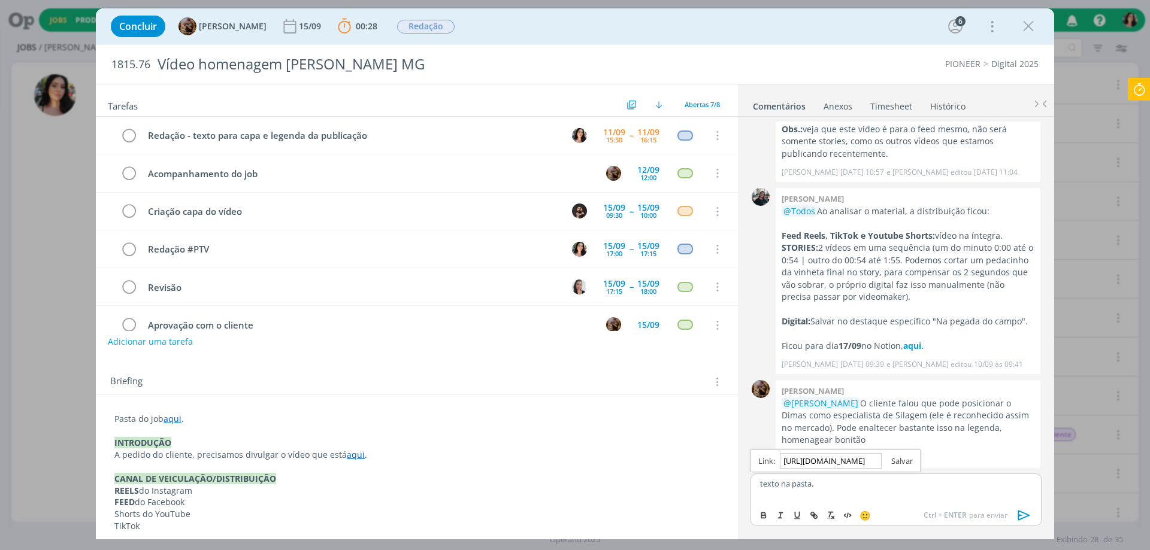
type input "https://sobeae.sharepoint.com/sites/SOBEAE/Documentos%20Compartilhados/Forms/Al…"
click at [901, 460] on link "dialog" at bounding box center [897, 461] width 31 height 11
click at [1022, 508] on icon "dialog" at bounding box center [1024, 516] width 18 height 18
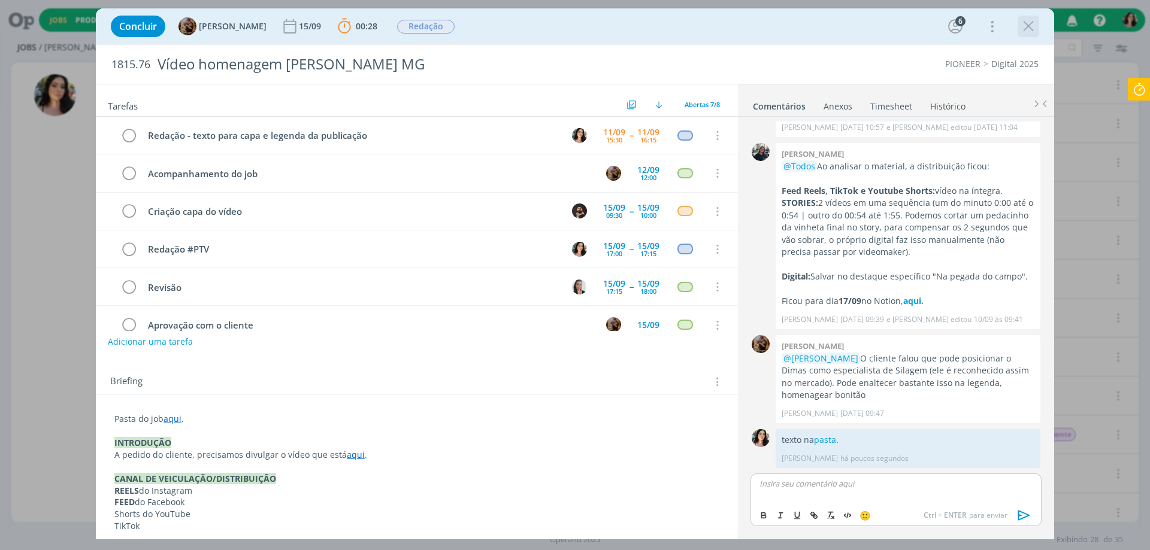
click at [1032, 21] on icon "dialog" at bounding box center [1028, 26] width 18 height 18
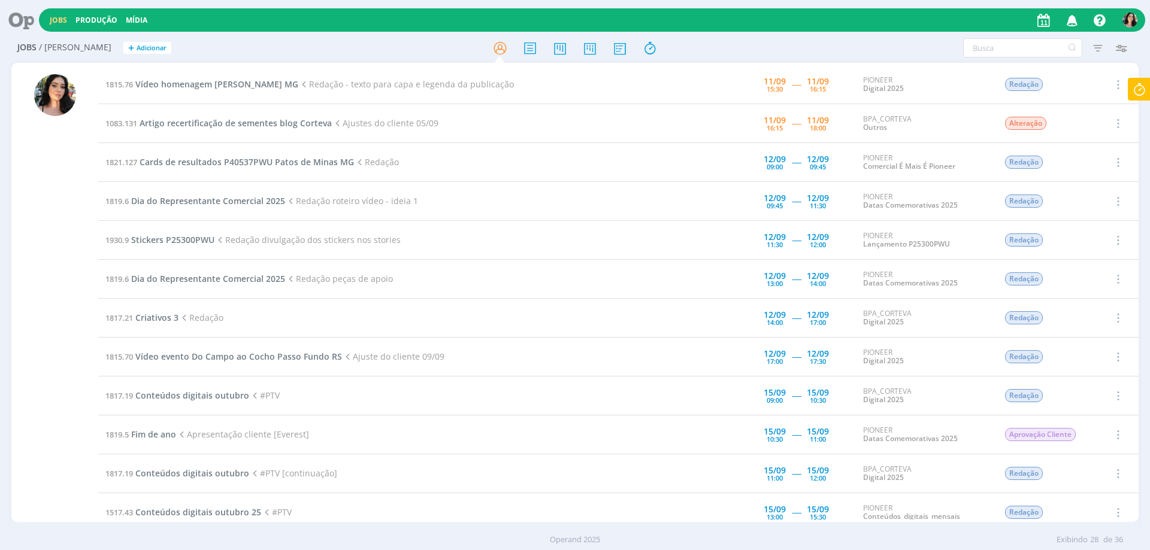
drag, startPoint x: 28, startPoint y: 28, endPoint x: 767, endPoint y: 123, distance: 745.2
click at [28, 28] on icon at bounding box center [17, 19] width 25 height 23
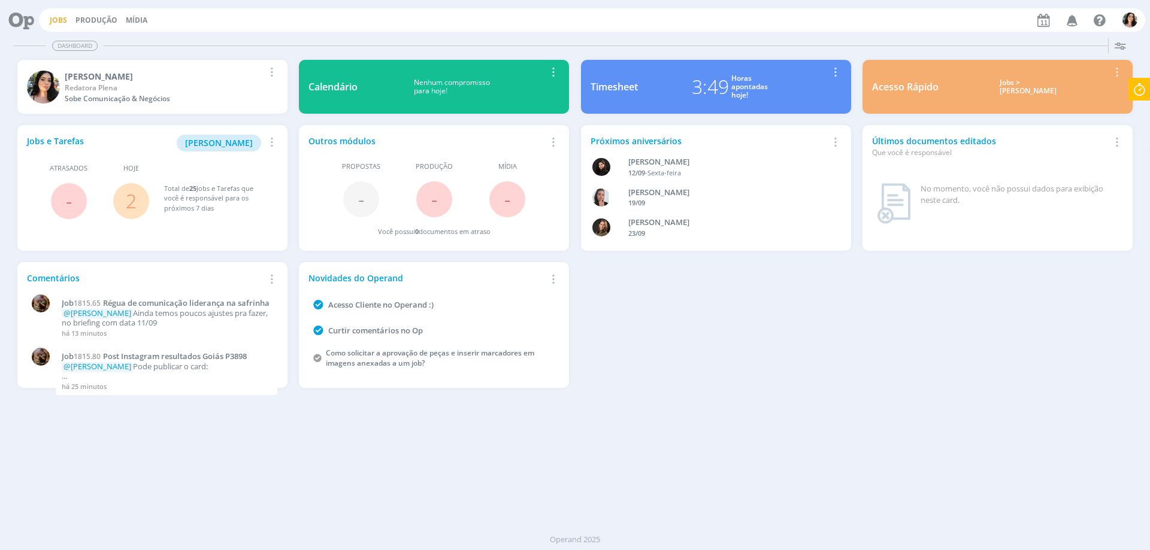
click at [56, 23] on link "Jobs" at bounding box center [58, 20] width 17 height 10
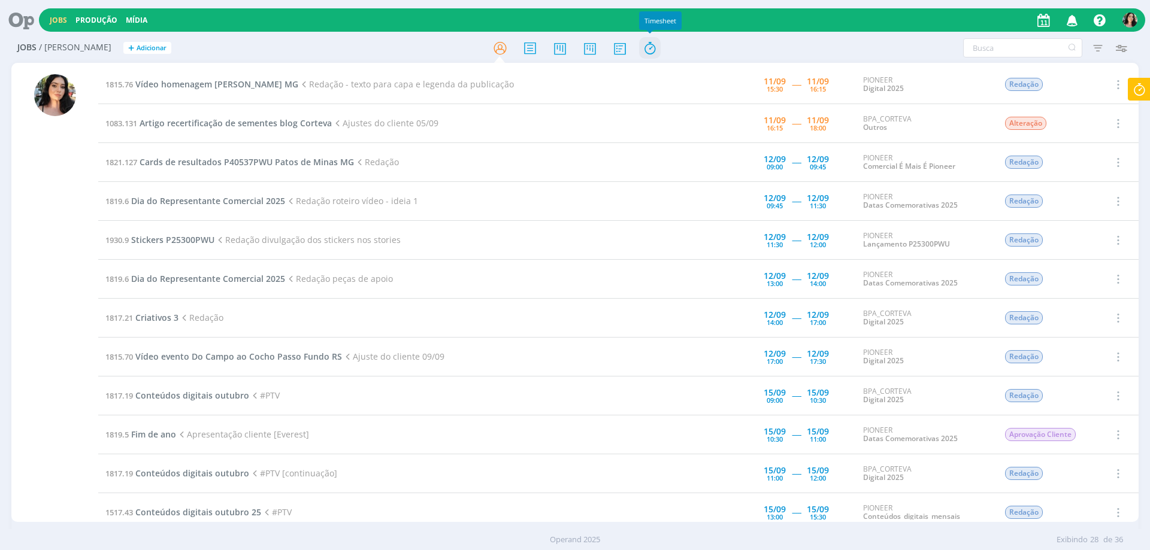
click at [654, 43] on icon at bounding box center [650, 48] width 22 height 23
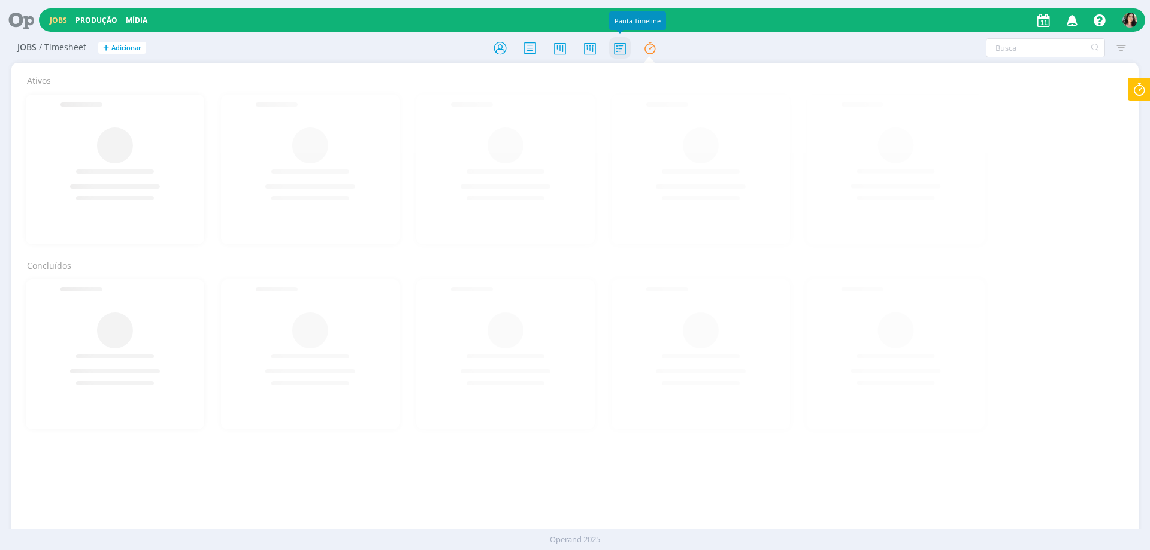
click at [619, 47] on icon at bounding box center [620, 48] width 22 height 23
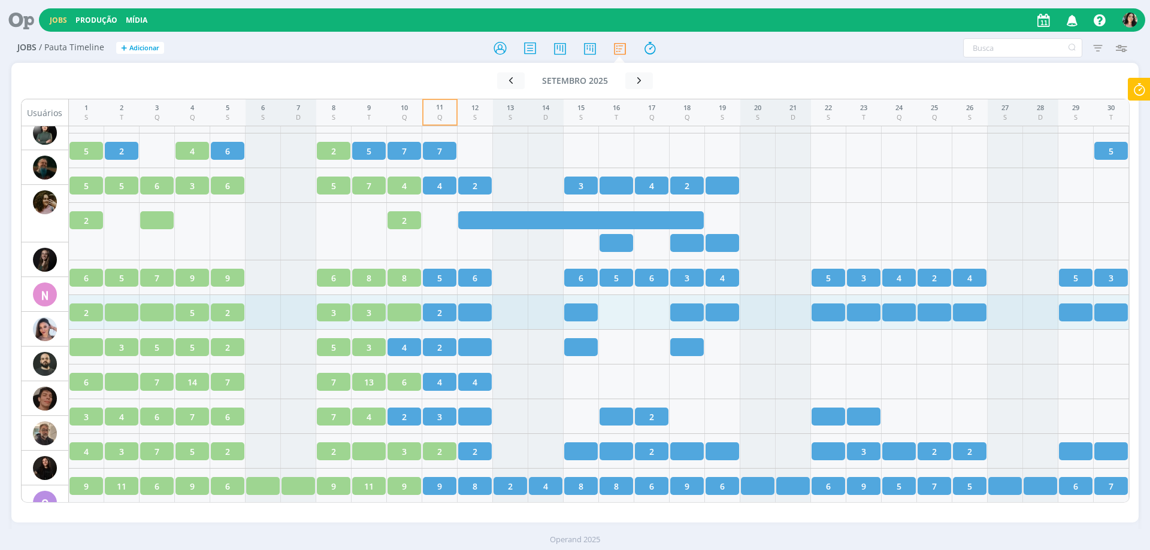
scroll to position [1495, 0]
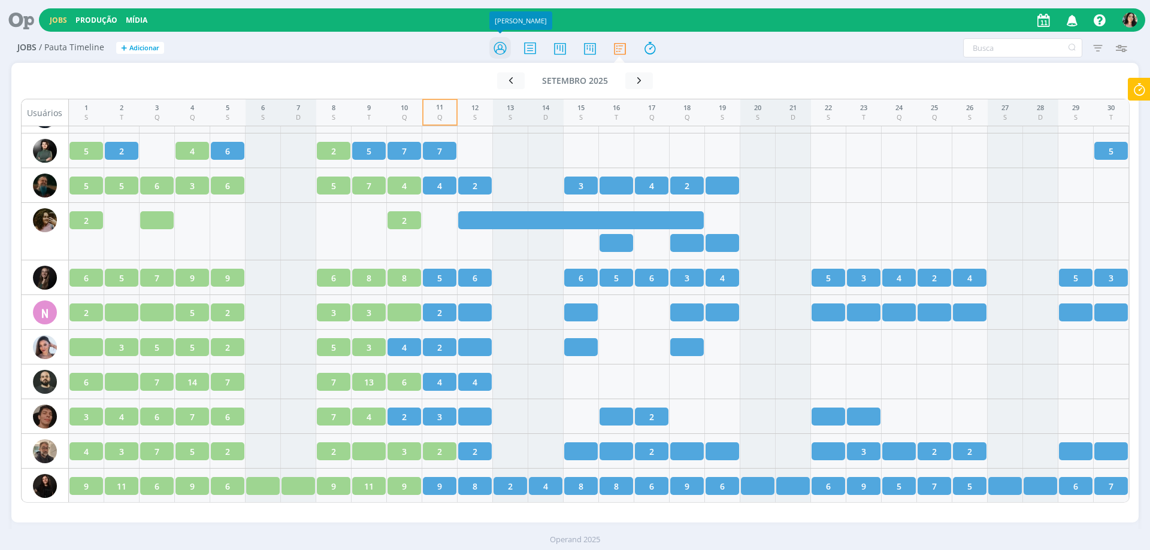
click at [501, 44] on icon at bounding box center [500, 48] width 22 height 23
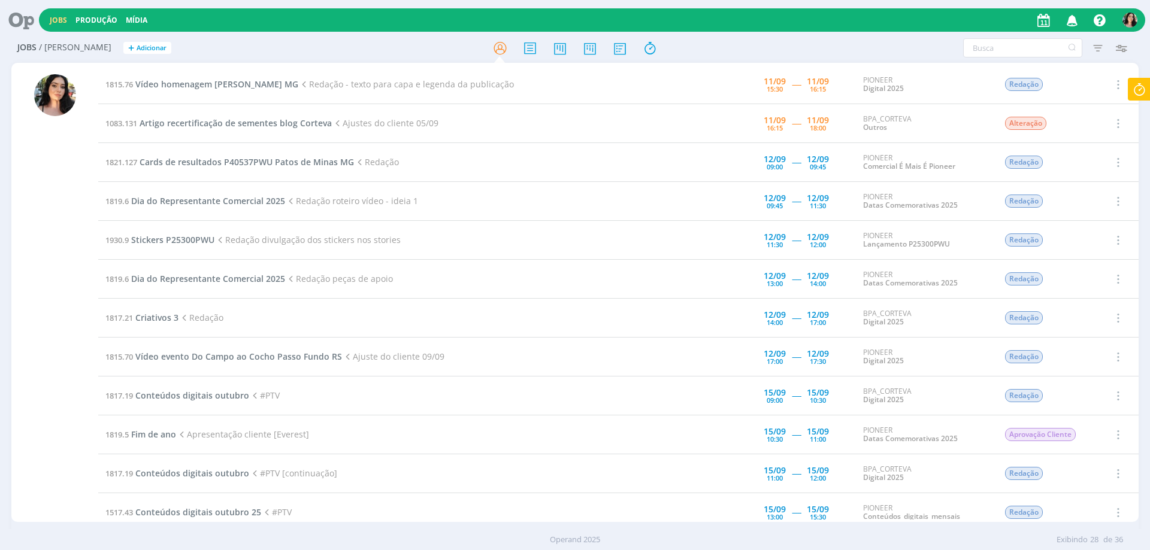
click at [1137, 86] on icon at bounding box center [1139, 89] width 22 height 23
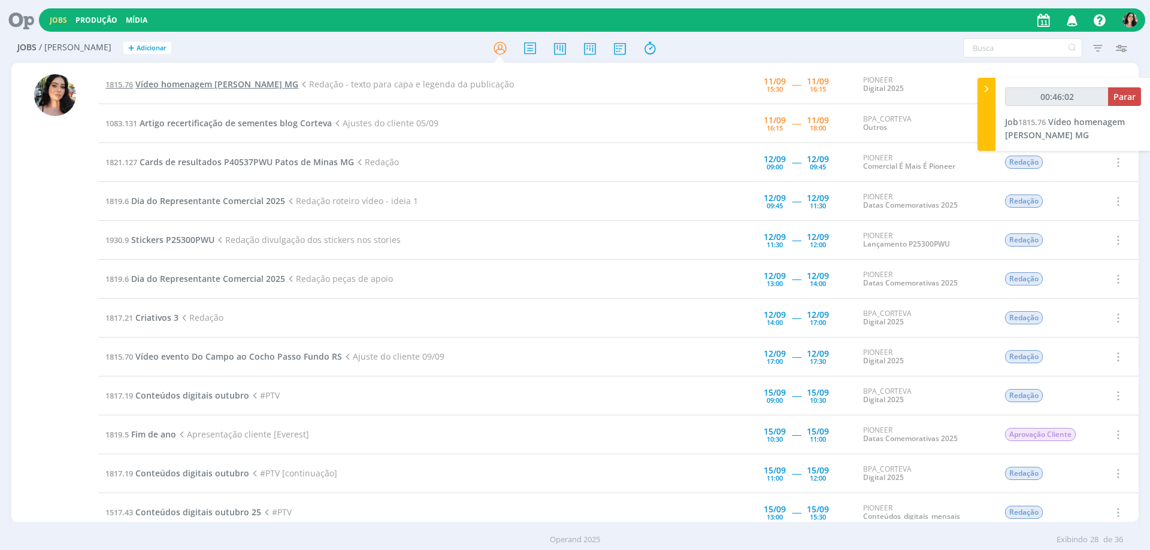
click at [142, 88] on span "Vídeo homenagem [PERSON_NAME] MG" at bounding box center [216, 83] width 163 height 11
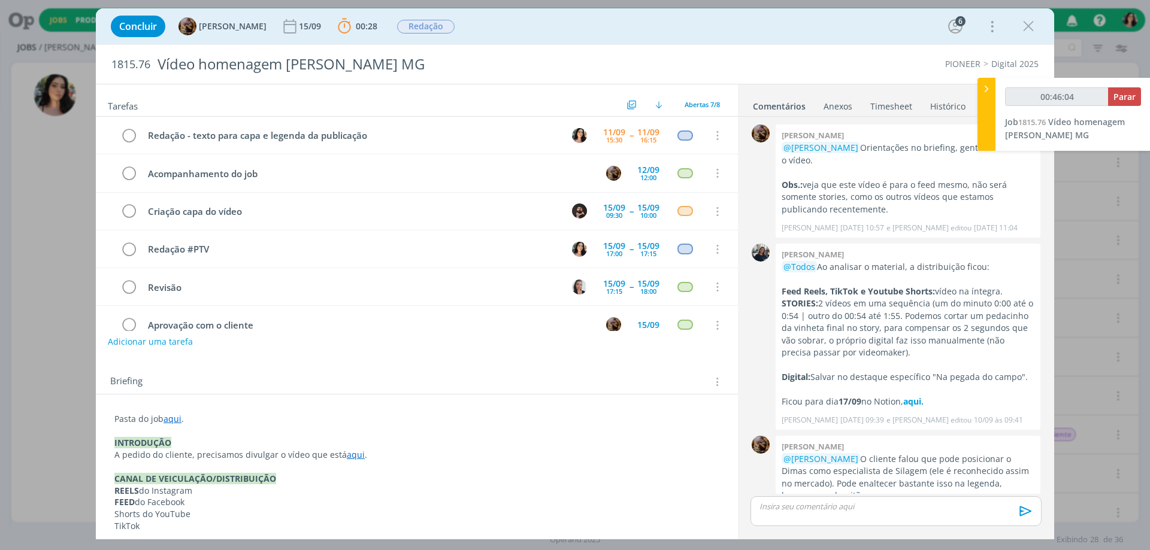
scroll to position [78, 0]
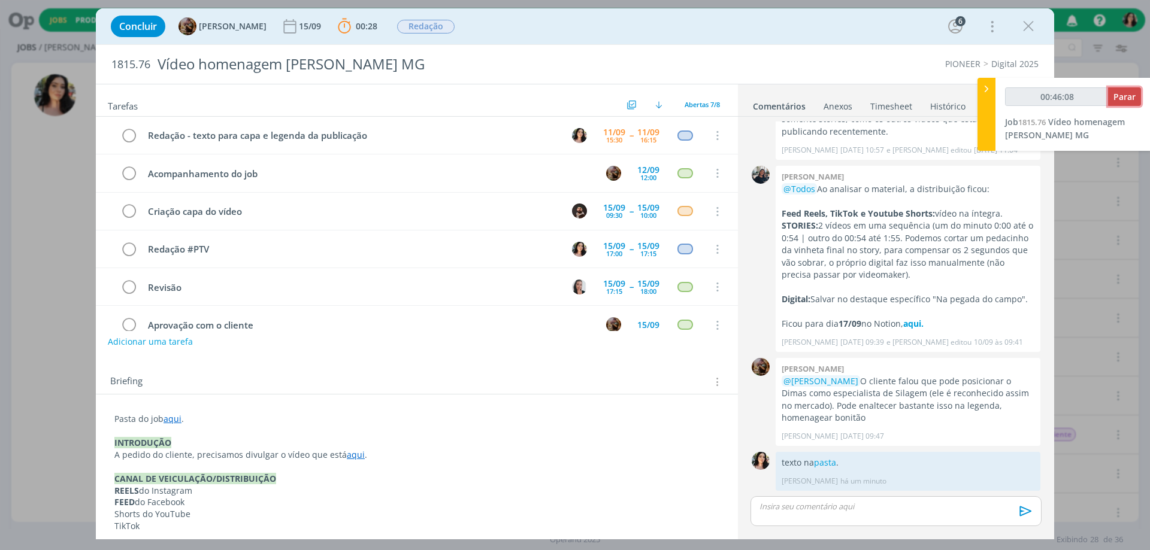
drag, startPoint x: 1119, startPoint y: 95, endPoint x: 1140, endPoint y: 264, distance: 170.1
click at [1120, 95] on span "Parar" at bounding box center [1124, 96] width 22 height 11
type input "00:47:00"
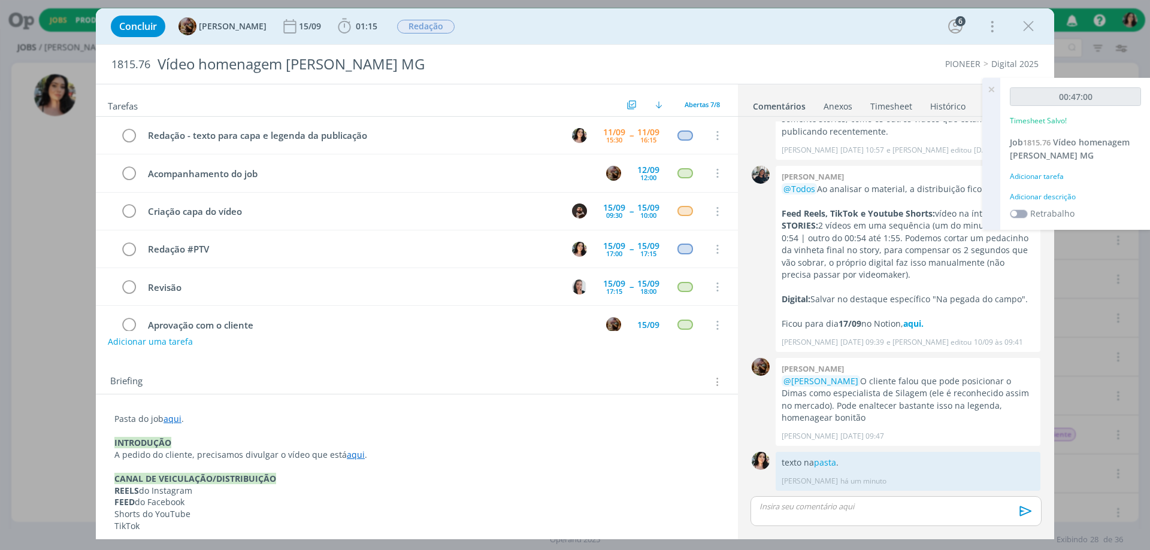
click at [1064, 201] on div "Adicionar descrição" at bounding box center [1075, 197] width 131 height 11
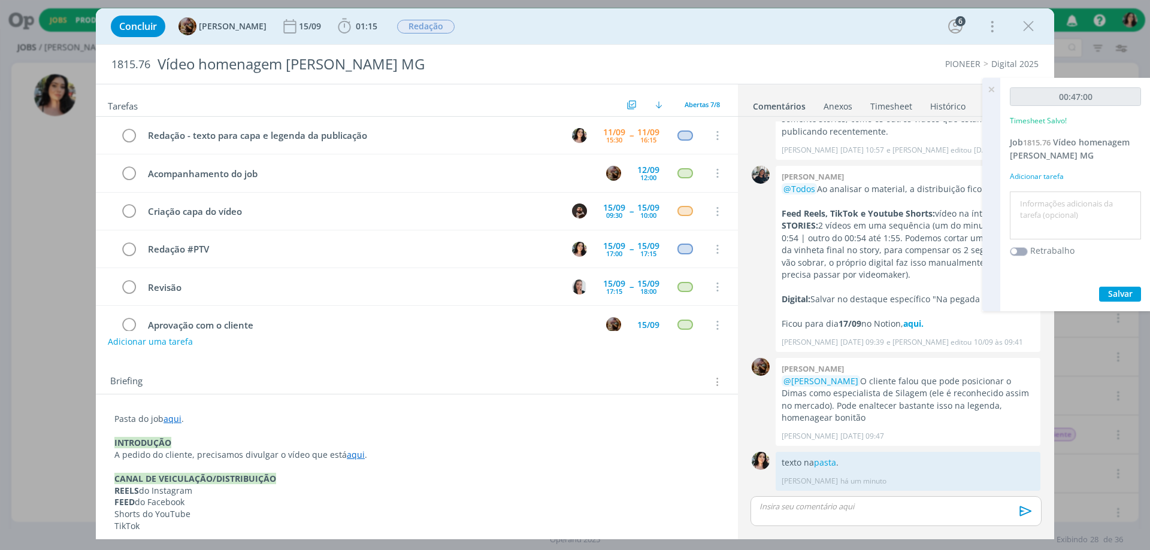
click at [1069, 235] on textarea at bounding box center [1075, 216] width 125 height 43
type textarea "Redação."
click at [1110, 293] on span "Salvar" at bounding box center [1120, 293] width 25 height 11
click at [992, 82] on icon at bounding box center [991, 89] width 22 height 23
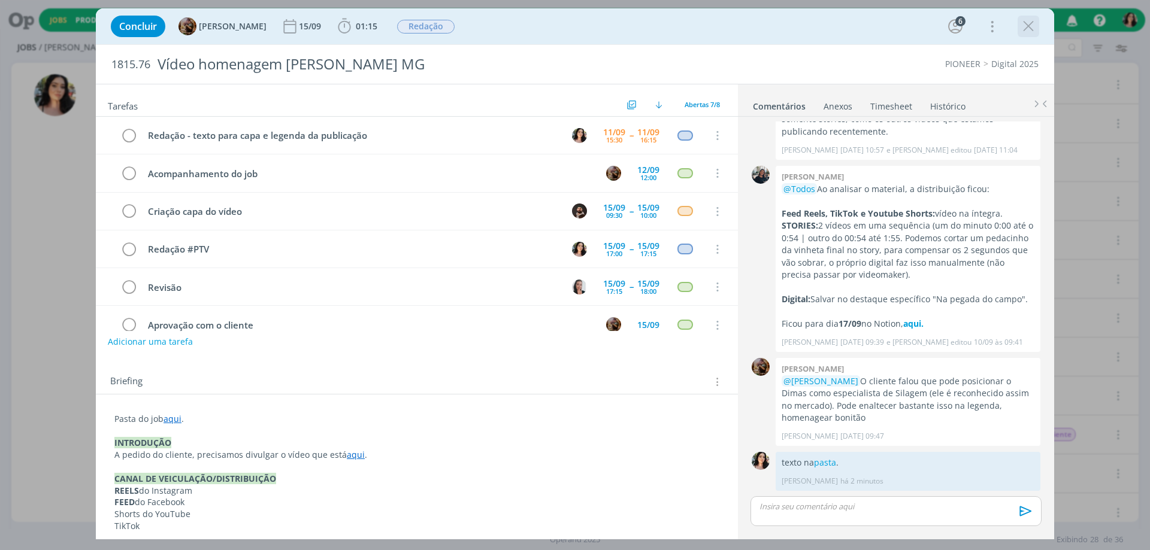
click at [1027, 34] on icon "dialog" at bounding box center [1028, 26] width 18 height 18
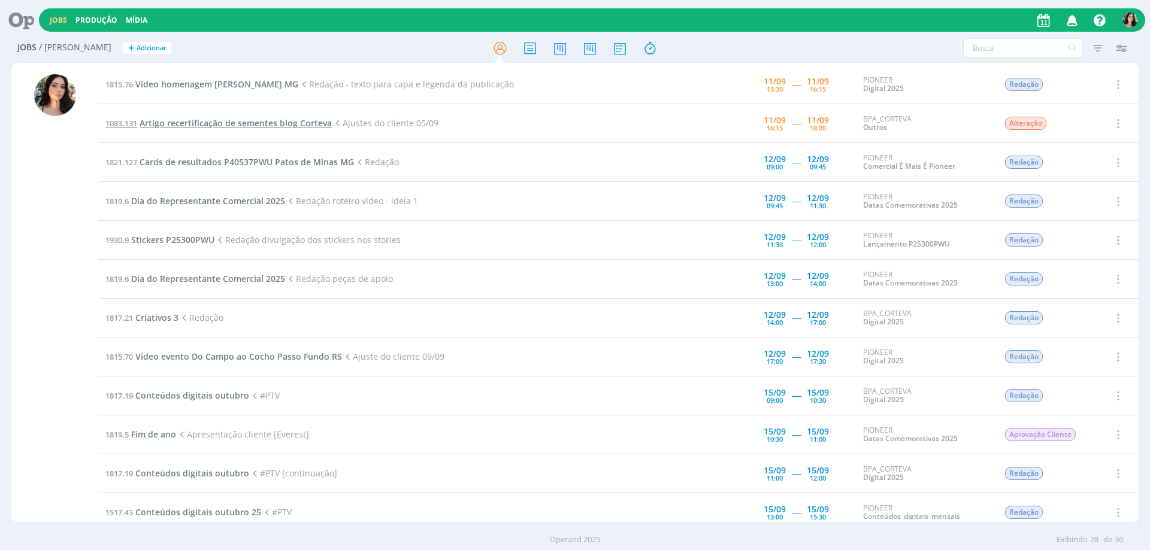
click at [265, 126] on span "Artigo recertificação de sementes blog Corteva" at bounding box center [236, 122] width 192 height 11
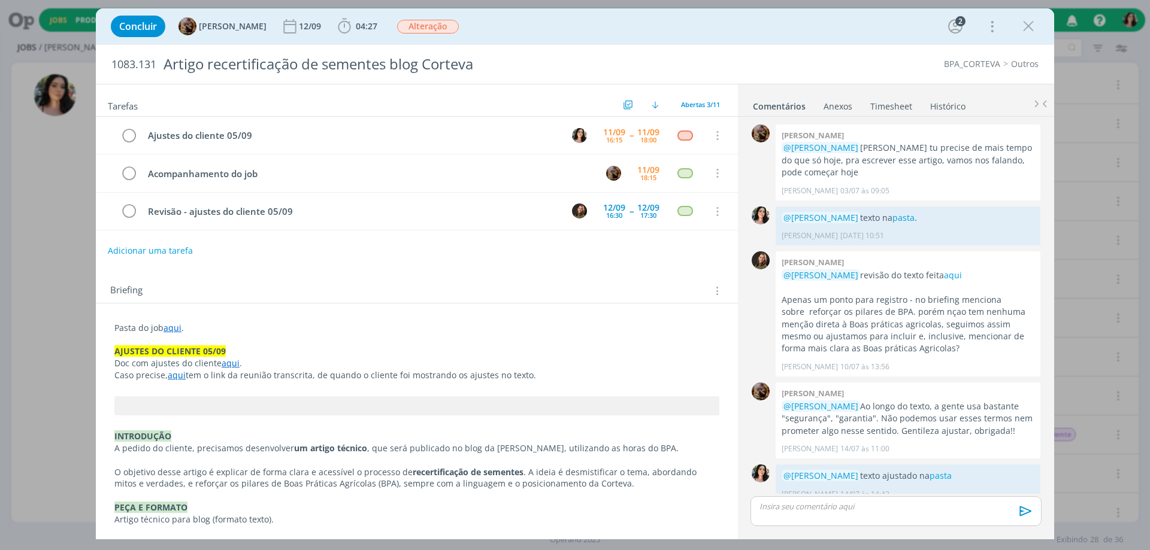
scroll to position [140, 0]
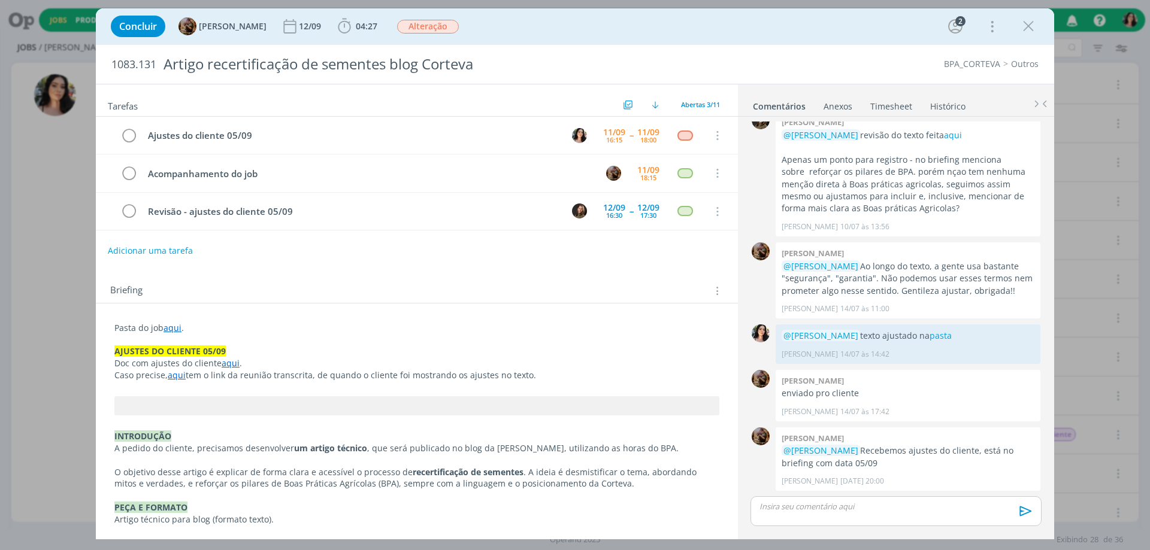
click at [225, 362] on link "aqui" at bounding box center [231, 363] width 18 height 11
click at [232, 383] on link "https://sobeae.sharepoint.com/:f:/s/SOBEAE/EgnABJIqQr5Og2GW0I7oeogBzBKQm4zvcaUu…" at bounding box center [193, 386] width 90 height 16
drag, startPoint x: 1029, startPoint y: 24, endPoint x: 307, endPoint y: 427, distance: 827.1
click at [1030, 24] on icon "dialog" at bounding box center [1028, 26] width 18 height 18
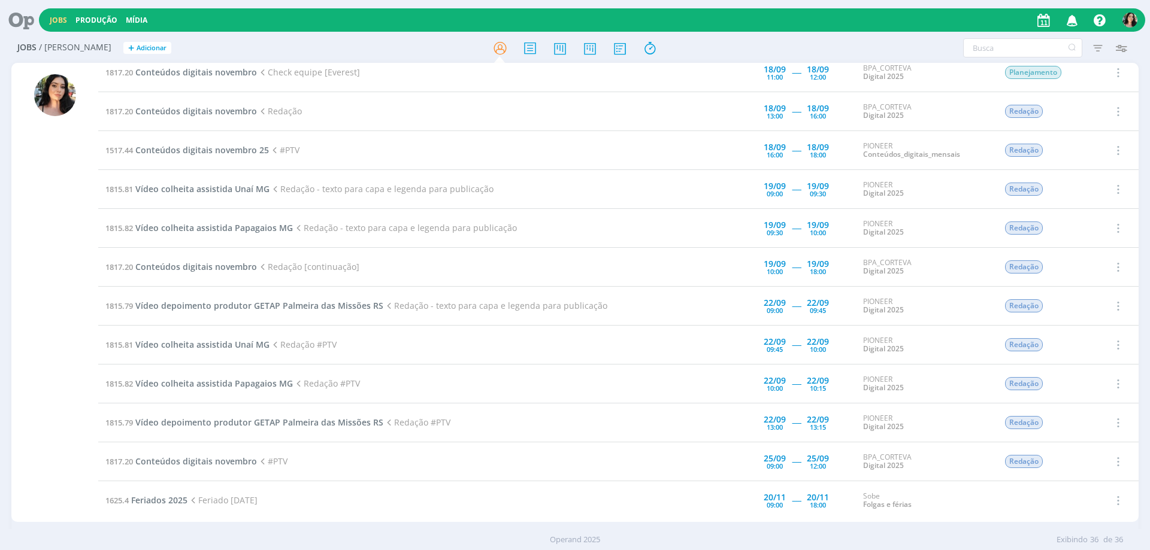
scroll to position [959, 0]
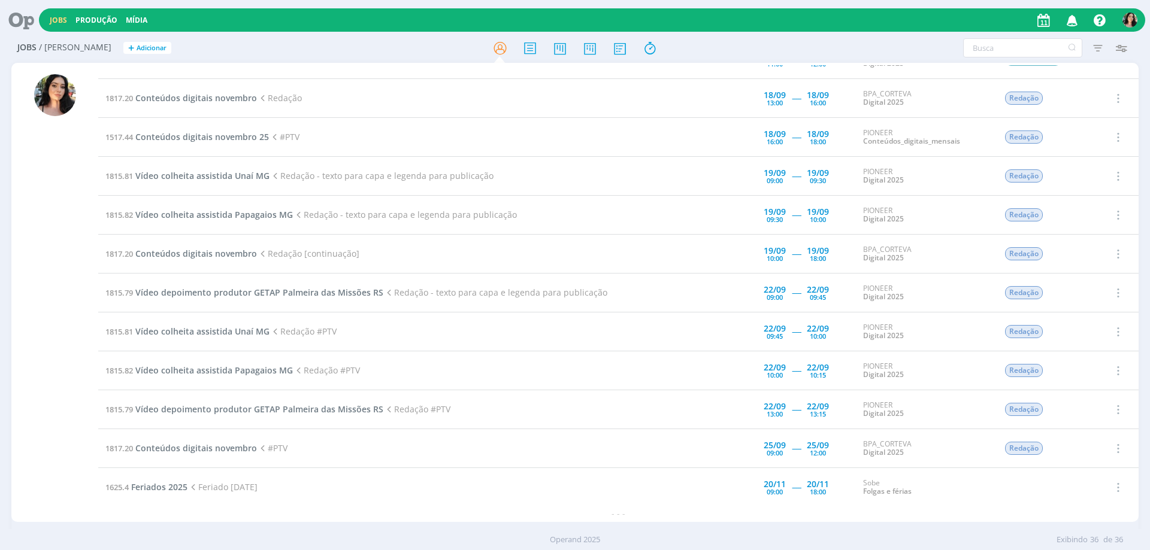
drag, startPoint x: 1118, startPoint y: 542, endPoint x: 828, endPoint y: 524, distance: 289.8
click at [1077, 543] on span "Exibindo 36 de 36" at bounding box center [1089, 540] width 66 height 12
click at [0, 453] on div "Jobs / Minha Pauta + Adicionar Filtros Filtrar Limpar Tipo Jobs e Tarefas Data …" at bounding box center [575, 295] width 1150 height 523
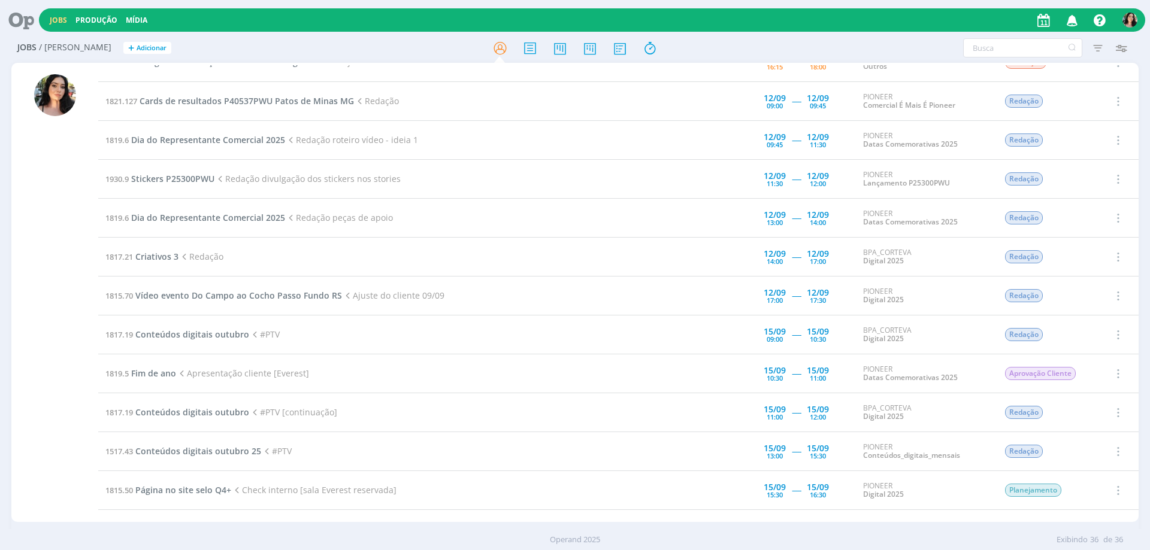
scroll to position [0, 0]
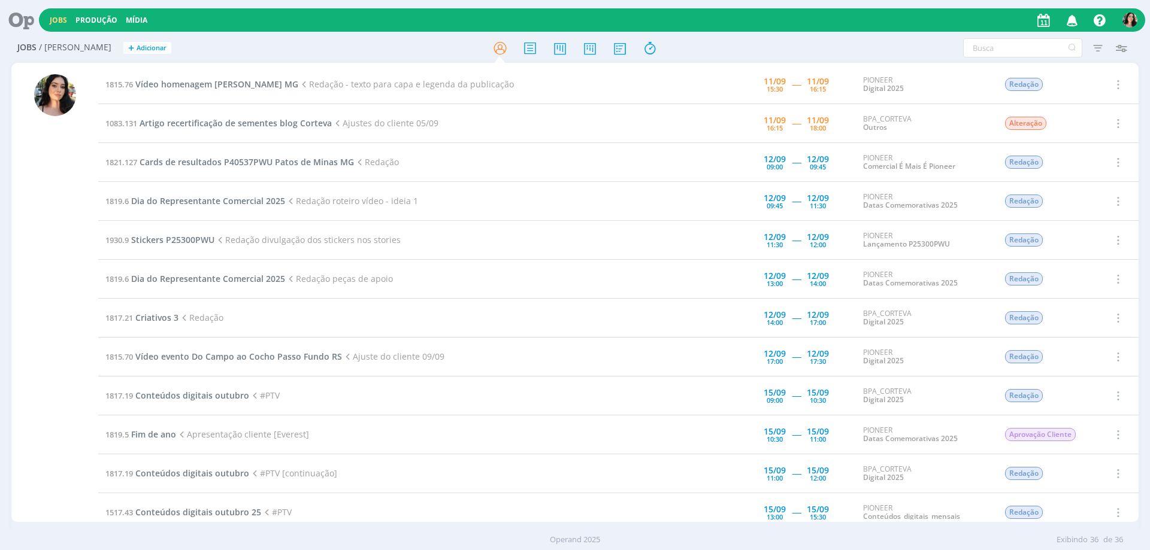
click at [17, 305] on div at bounding box center [54, 293] width 87 height 457
click at [237, 86] on span "Vídeo homenagem [PERSON_NAME] MG" at bounding box center [216, 83] width 163 height 11
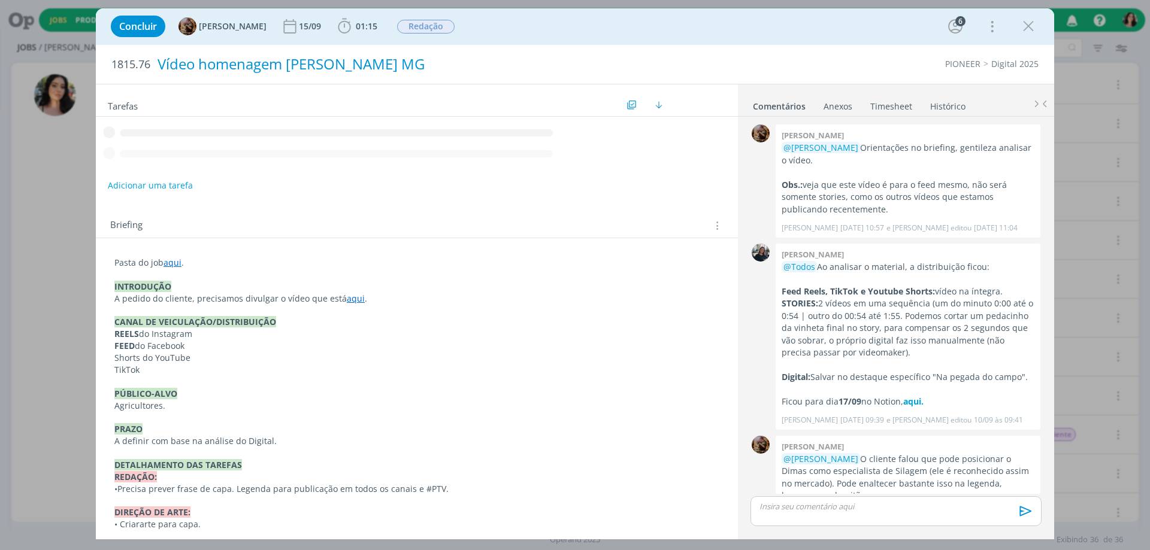
scroll to position [78, 0]
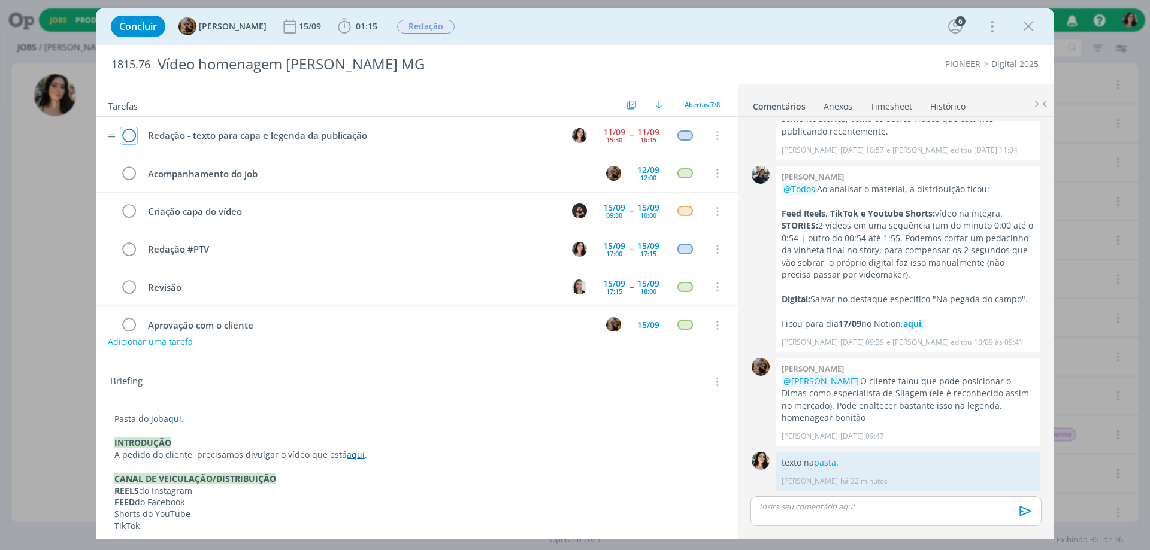
click at [125, 137] on icon "dialog" at bounding box center [128, 136] width 17 height 18
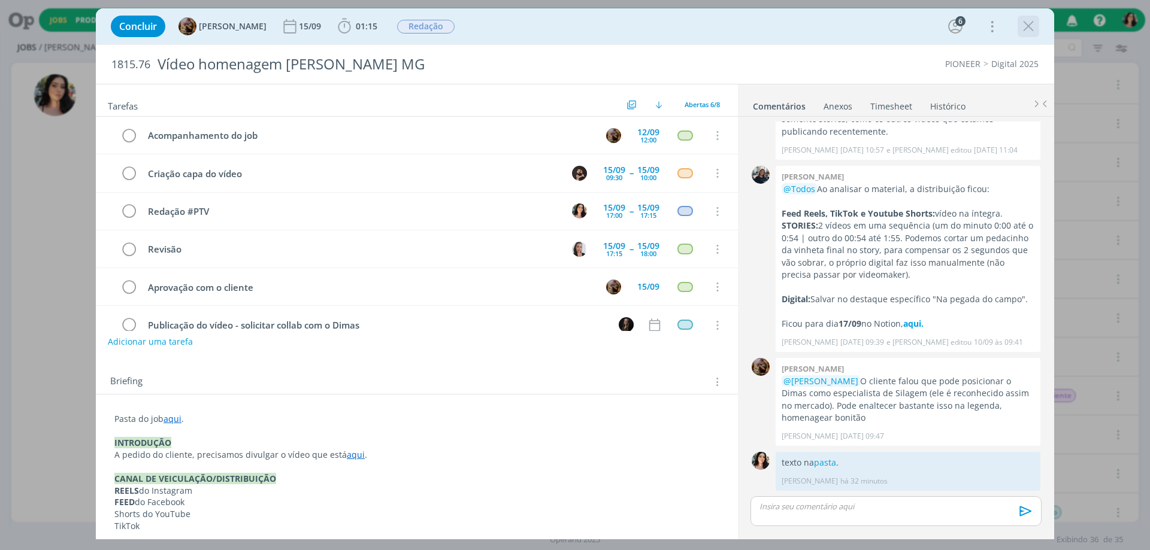
click at [1025, 28] on icon "dialog" at bounding box center [1028, 26] width 18 height 18
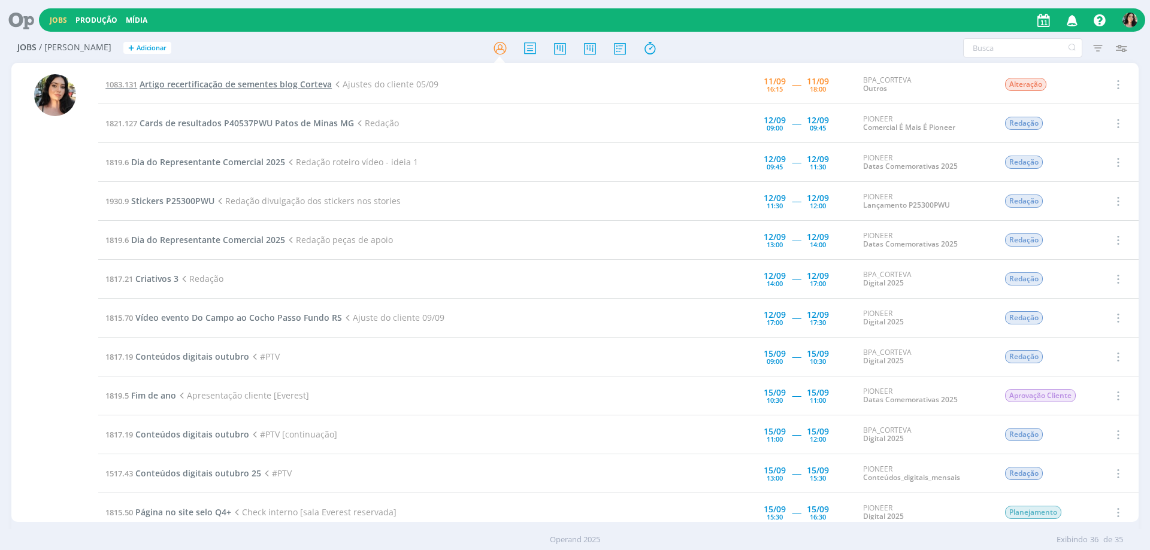
click at [208, 83] on span "Artigo recertificação de sementes blog Corteva" at bounding box center [236, 83] width 192 height 11
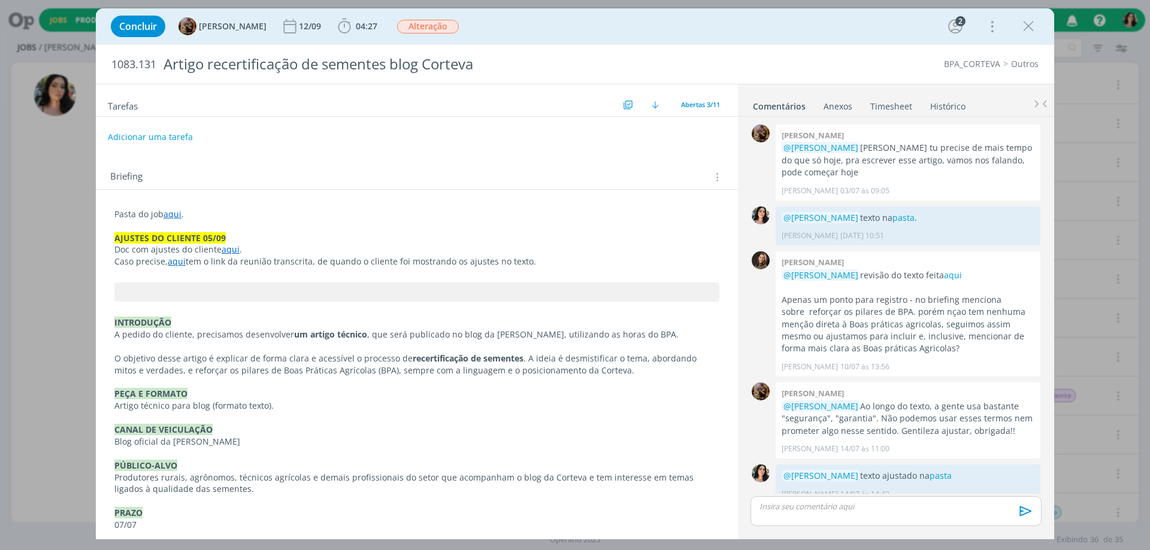
scroll to position [140, 0]
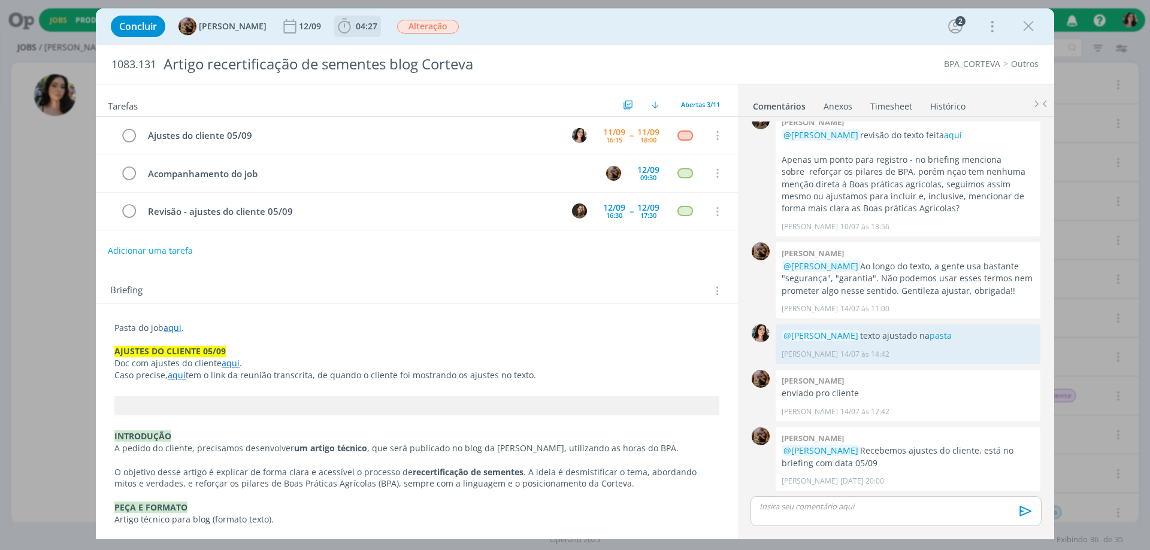
click at [377, 28] on span "04:27" at bounding box center [367, 25] width 22 height 11
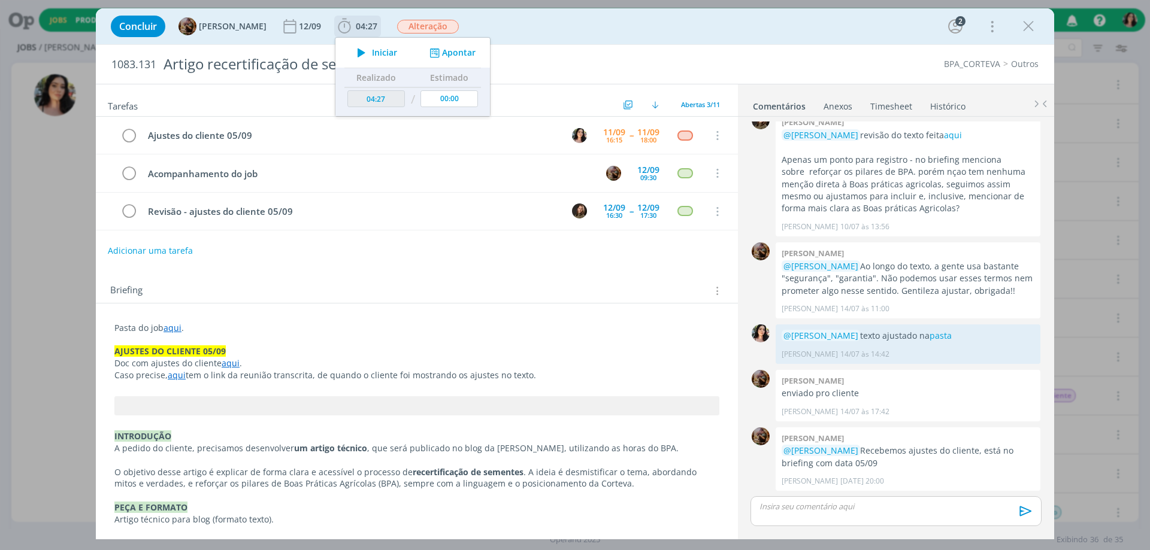
click at [368, 47] on icon "dialog" at bounding box center [361, 53] width 21 height 16
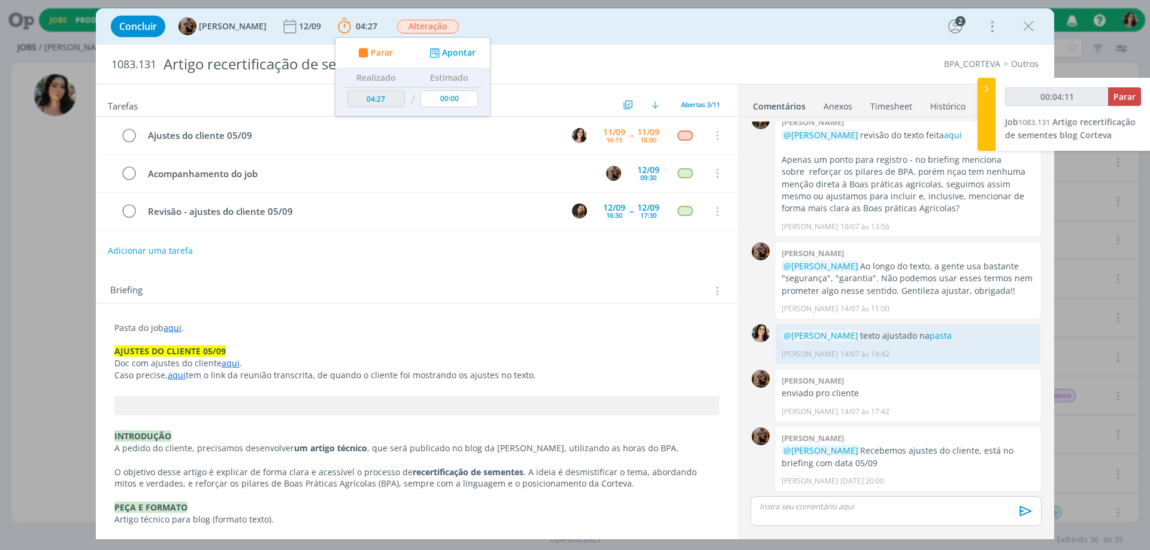
click at [541, 35] on div "Concluir Amanda Rodrigues 12/09 04:27 Parar Apontar Data * 11/09/2025 Horas * 0…" at bounding box center [575, 26] width 940 height 29
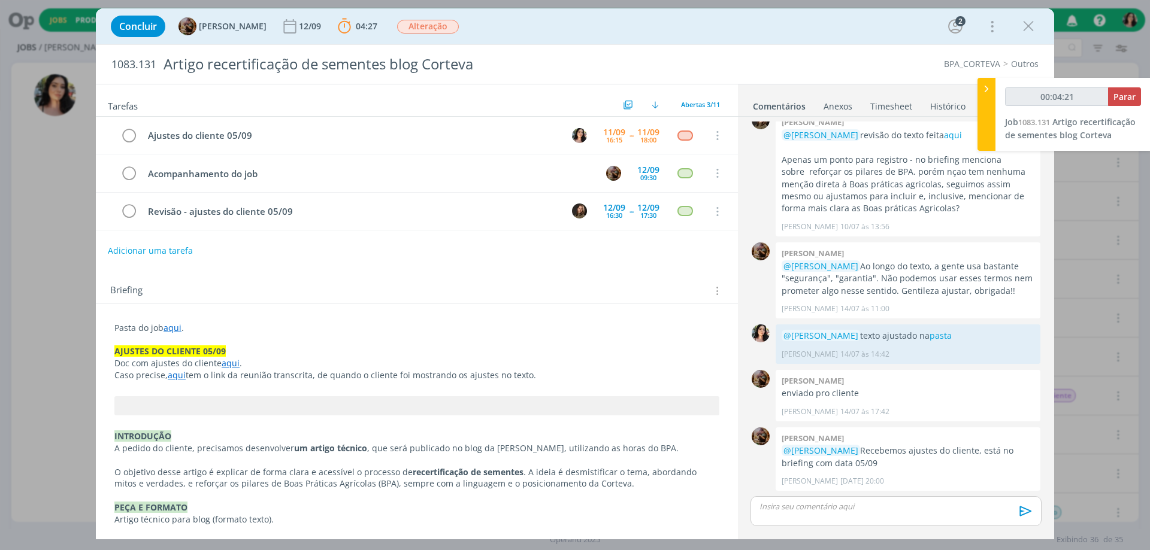
click at [172, 329] on link "aqui" at bounding box center [172, 327] width 18 height 11
click at [191, 352] on link "https://sobeae.sharepoint.com/:f:/s/SOBEAE/Es7PucpP5xtHrSDOq2AuQVQBh8cxAvZoX8Bc…" at bounding box center [192, 351] width 90 height 16
type input "00:50:26"
click at [1135, 93] on span "Parar" at bounding box center [1124, 96] width 22 height 11
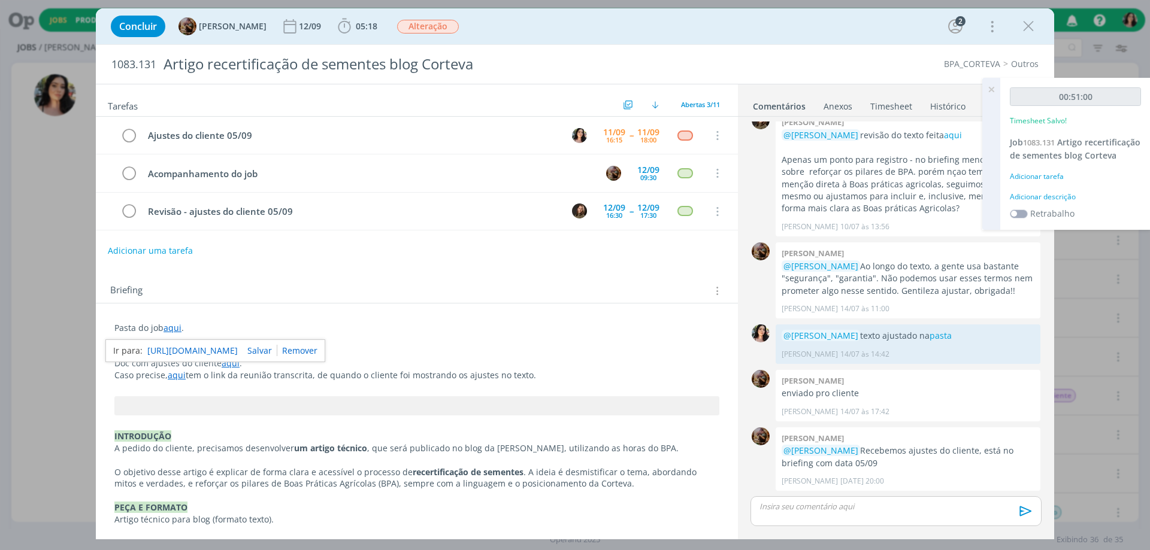
click at [1031, 202] on div "Adicionar descrição" at bounding box center [1075, 197] width 131 height 11
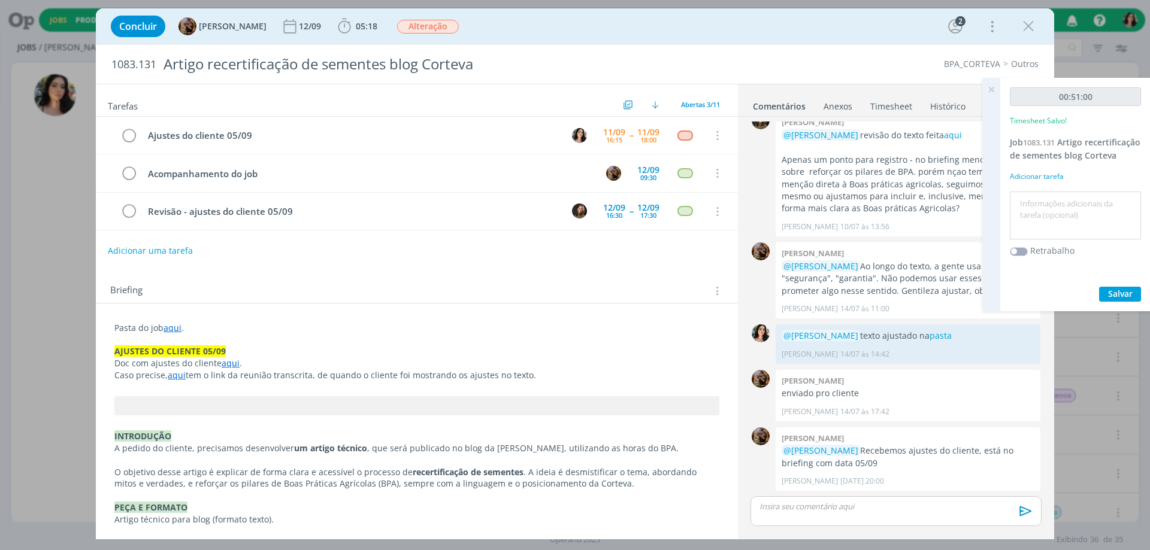
click at [1031, 208] on textarea at bounding box center [1075, 216] width 125 height 43
type textarea "Redação."
click at [1111, 299] on span "Salvar" at bounding box center [1120, 293] width 25 height 11
click at [377, 28] on span "05:18" at bounding box center [367, 25] width 22 height 11
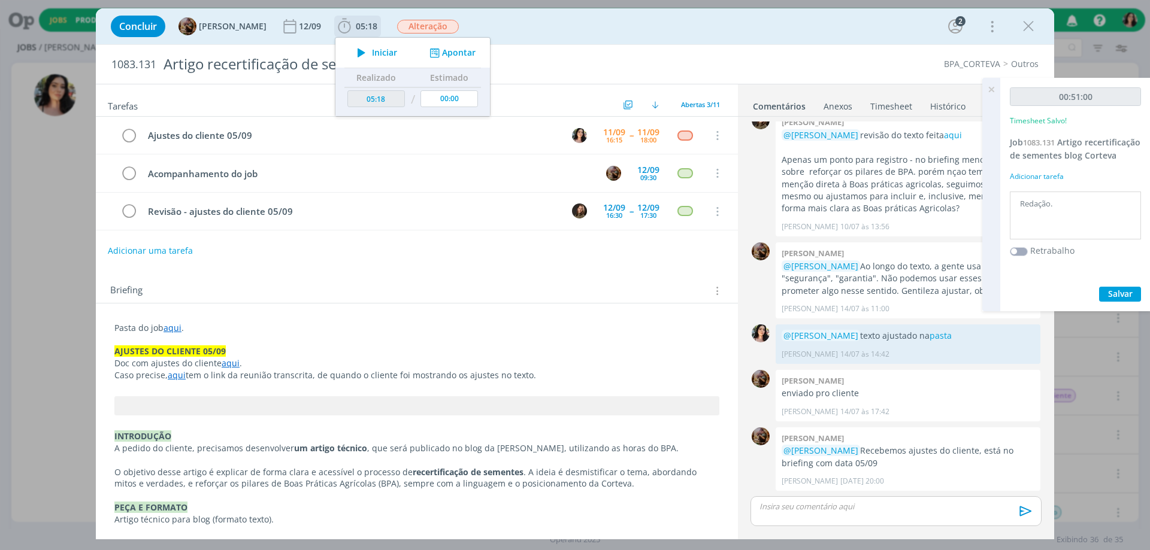
click at [396, 53] on span "Iniciar" at bounding box center [384, 53] width 25 height 8
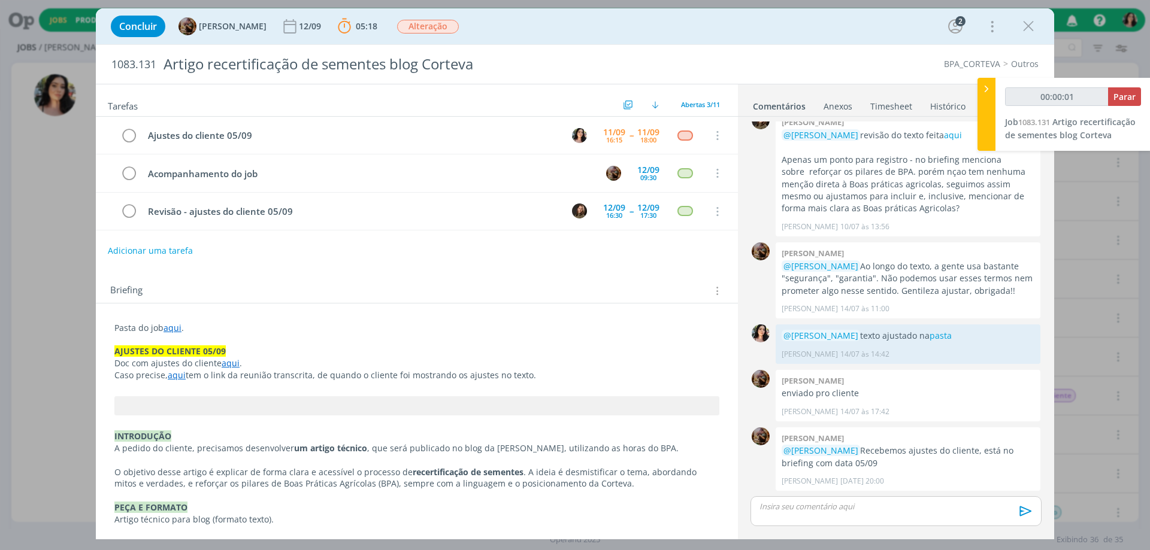
click at [909, 107] on link "Timesheet" at bounding box center [891, 103] width 43 height 17
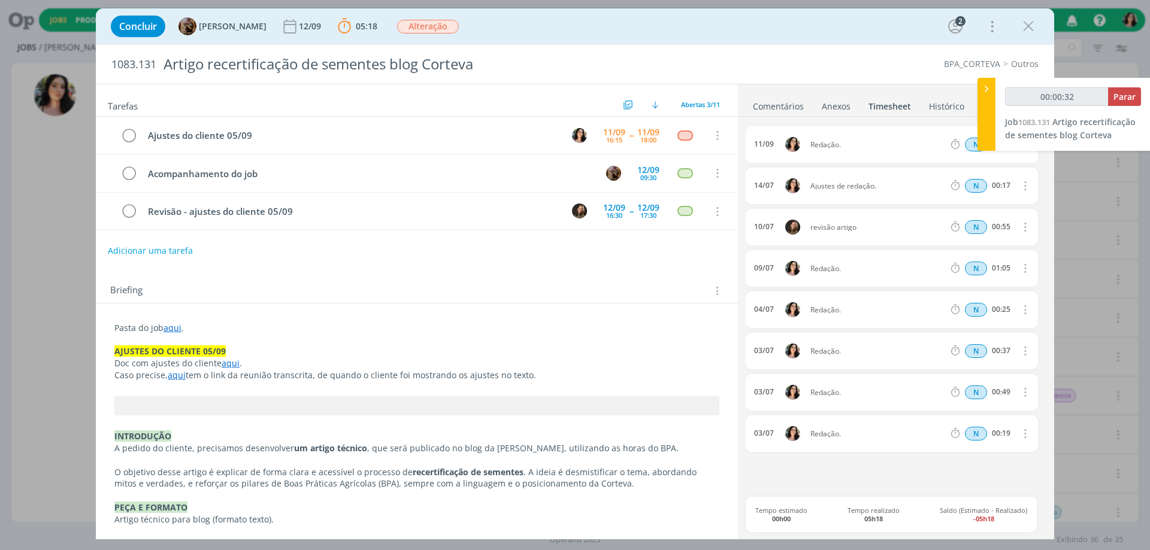
type input "00:00:33"
click at [984, 98] on div at bounding box center [986, 114] width 18 height 73
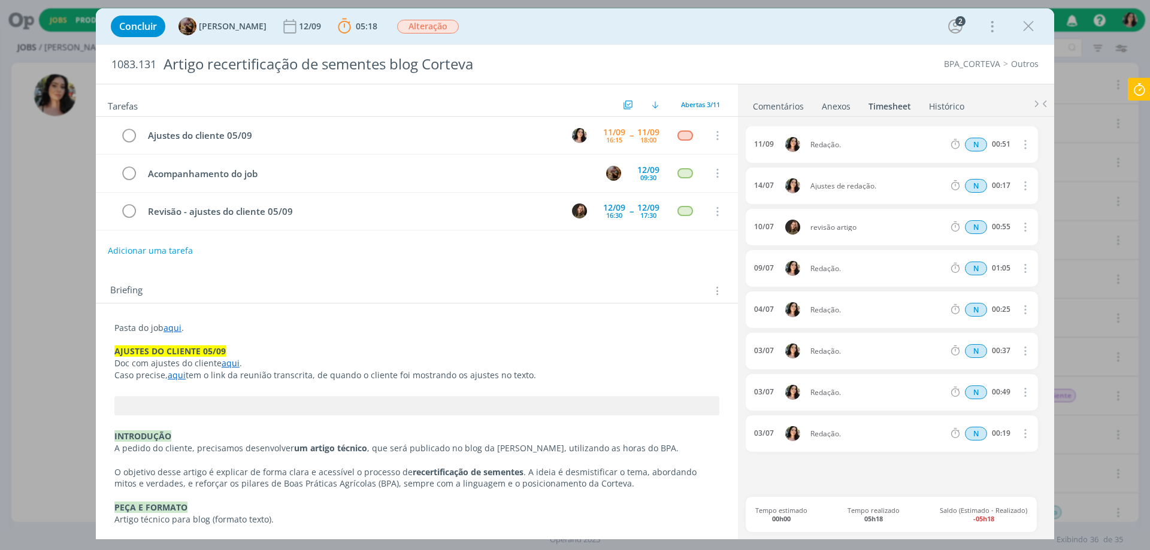
click at [792, 108] on link "Comentários" at bounding box center [778, 103] width 52 height 17
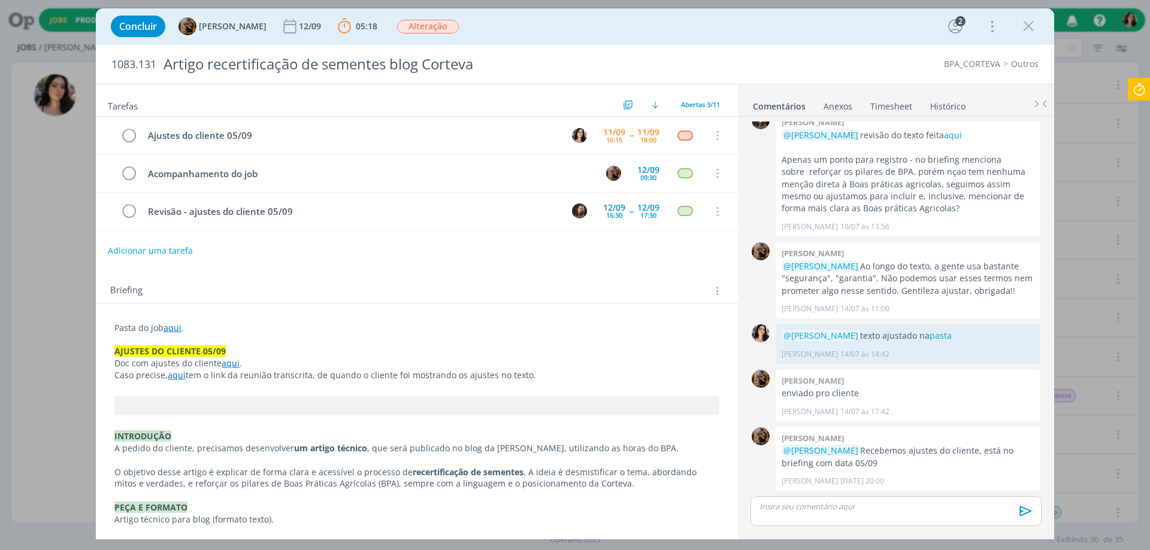
click at [174, 334] on p "Pasta do job aqui ." at bounding box center [416, 328] width 605 height 12
click at [174, 346] on link "https://sobeae.sharepoint.com/:f:/s/SOBEAE/Es7PucpP5xtHrSDOq2AuQVQBh8cxAvZoX8Bc…" at bounding box center [192, 351] width 90 height 16
click at [863, 502] on p "dialog" at bounding box center [896, 506] width 272 height 11
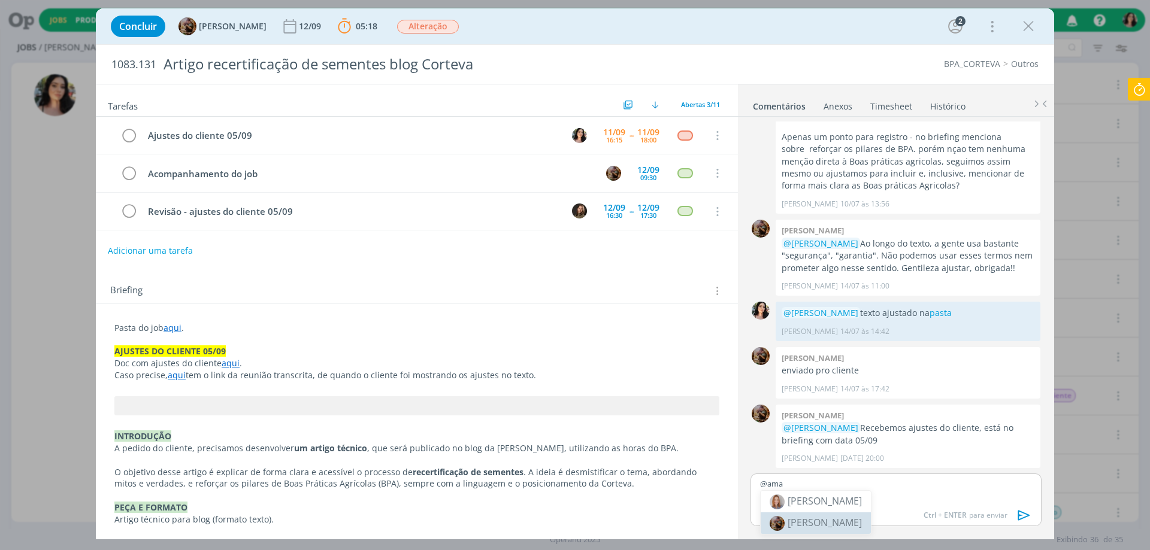
click at [842, 519] on span "[PERSON_NAME]" at bounding box center [825, 522] width 74 height 13
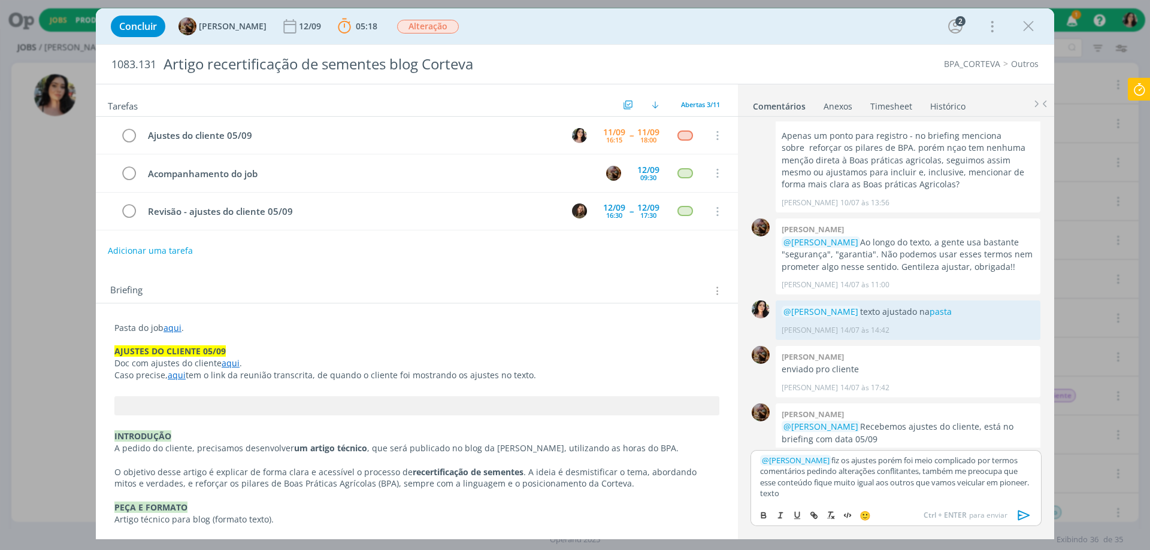
click at [920, 473] on p "﻿ @ Amanda Rodrigues ﻿ fiz os ajustes porém foi meio complicado por termos come…" at bounding box center [896, 477] width 272 height 44
click at [909, 486] on p "﻿ @ Amanda Rodrigues ﻿ fiz os ajustes porém foi meio complicado por termos come…" at bounding box center [896, 477] width 272 height 44
click at [899, 490] on p "﻿ @ Amanda Rodrigues ﻿ fiz os ajustes porém foi meio complicado por termos come…" at bounding box center [896, 477] width 272 height 44
click at [1019, 468] on p "﻿ @ Amanda Rodrigues ﻿ fiz os ajustes porém foi meio complicado por termos come…" at bounding box center [896, 477] width 272 height 44
click at [900, 491] on p "﻿ @ Amanda Rodrigues ﻿ fiz os ajustes porém foi meio complicado por termos come…" at bounding box center [896, 477] width 272 height 44
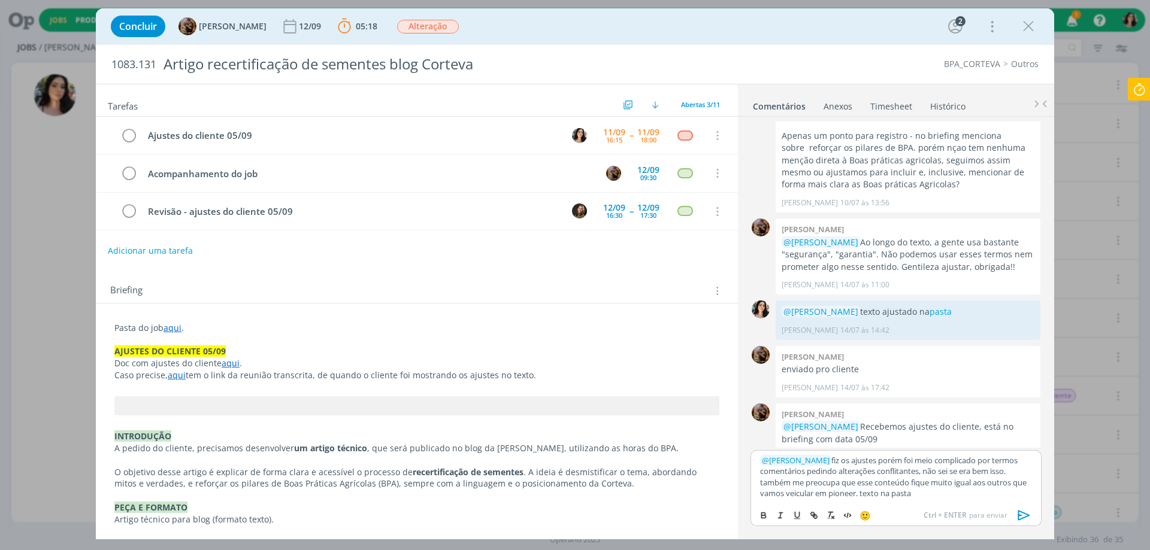
click at [900, 491] on p "﻿ @ Amanda Rodrigues ﻿ fiz os ajustes porém foi meio complicado por termos come…" at bounding box center [896, 477] width 272 height 44
click at [811, 517] on icon "dialog" at bounding box center [814, 516] width 10 height 10
paste input "https://sobeae.sharepoint.com/sites/SOBEAE/Documentos%20Compartilhados/Forms/Al…"
type input "https://sobeae.sharepoint.com/sites/SOBEAE/Documentos%20Compartilhados/Forms/Al…"
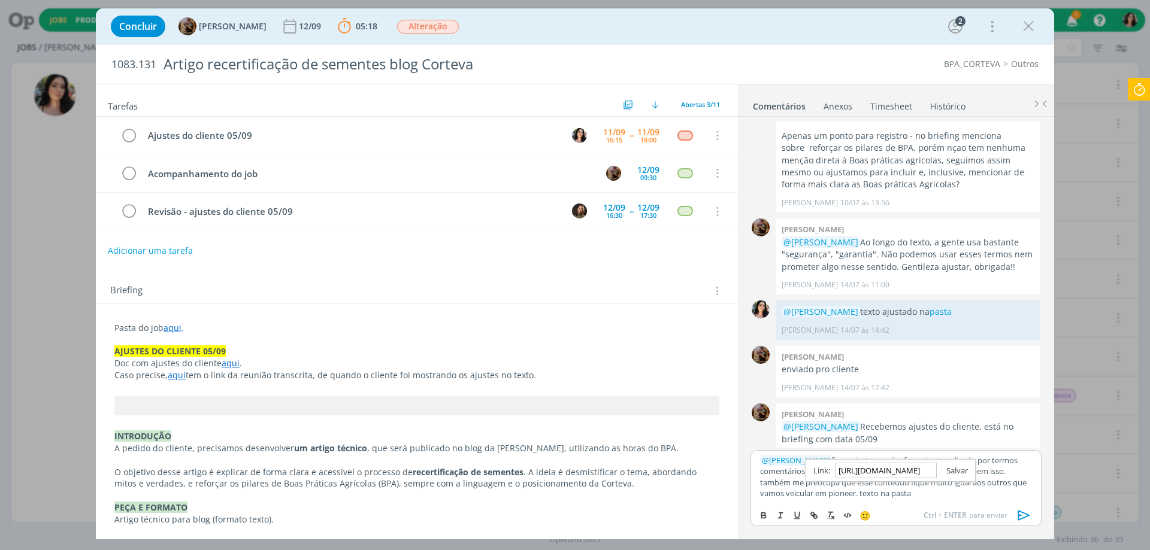
click at [955, 474] on link "dialog" at bounding box center [952, 470] width 31 height 11
click at [916, 492] on p "﻿ @ Amanda Rodrigues ﻿ fiz os ajustes porém foi meio complicado por termos come…" at bounding box center [896, 477] width 272 height 44
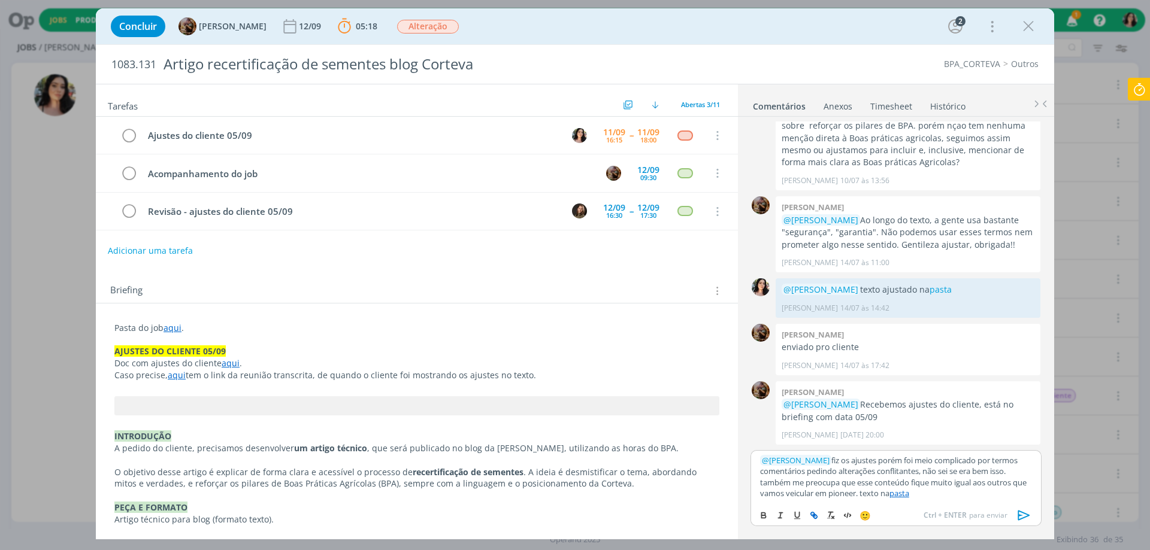
click at [128, 268] on div "Tarefas Usar Job de template Ordenar por: Prazo crescente Prazo decrescente Ord…" at bounding box center [417, 307] width 642 height 446
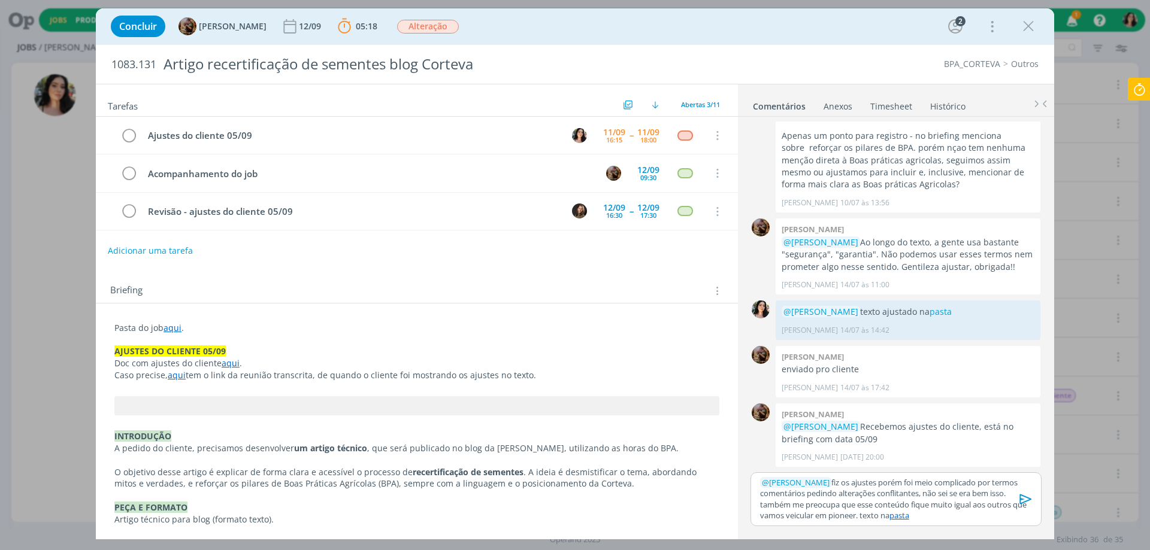
scroll to position [164, 0]
click at [1139, 89] on icon at bounding box center [1139, 89] width 22 height 23
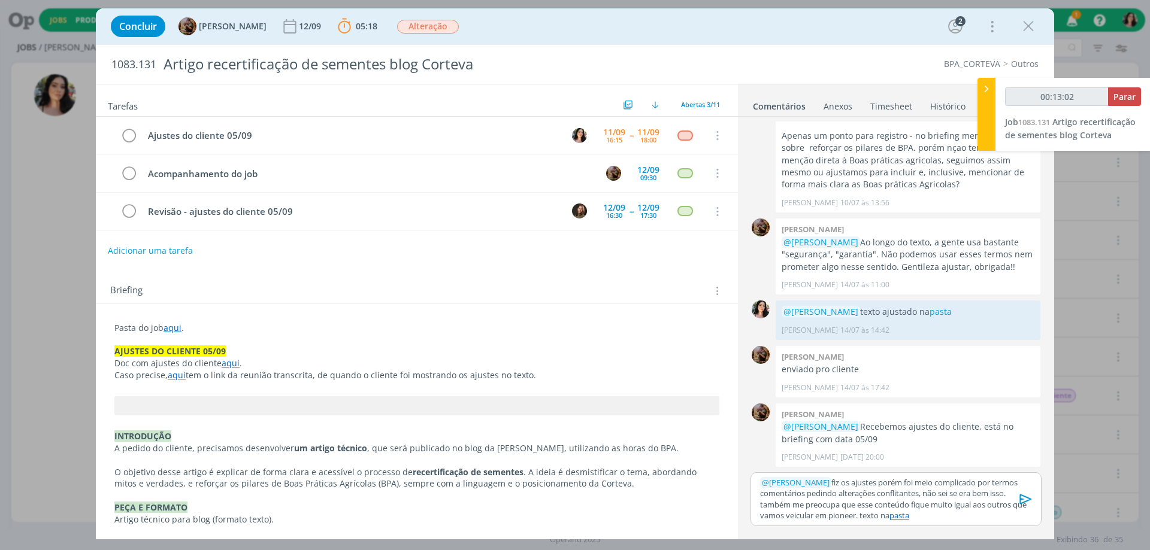
click at [990, 481] on p "﻿ @ Amanda Rodrigues ﻿ fiz os ajustes porém foi meio complicado por termos come…" at bounding box center [896, 499] width 272 height 44
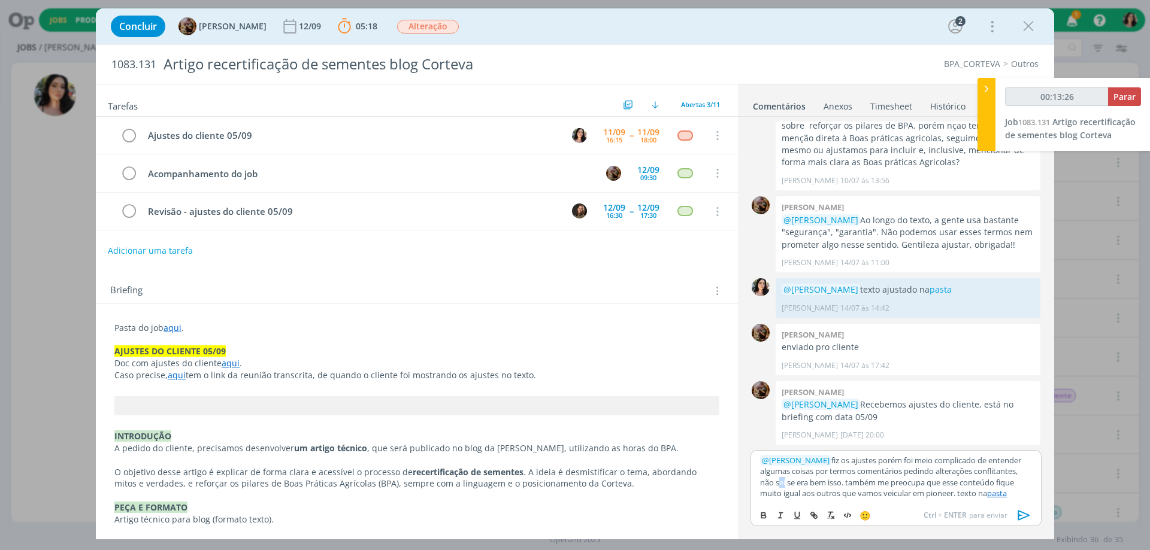
click at [797, 483] on p "﻿ @ Amanda Rodrigues ﻿ fiz os ajustes porém foi meio complicado de entender alg…" at bounding box center [896, 477] width 272 height 44
click at [793, 481] on p "﻿ @ Amanda Rodrigues ﻿ fiz os ajustes porém foi meio complicado de entender alg…" at bounding box center [896, 477] width 272 height 44
click at [125, 140] on icon "dialog" at bounding box center [128, 136] width 17 height 18
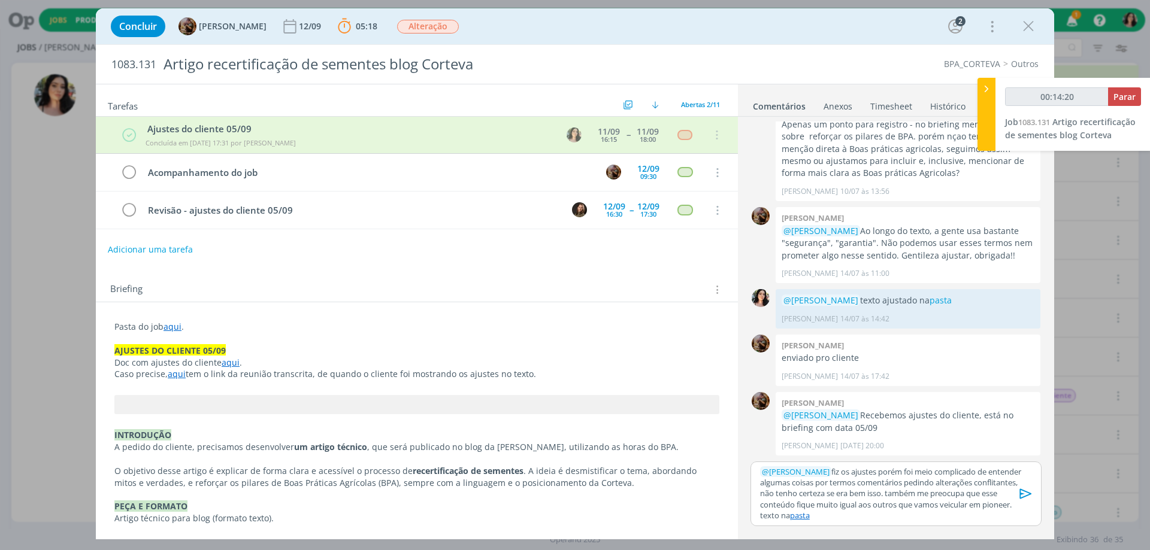
scroll to position [175, 0]
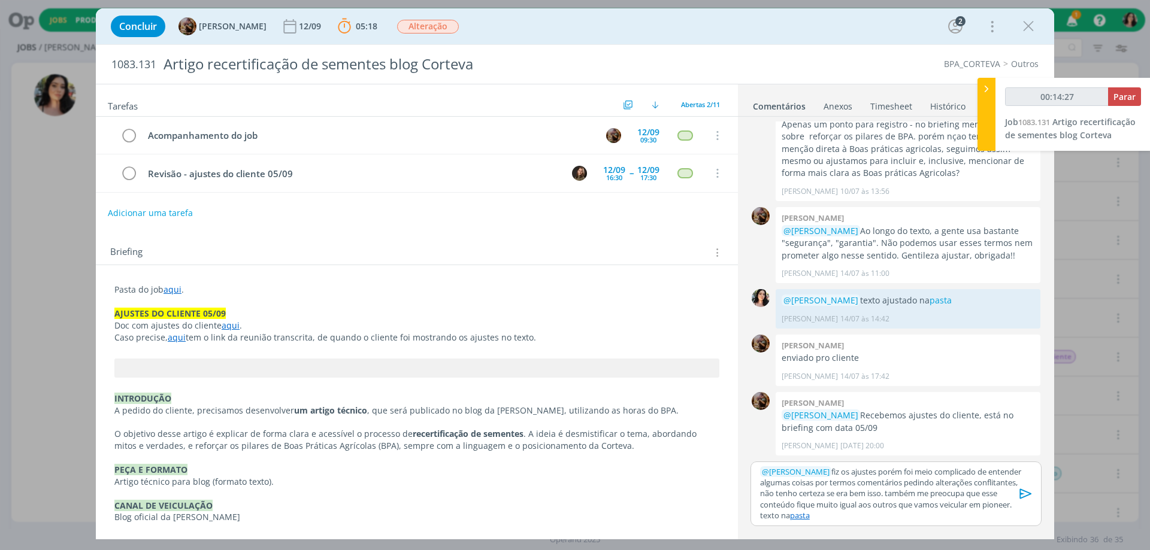
click at [1025, 493] on icon "dialog" at bounding box center [1026, 494] width 18 height 18
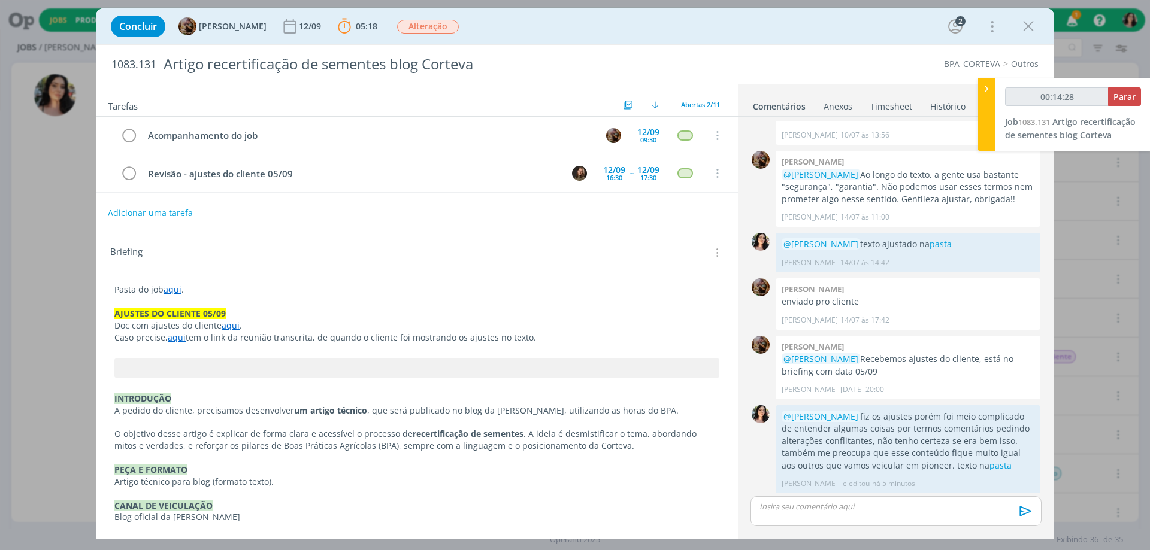
scroll to position [234, 0]
click at [1123, 98] on span "Parar" at bounding box center [1124, 96] width 22 height 11
type input "00:15:00"
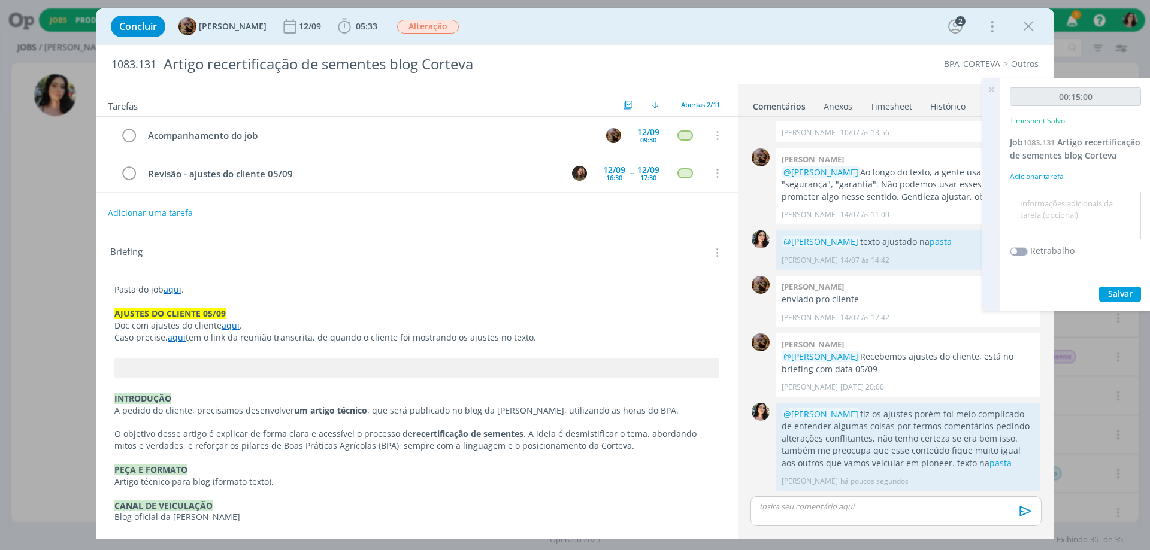
click at [1047, 223] on textarea at bounding box center [1075, 216] width 125 height 43
type textarea "Redação."
click at [1113, 299] on span "Salvar" at bounding box center [1120, 293] width 25 height 11
click at [988, 95] on icon at bounding box center [991, 89] width 22 height 23
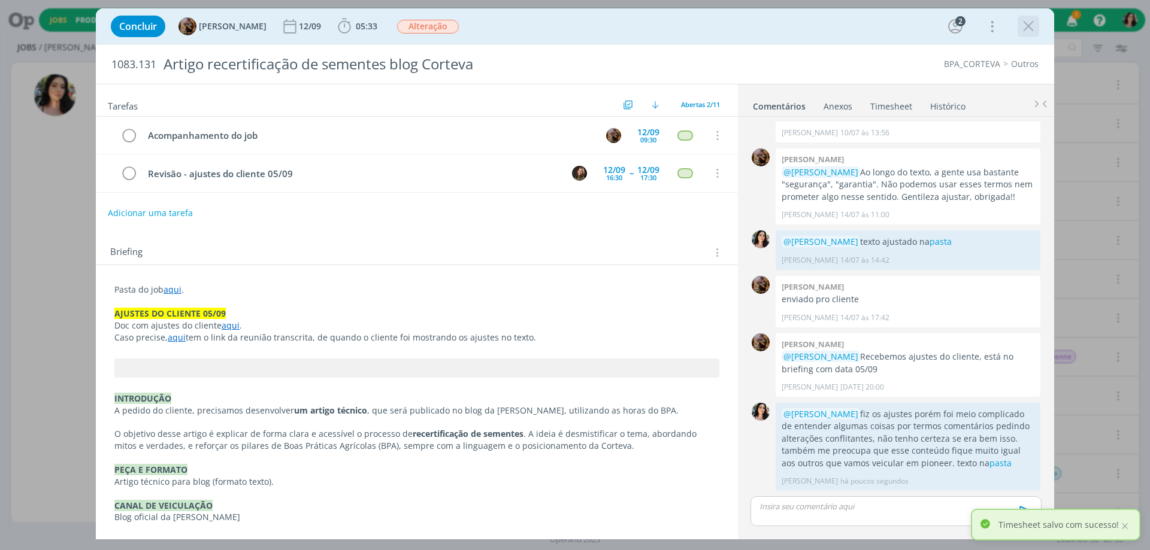
click at [1029, 24] on icon "dialog" at bounding box center [1028, 26] width 18 height 18
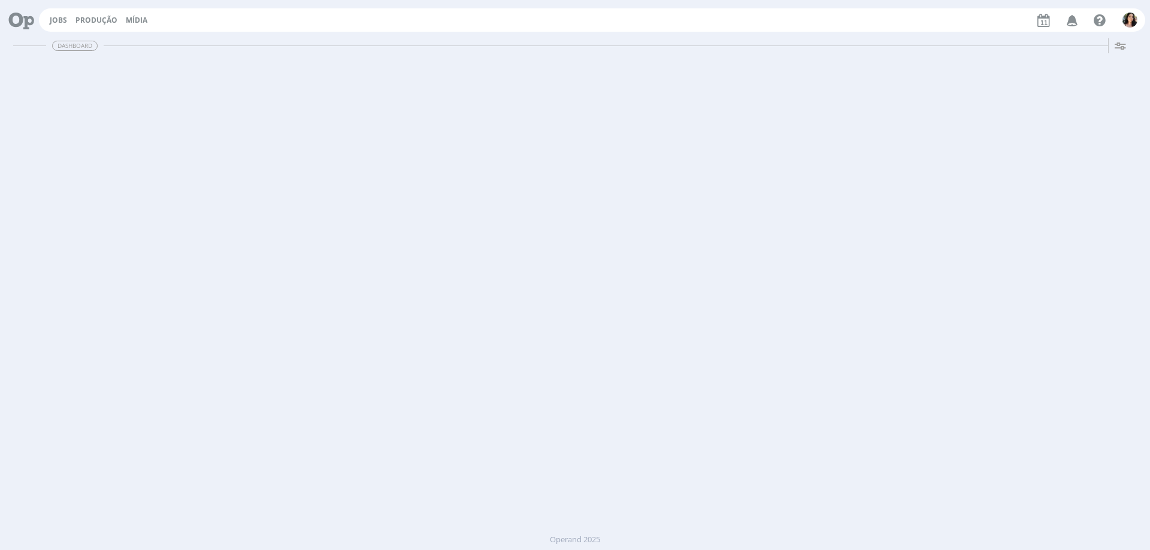
click at [20, 27] on icon at bounding box center [17, 19] width 25 height 23
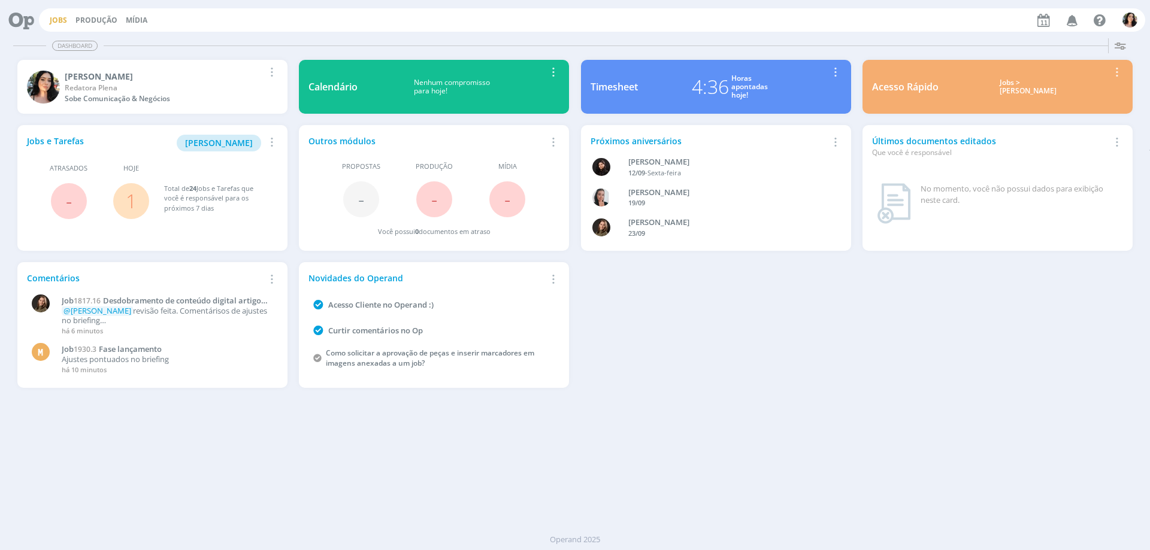
click at [53, 18] on link "Jobs" at bounding box center [58, 20] width 17 height 10
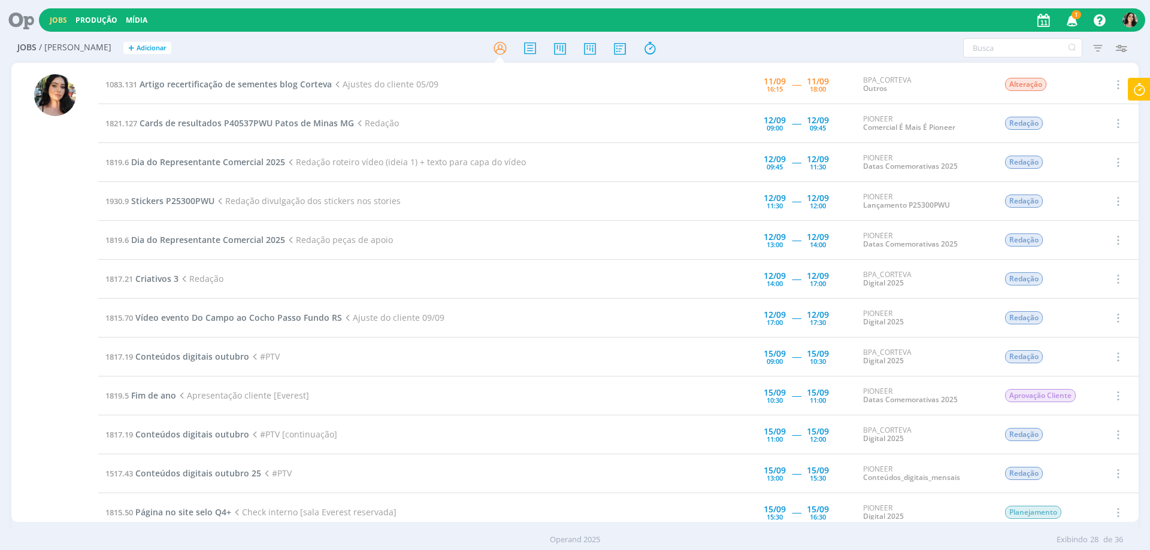
click at [29, 13] on icon at bounding box center [17, 19] width 25 height 23
